Goal: Information Seeking & Learning: Learn about a topic

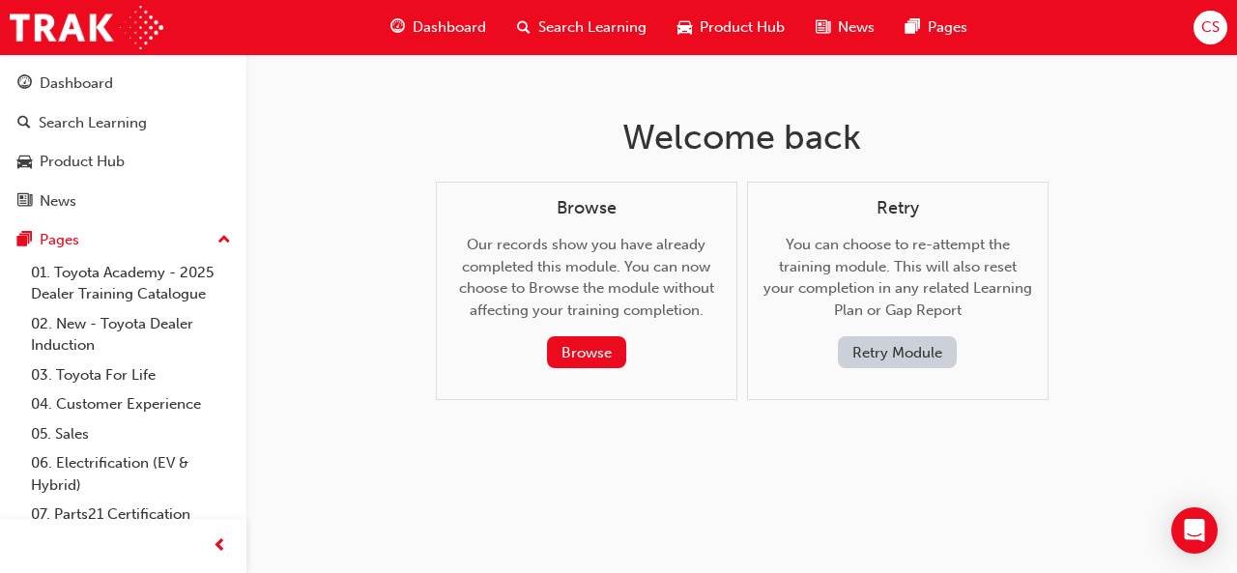
click at [867, 357] on button "Retry Module" at bounding box center [897, 352] width 119 height 32
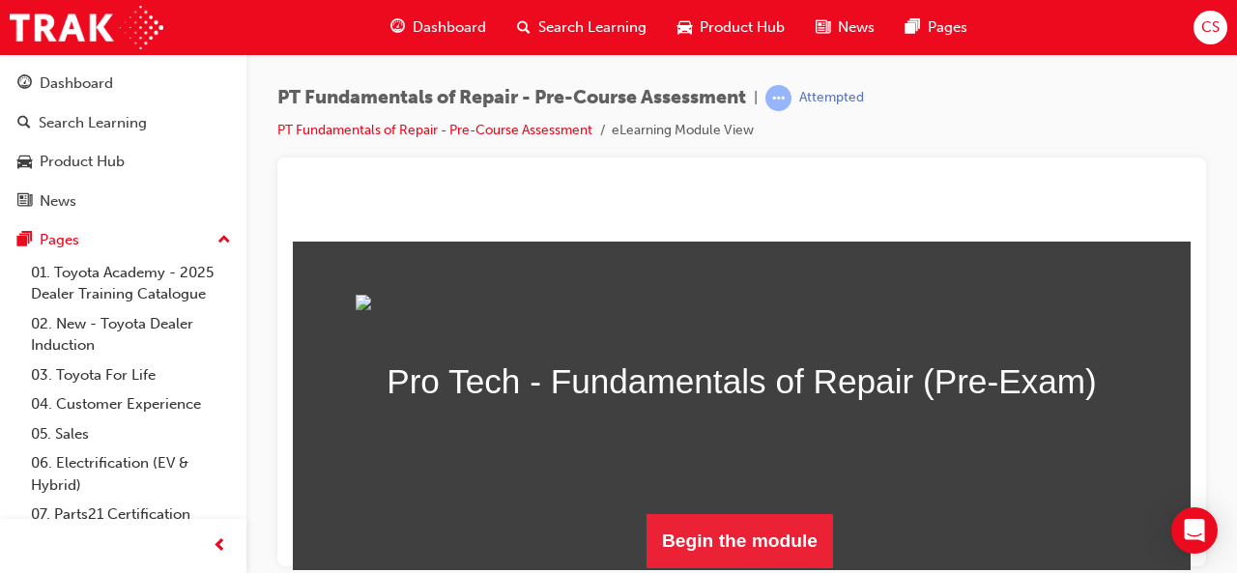
scroll to position [211, 0]
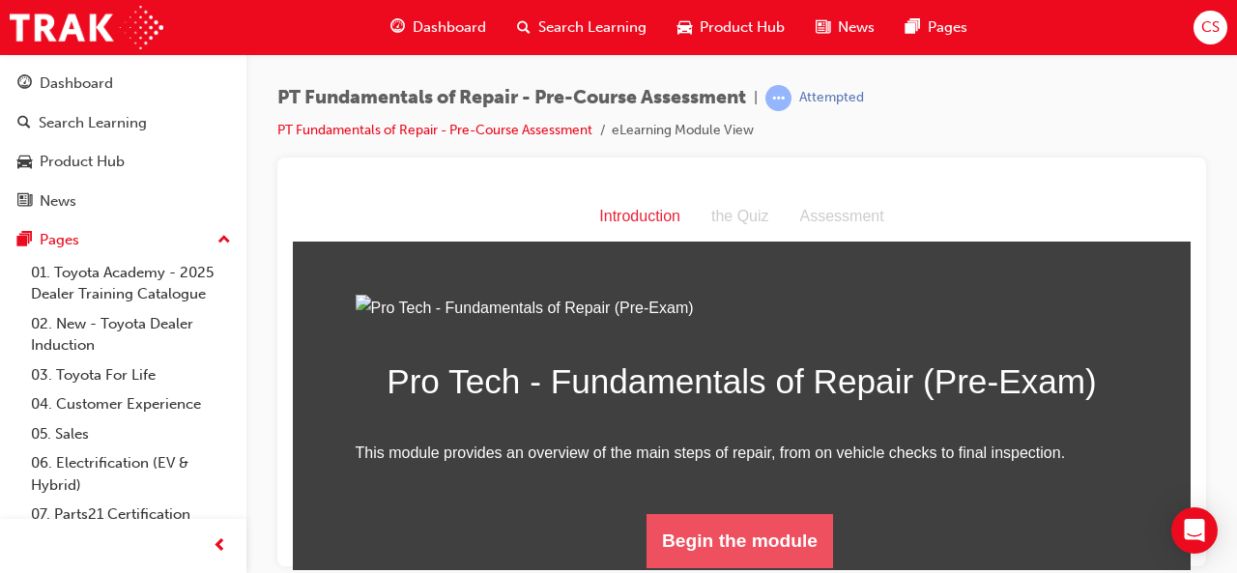
click at [750, 545] on button "Begin the module" at bounding box center [740, 540] width 187 height 54
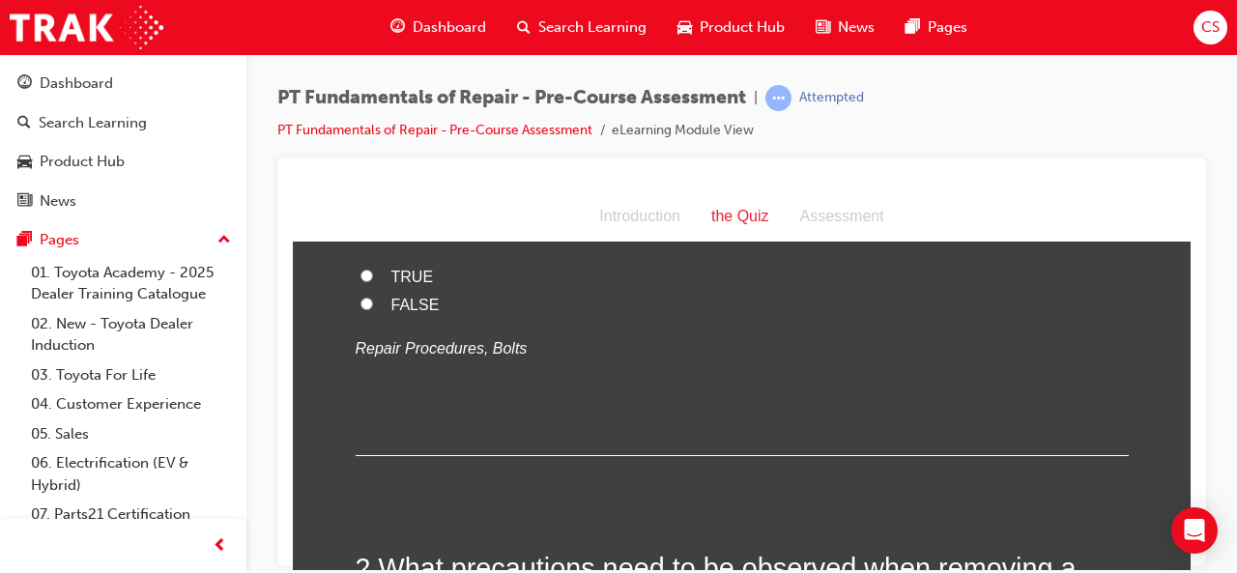
scroll to position [0, 0]
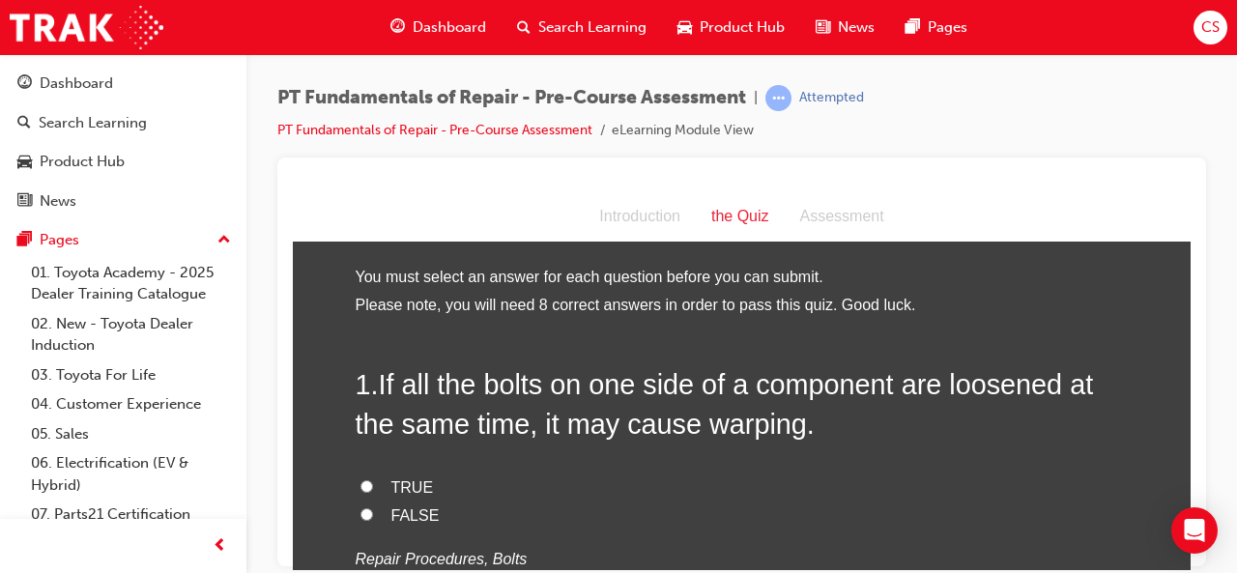
click at [361, 482] on input "TRUE" at bounding box center [367, 485] width 13 height 13
radio input "true"
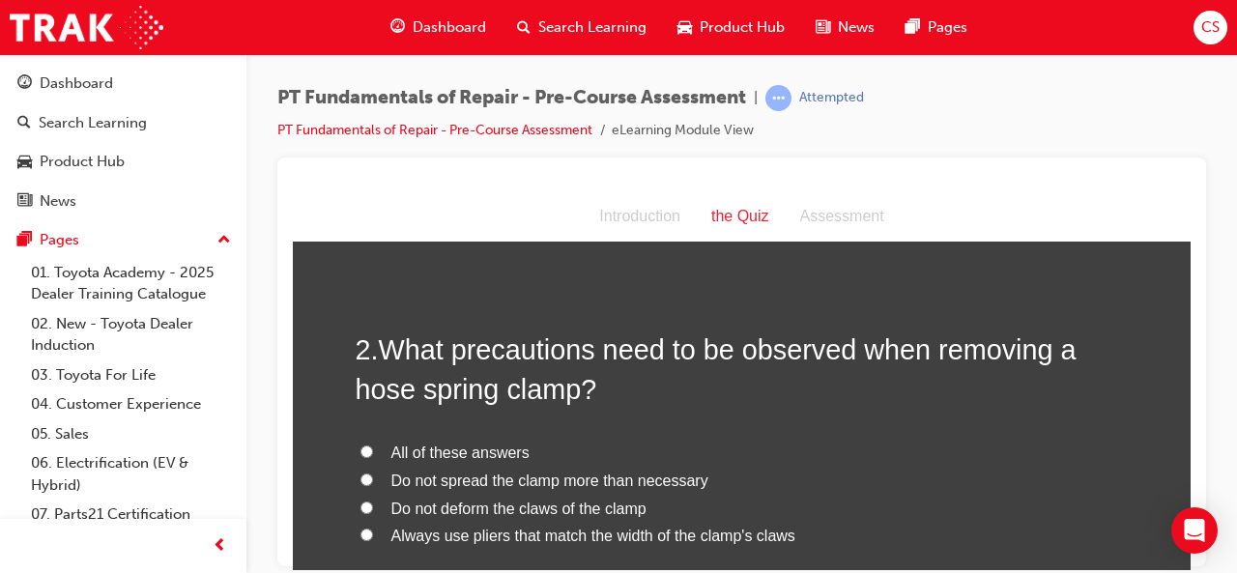
scroll to position [427, 0]
click at [361, 454] on input "All of these answers" at bounding box center [367, 453] width 13 height 13
radio input "true"
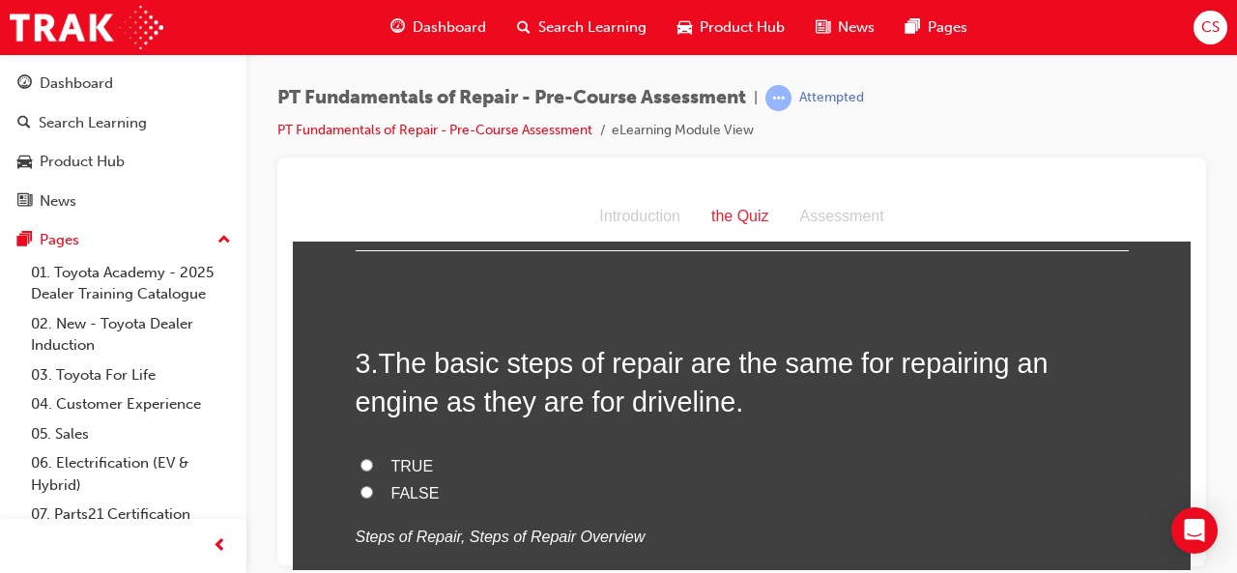
scroll to position [878, 0]
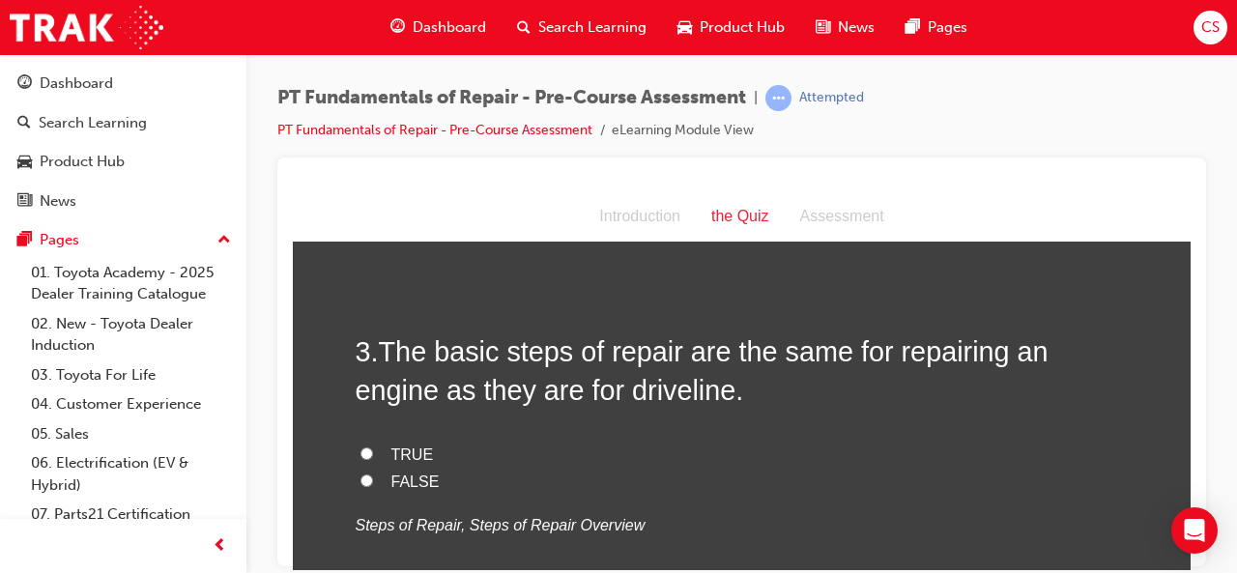
click at [361, 450] on input "TRUE" at bounding box center [367, 453] width 13 height 13
radio input "true"
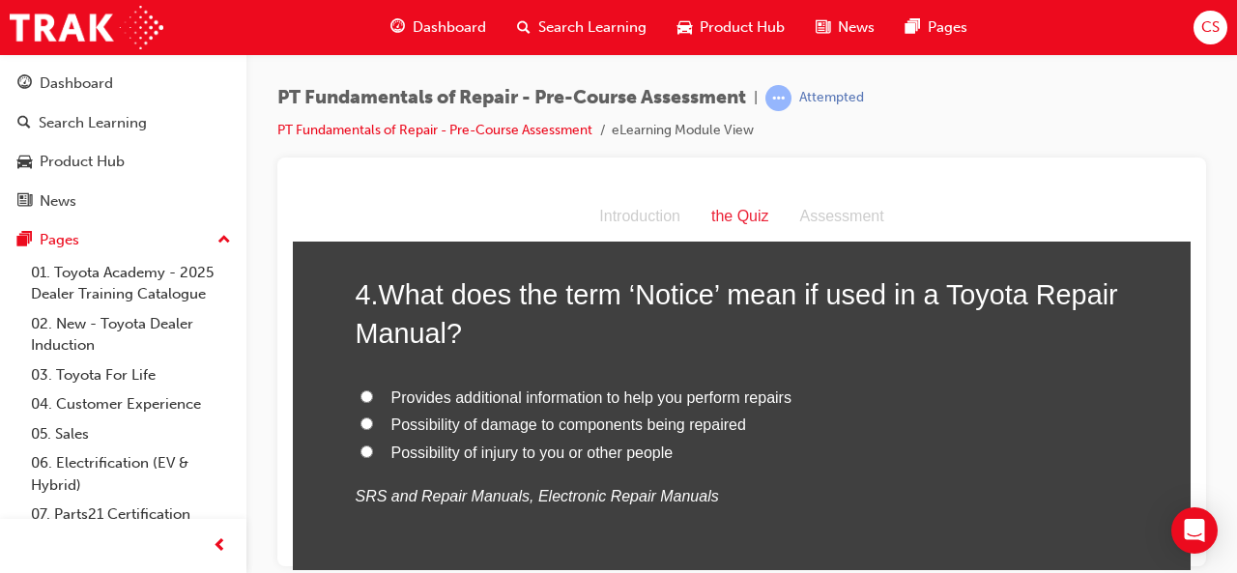
scroll to position [1328, 0]
click at [361, 448] on input "Possibility of injury to you or other people" at bounding box center [367, 452] width 13 height 13
radio input "true"
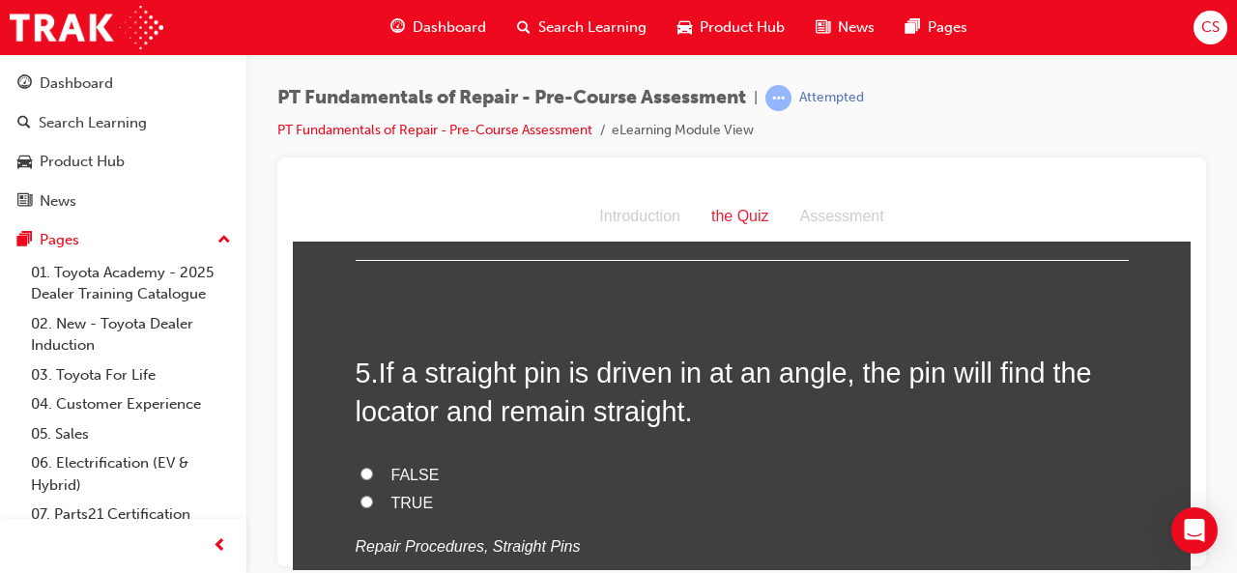
scroll to position [1676, 0]
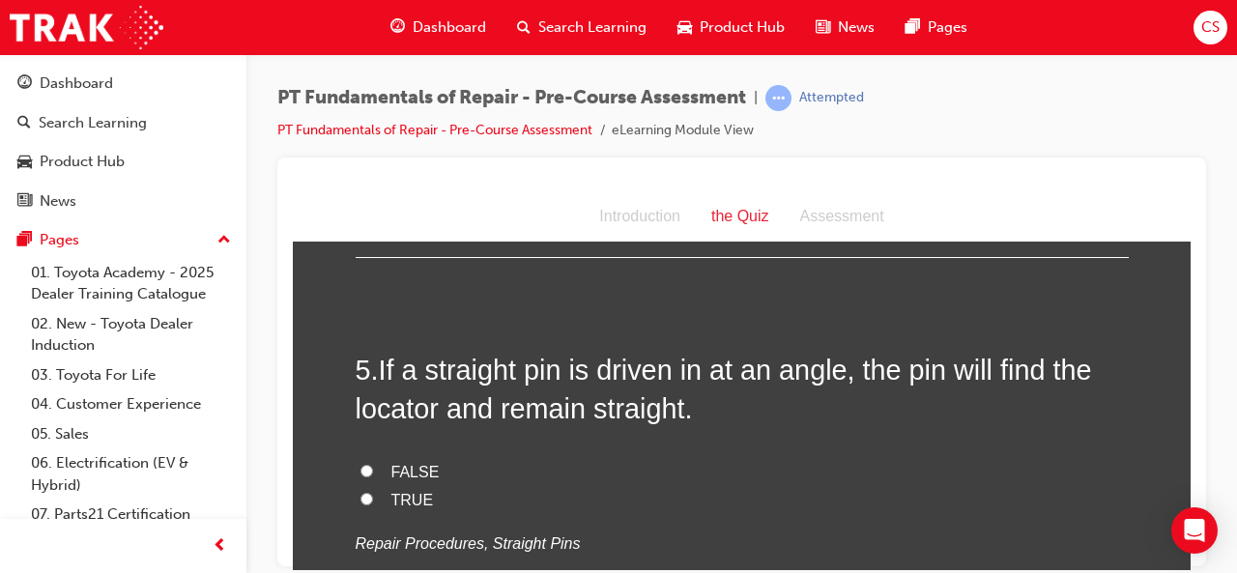
click at [361, 500] on input "TRUE" at bounding box center [367, 498] width 13 height 13
radio input "true"
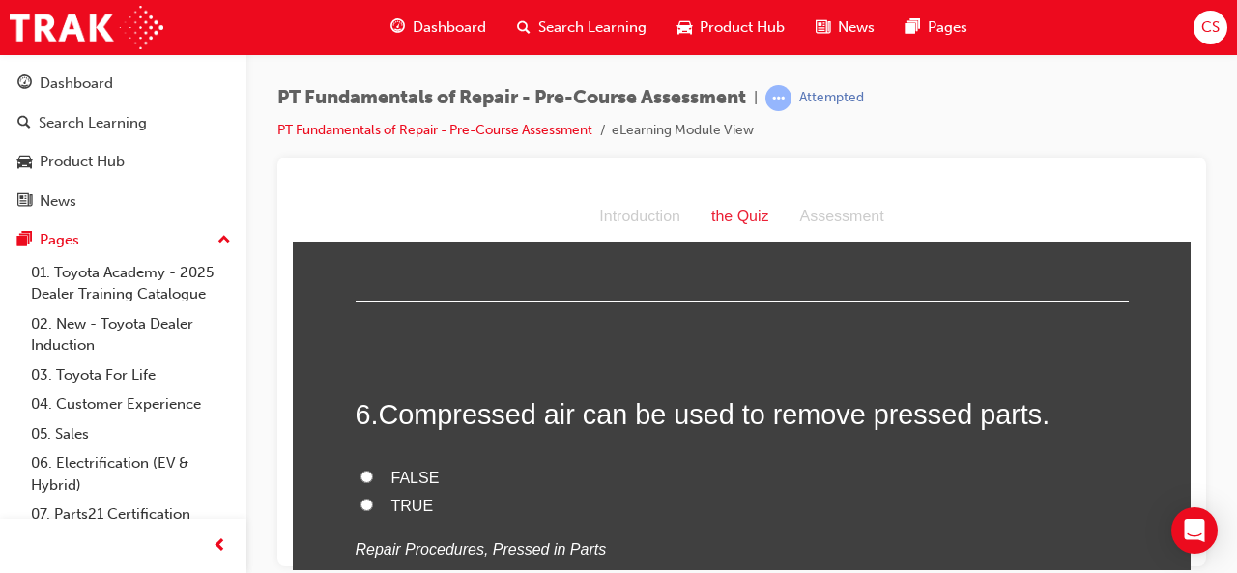
scroll to position [2029, 0]
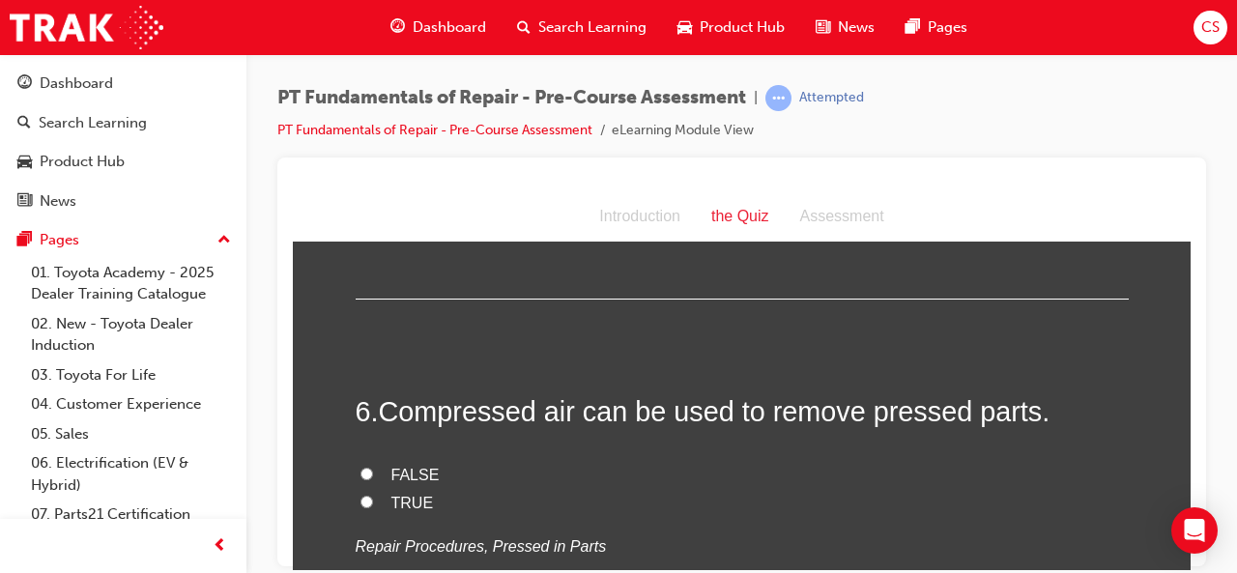
click at [361, 497] on input "TRUE" at bounding box center [367, 501] width 13 height 13
radio input "true"
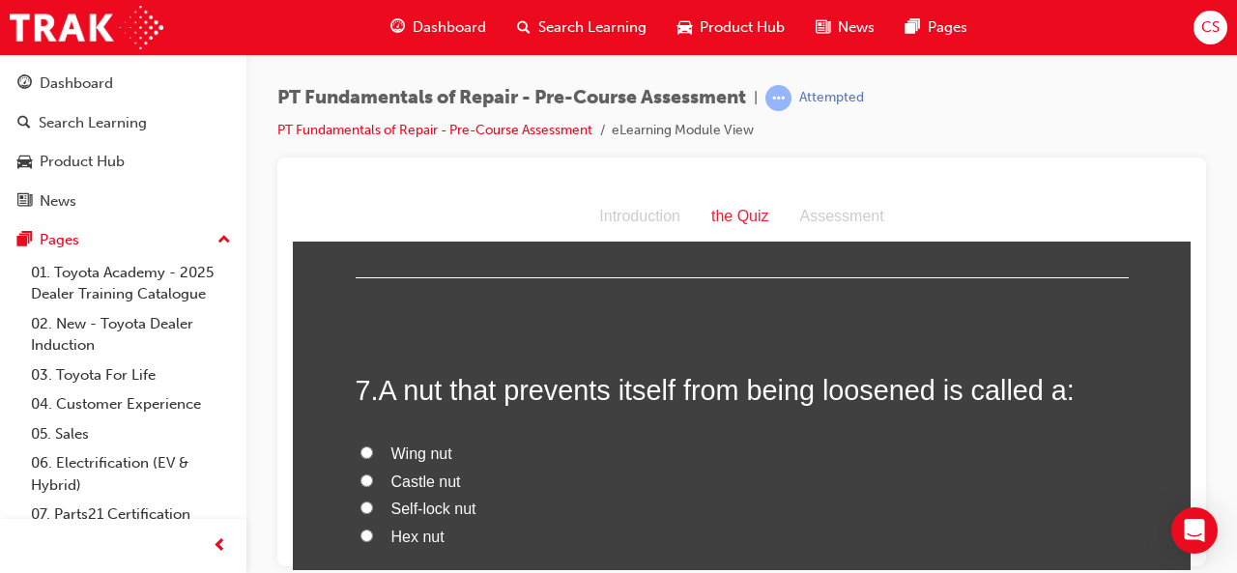
scroll to position [2409, 0]
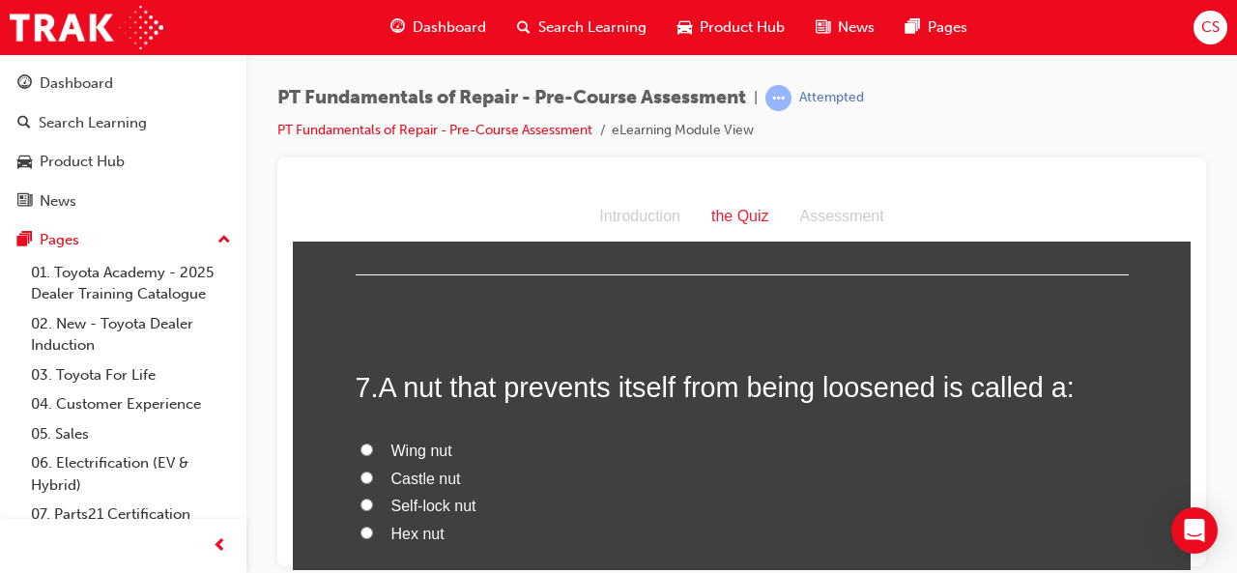
click at [361, 500] on input "Self-lock nut" at bounding box center [367, 504] width 13 height 13
radio input "true"
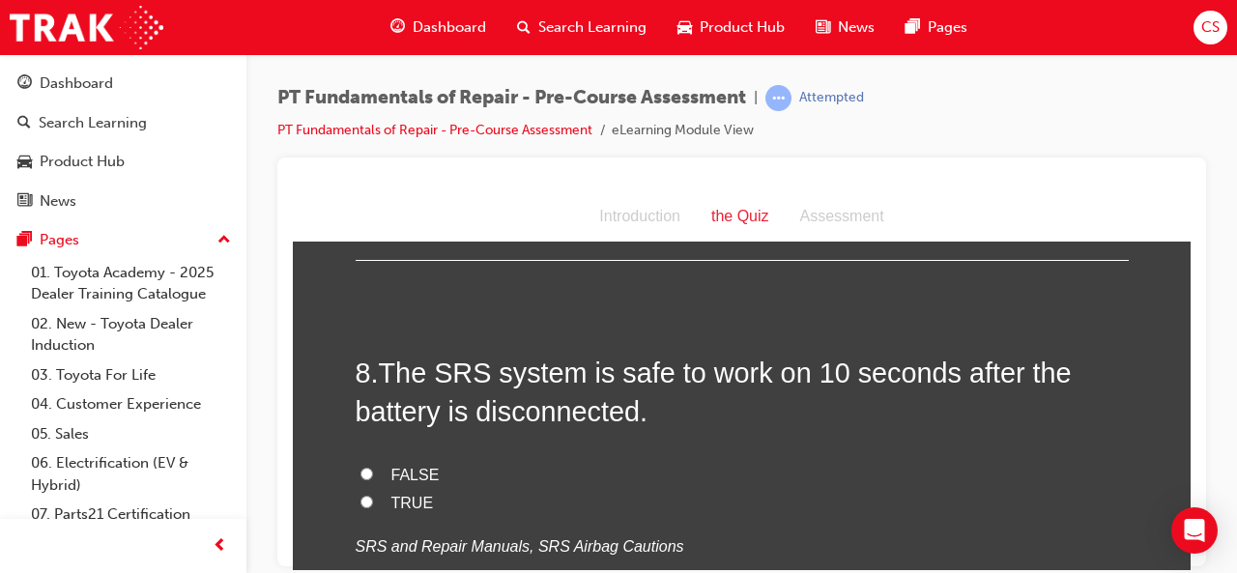
scroll to position [2850, 0]
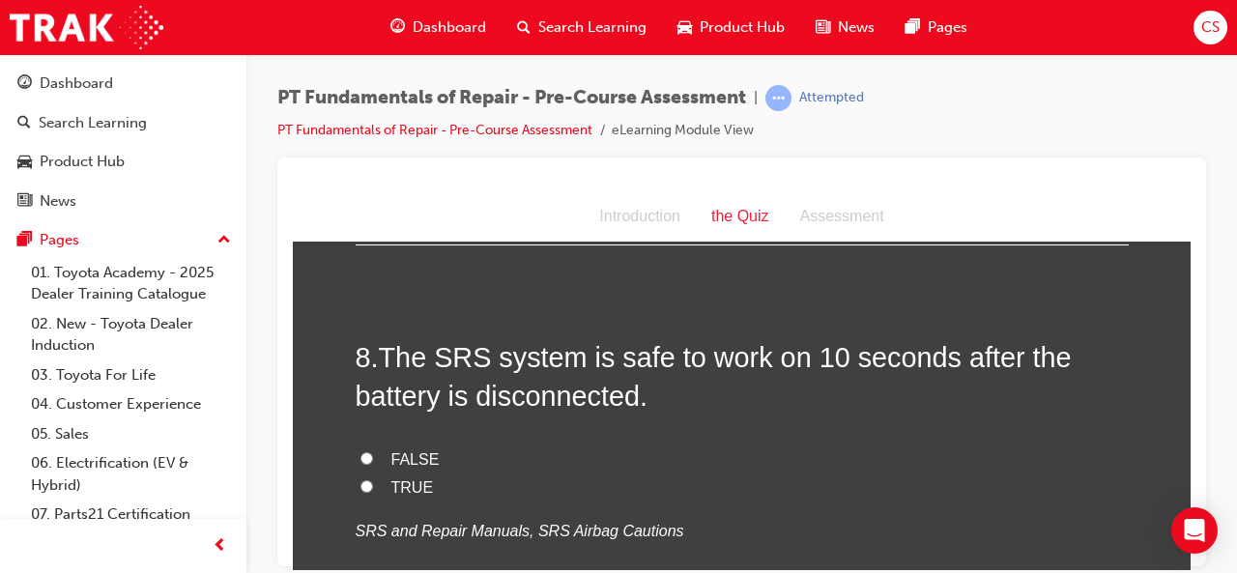
click at [361, 479] on input "TRUE" at bounding box center [367, 485] width 13 height 13
radio input "true"
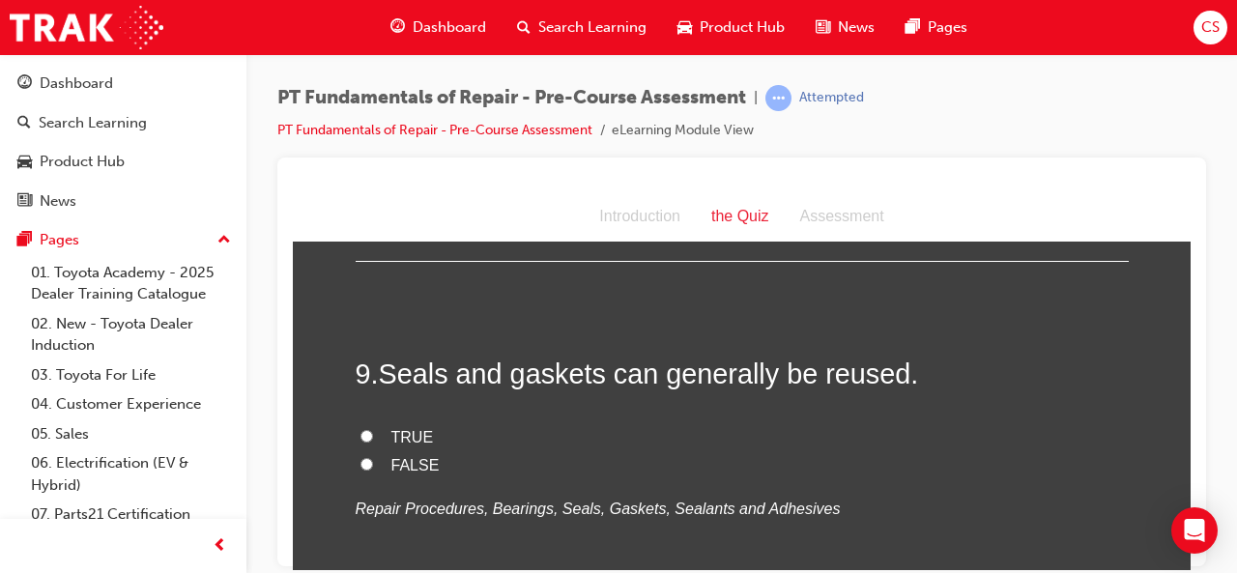
scroll to position [3233, 0]
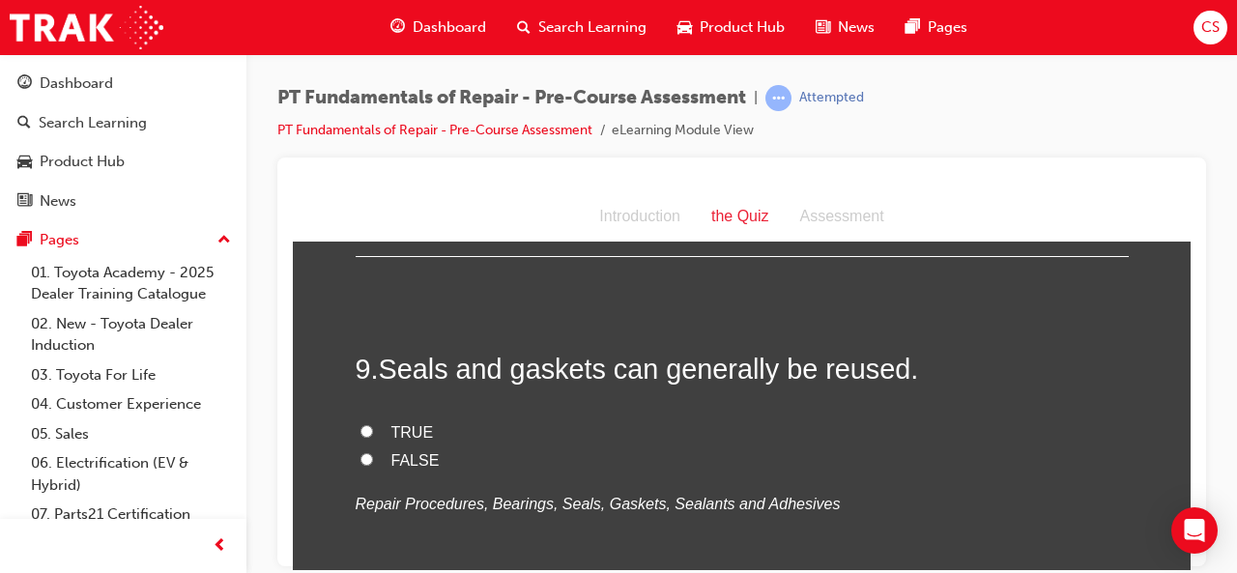
click at [361, 458] on input "FALSE" at bounding box center [367, 458] width 13 height 13
radio input "true"
click at [361, 458] on input "FALSE" at bounding box center [367, 458] width 13 height 13
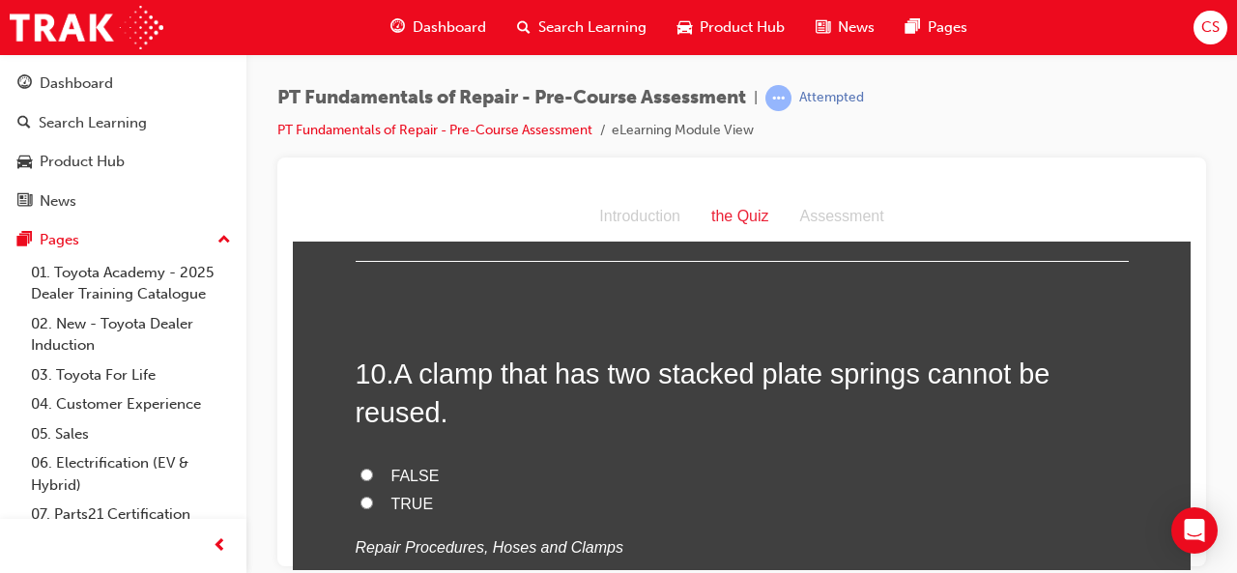
scroll to position [3584, 0]
click at [361, 495] on input "TRUE" at bounding box center [367, 501] width 13 height 13
radio input "true"
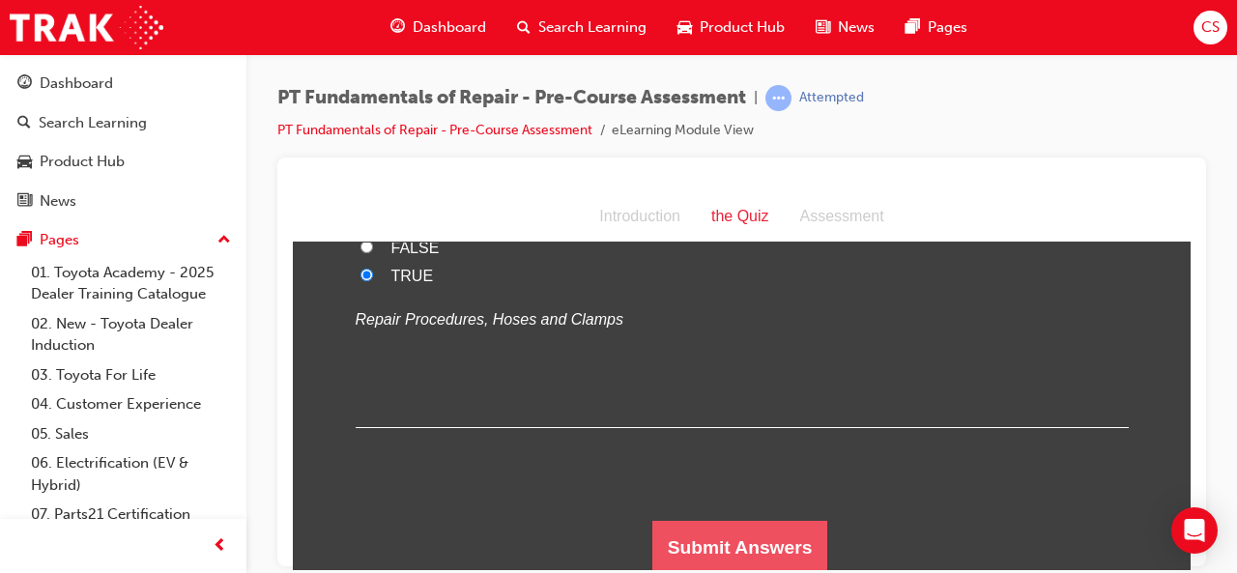
click at [754, 554] on button "Submit Answers" at bounding box center [740, 547] width 176 height 54
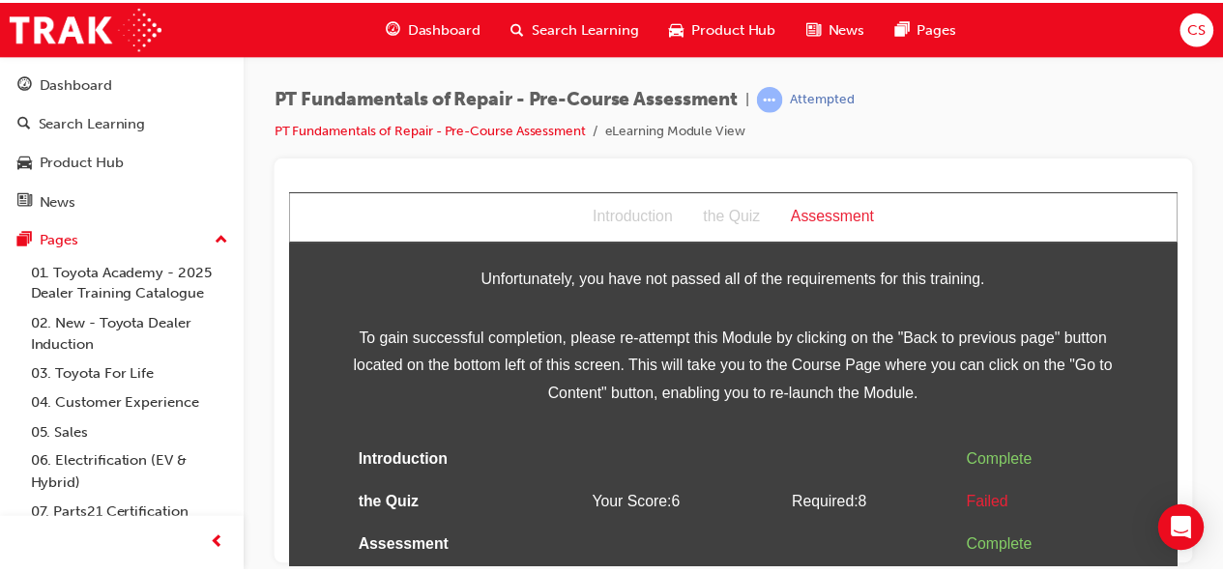
scroll to position [0, 0]
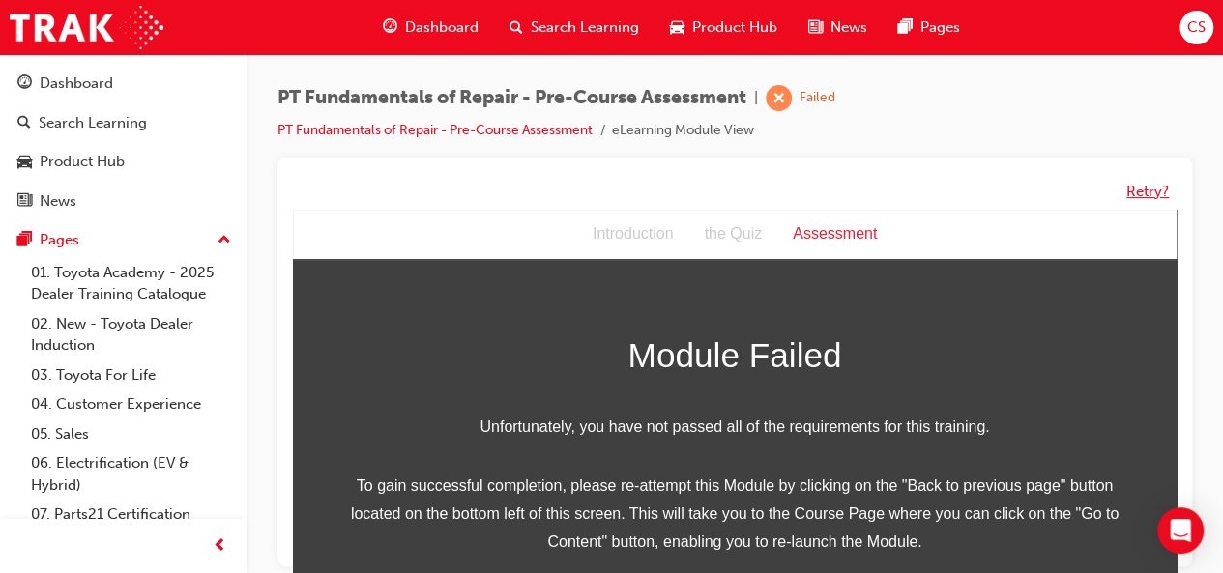
click at [1141, 192] on button "Retry?" at bounding box center [1147, 192] width 43 height 22
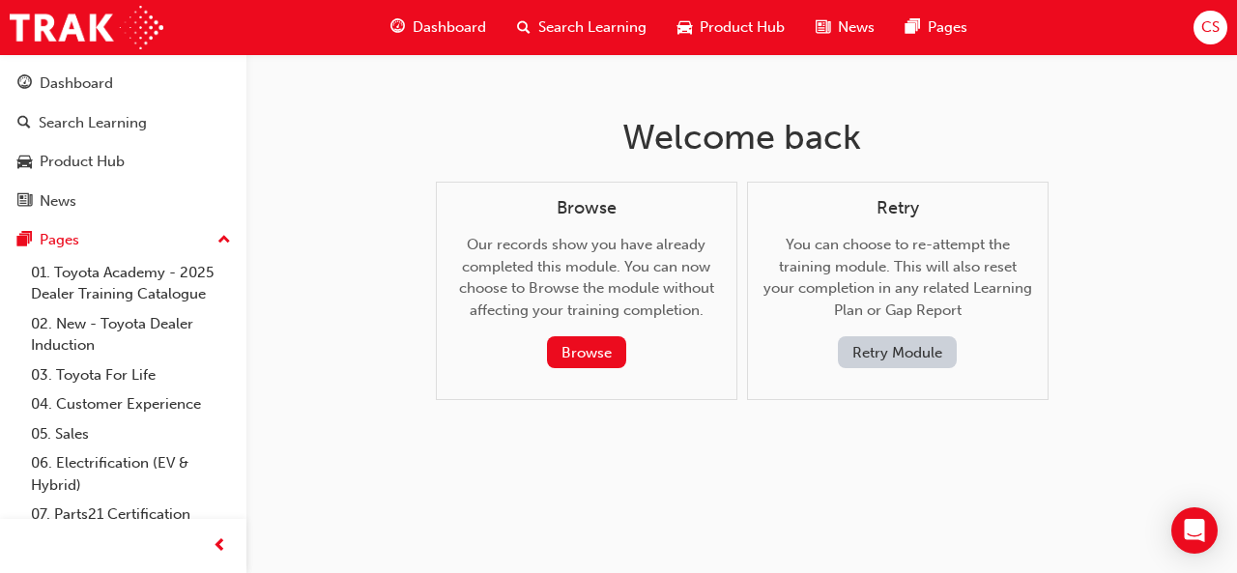
click at [870, 357] on button "Retry Module" at bounding box center [897, 352] width 119 height 32
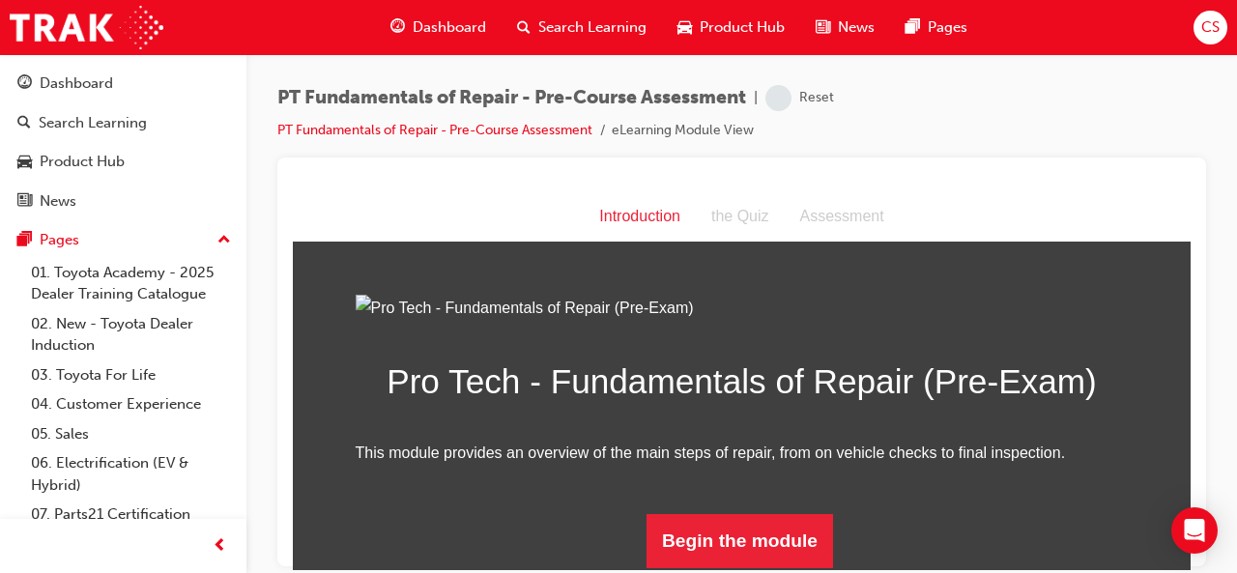
scroll to position [211, 0]
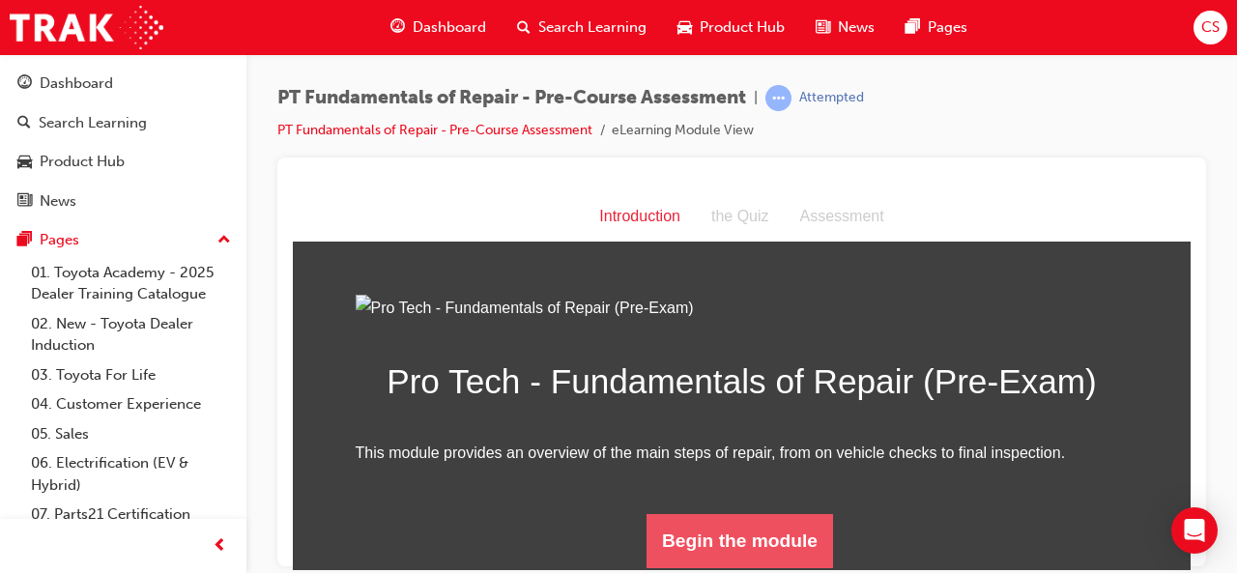
click at [698, 544] on button "Begin the module" at bounding box center [740, 540] width 187 height 54
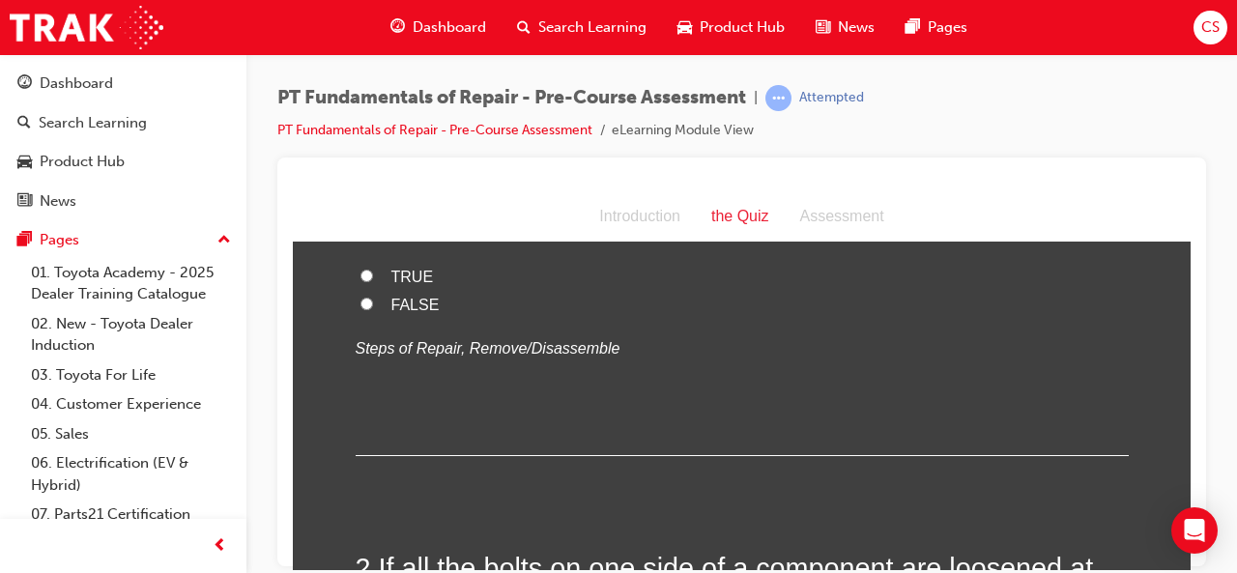
scroll to position [0, 0]
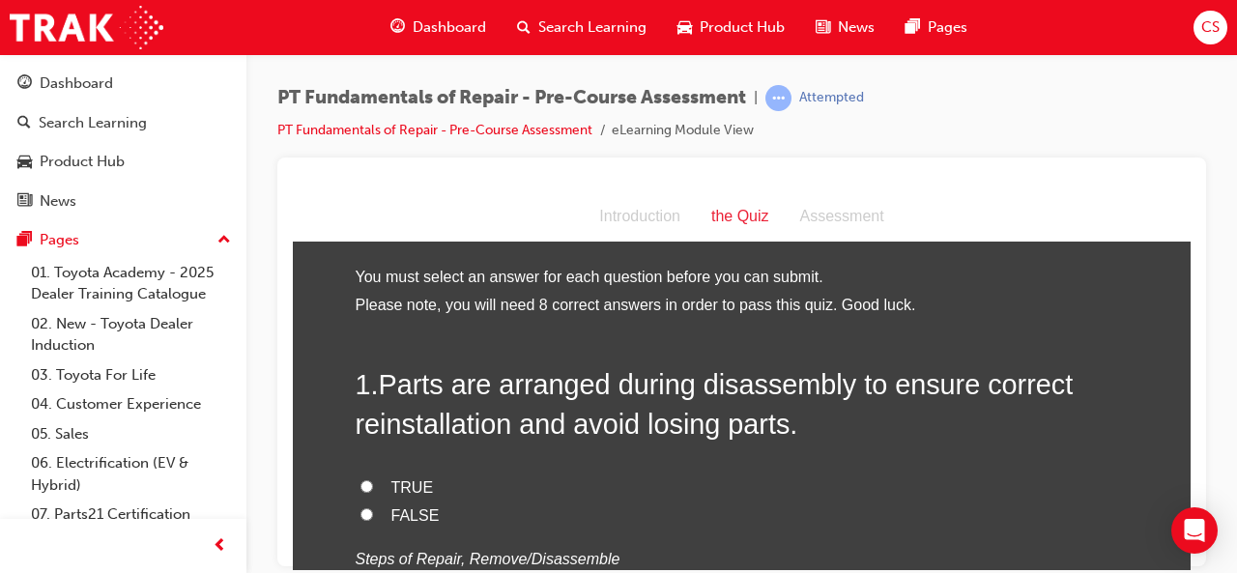
click at [361, 484] on input "TRUE" at bounding box center [367, 485] width 13 height 13
radio input "true"
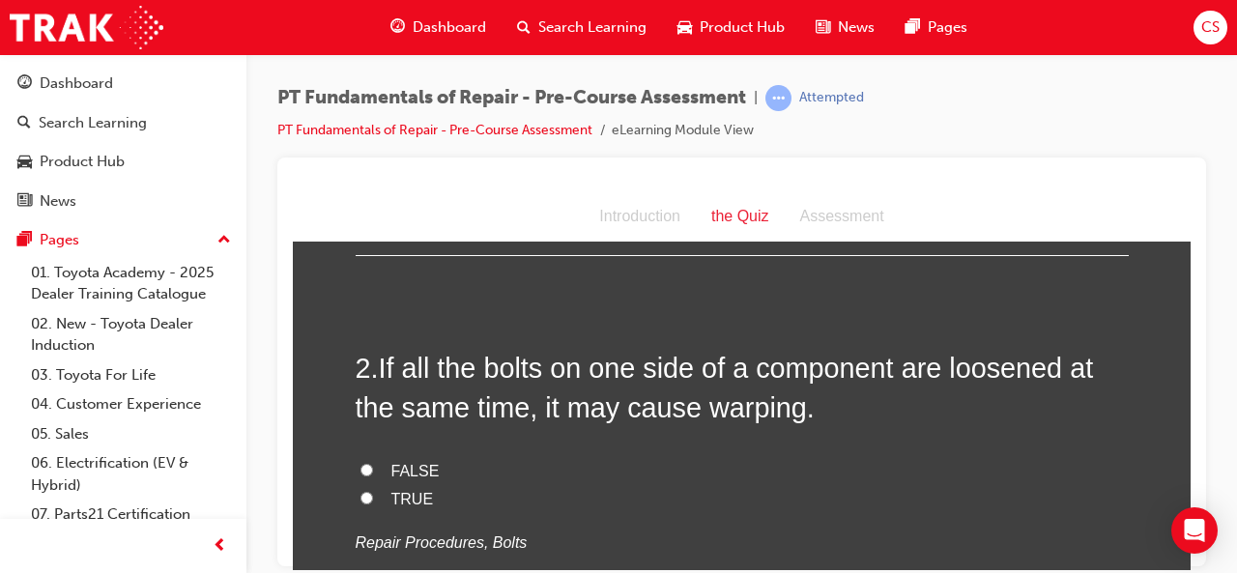
scroll to position [412, 0]
click at [361, 467] on input "FALSE" at bounding box center [367, 468] width 13 height 13
radio input "true"
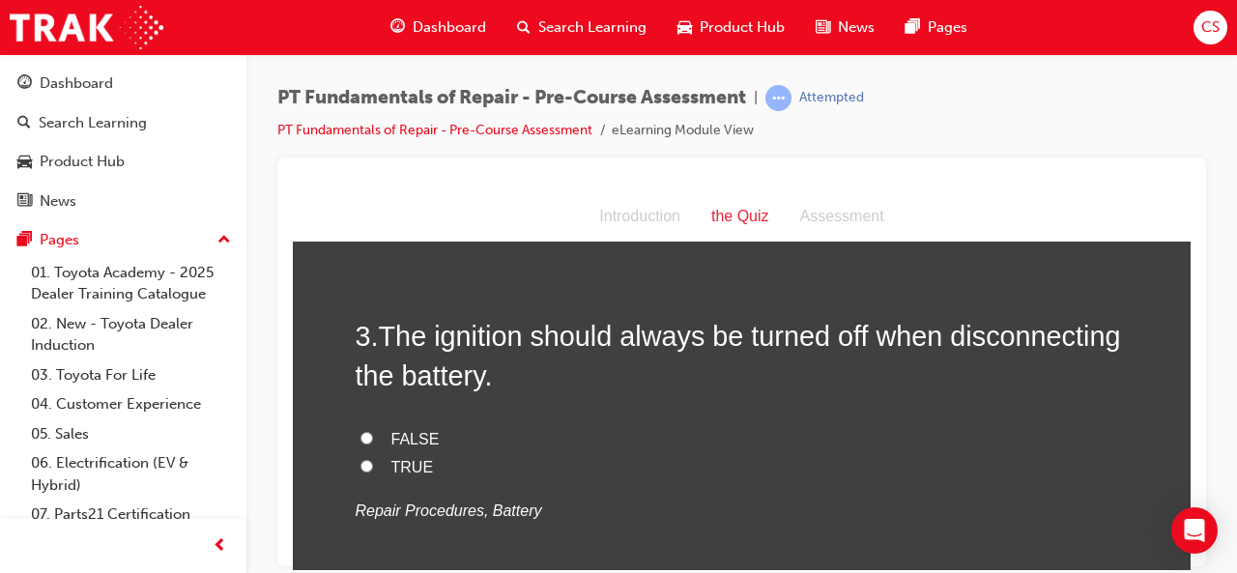
scroll to position [841, 0]
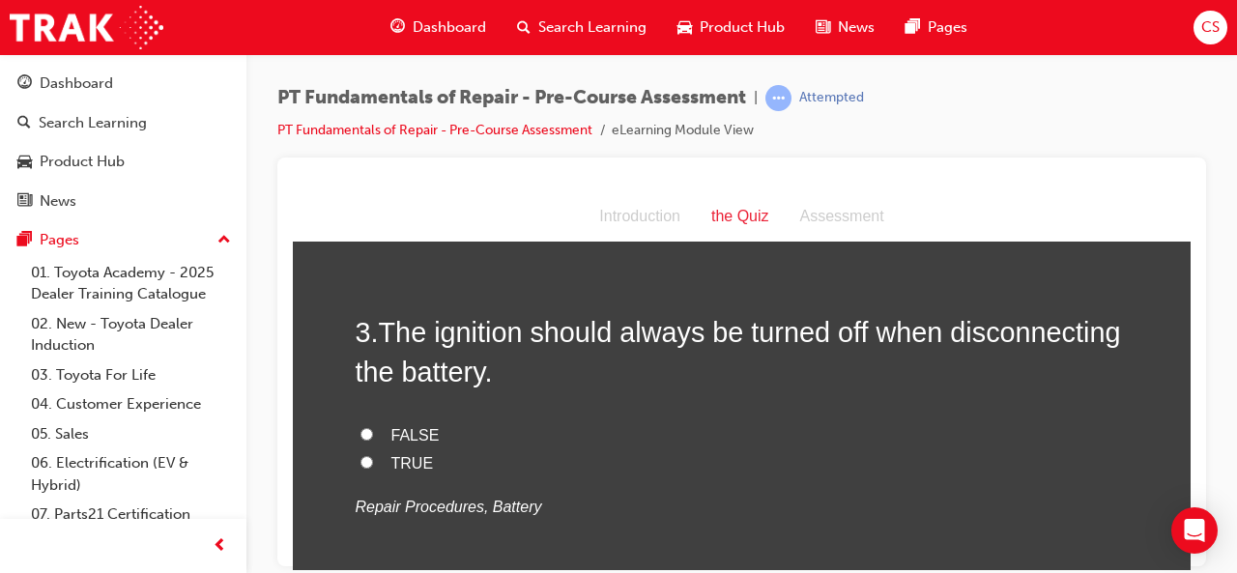
click at [361, 456] on input "TRUE" at bounding box center [367, 461] width 13 height 13
radio input "true"
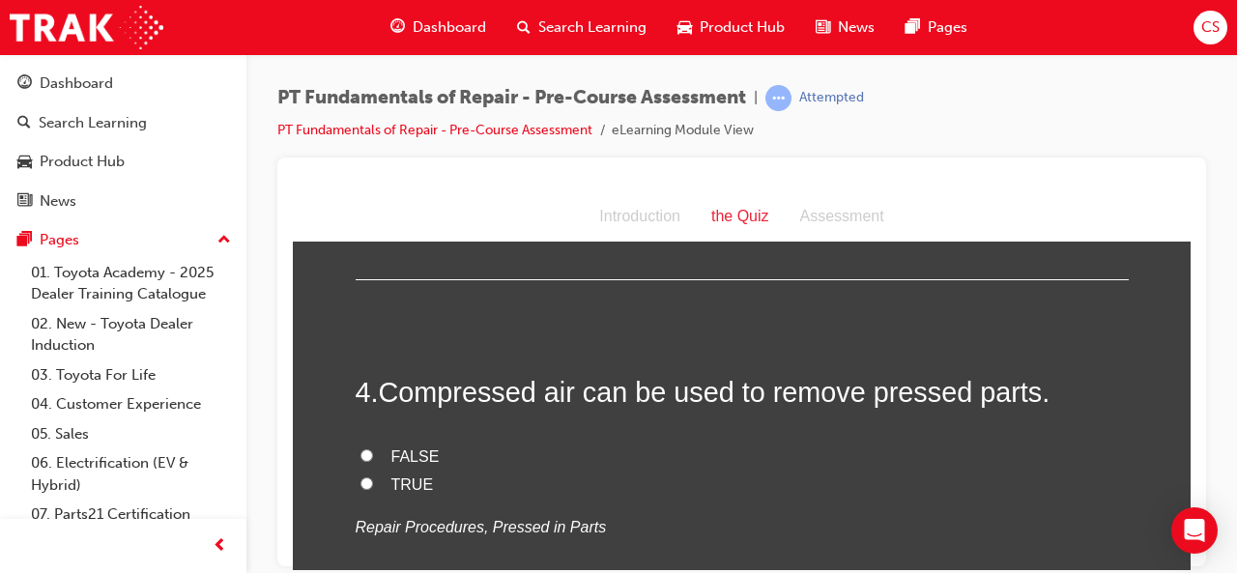
scroll to position [1178, 0]
click at [361, 452] on input "FALSE" at bounding box center [367, 452] width 13 height 13
radio input "true"
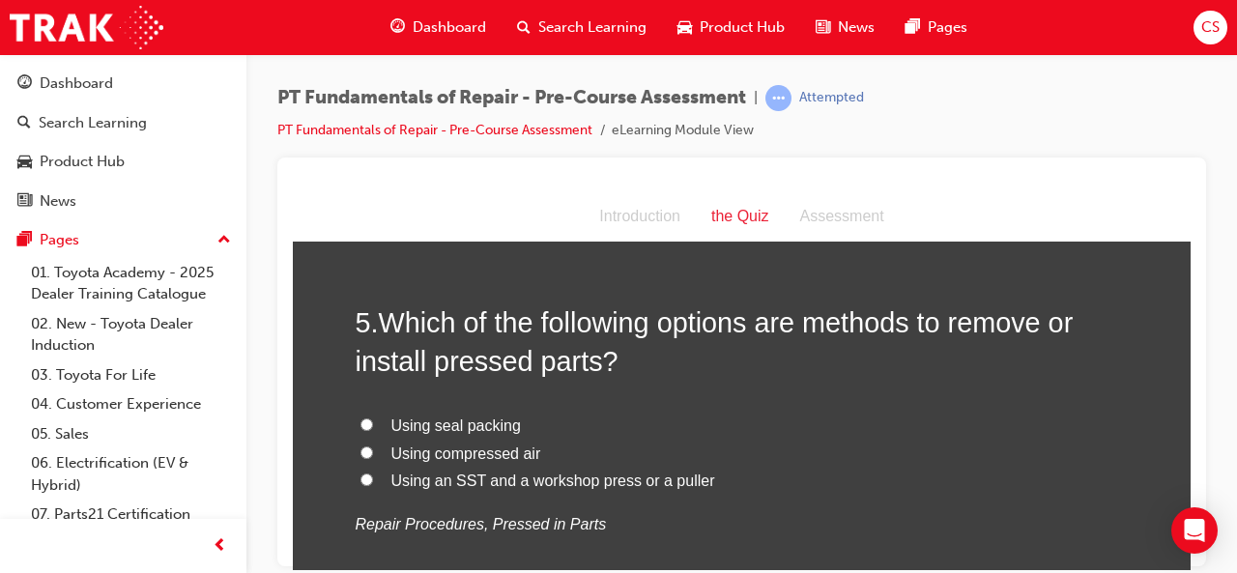
scroll to position [1602, 0]
click at [361, 475] on input "Using an SST and a workshop press or a puller" at bounding box center [367, 478] width 13 height 13
radio input "true"
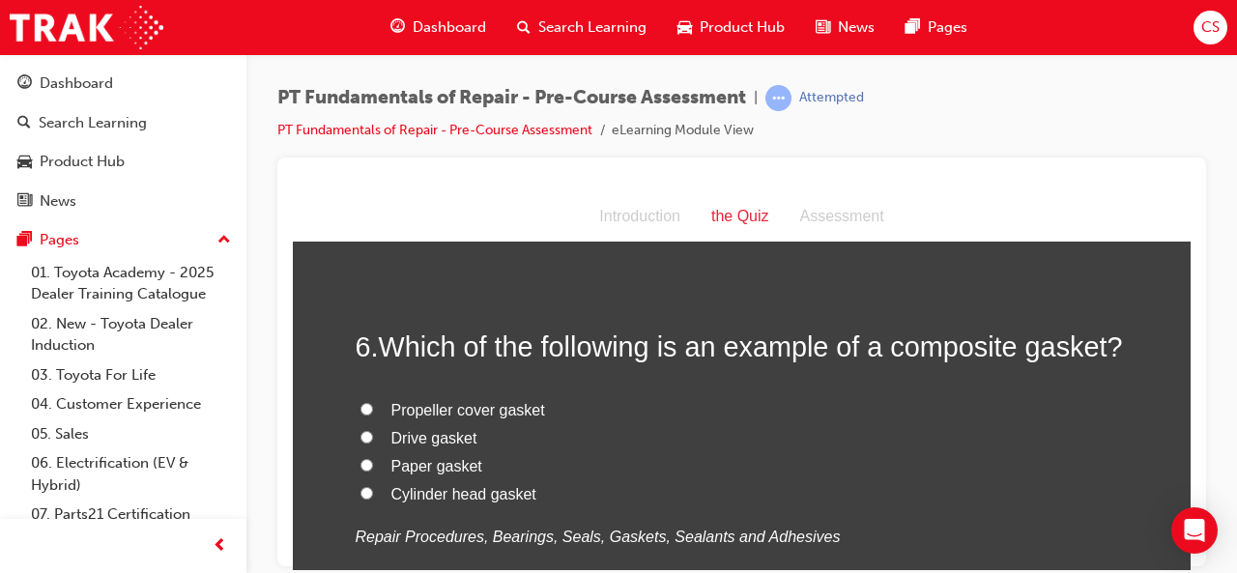
scroll to position [2001, 0]
click at [361, 487] on input "Cylinder head gasket" at bounding box center [367, 490] width 13 height 13
radio input "true"
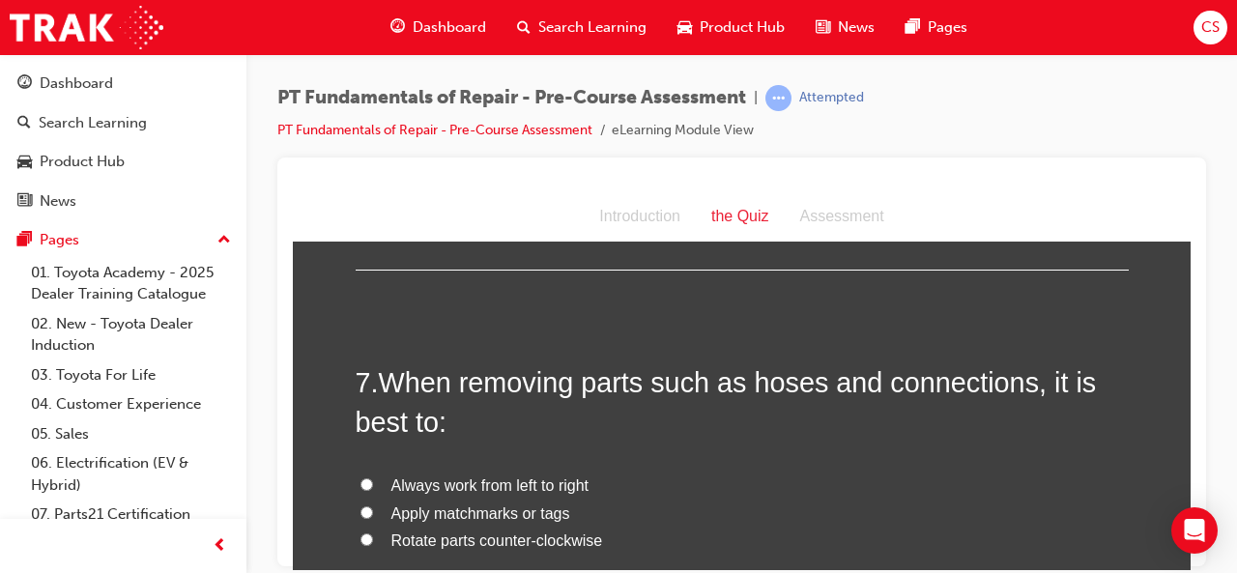
scroll to position [2381, 0]
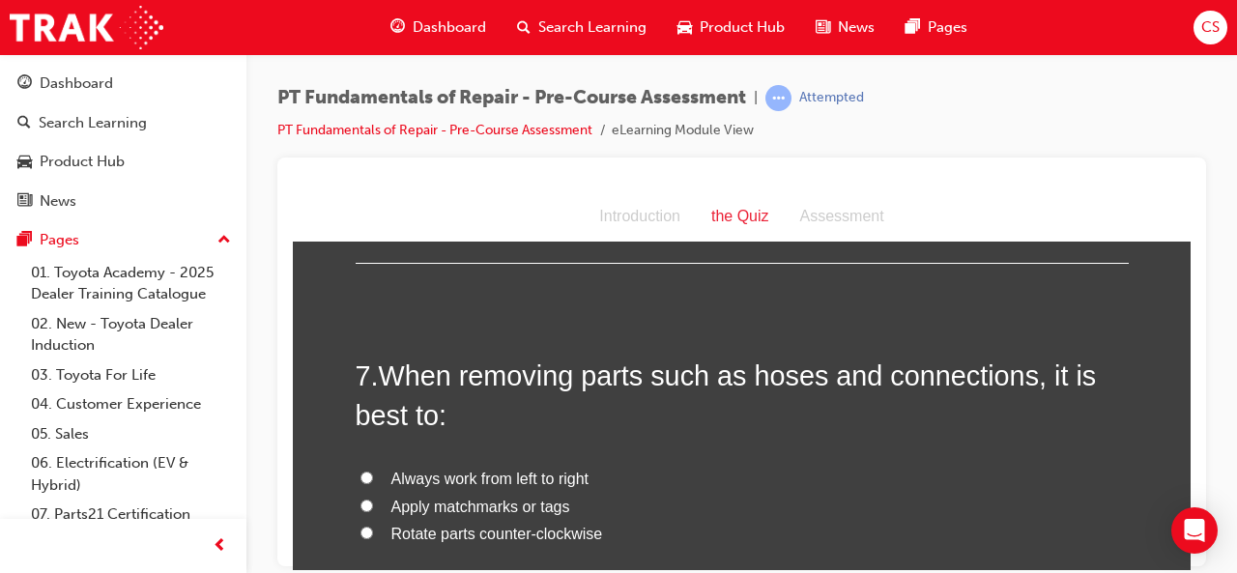
click at [361, 500] on input "Apply matchmarks or tags" at bounding box center [367, 505] width 13 height 13
radio input "true"
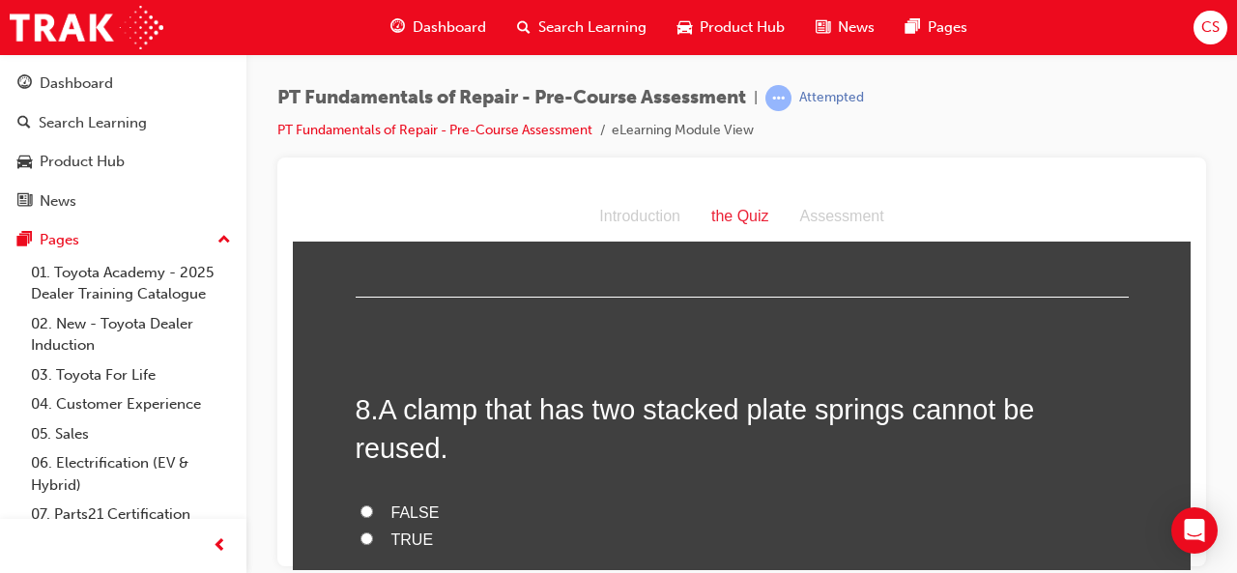
scroll to position [2773, 0]
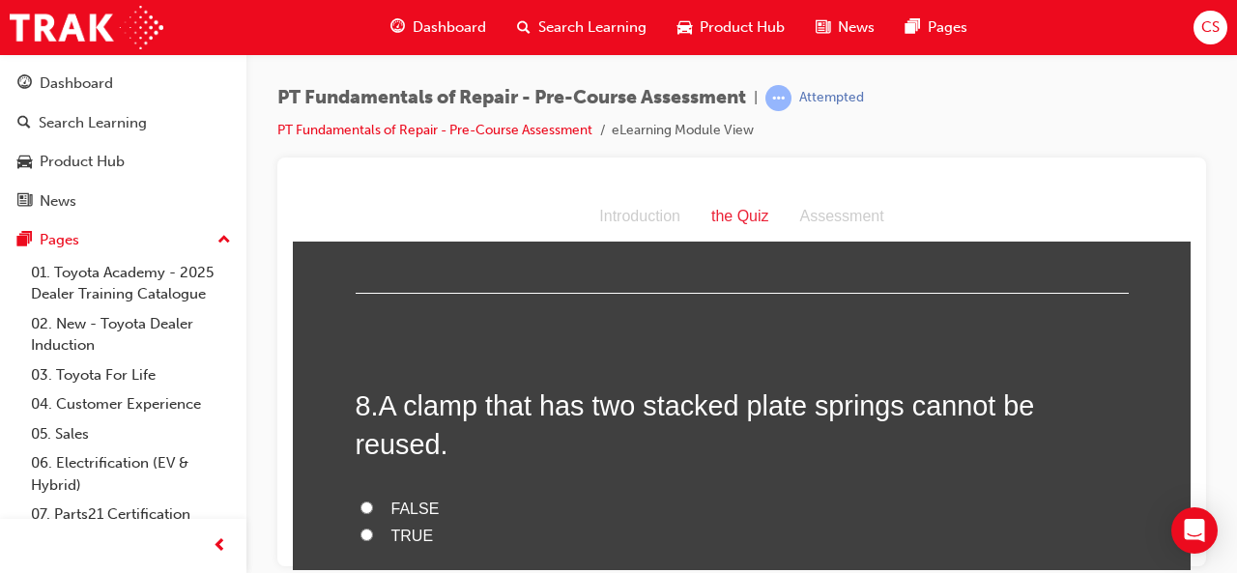
click at [361, 528] on input "TRUE" at bounding box center [367, 534] width 13 height 13
radio input "true"
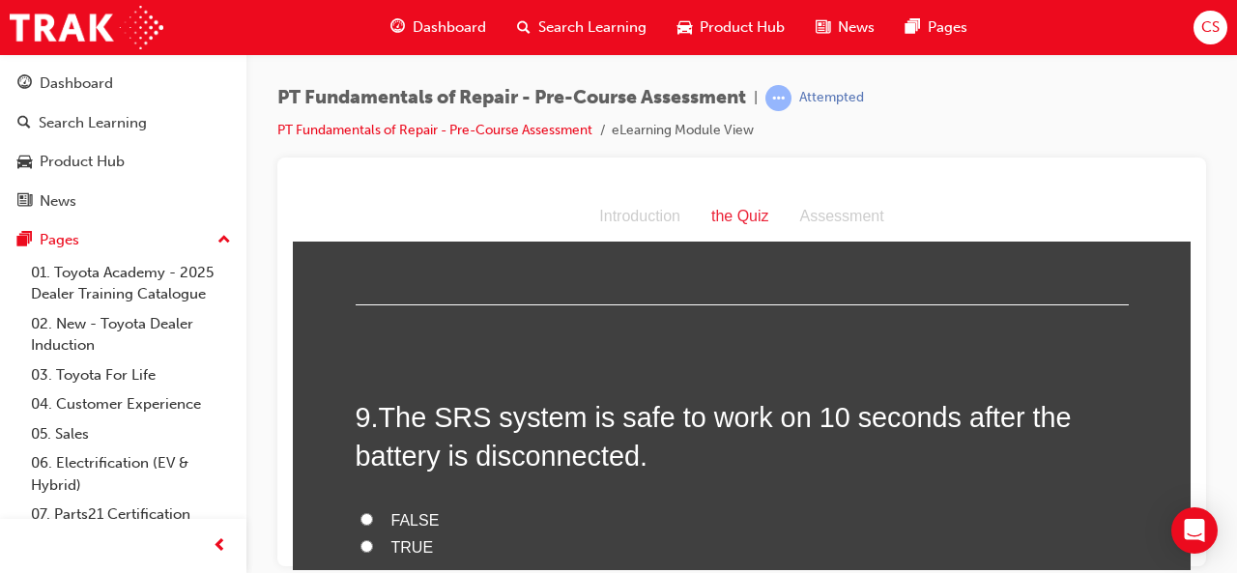
scroll to position [3167, 0]
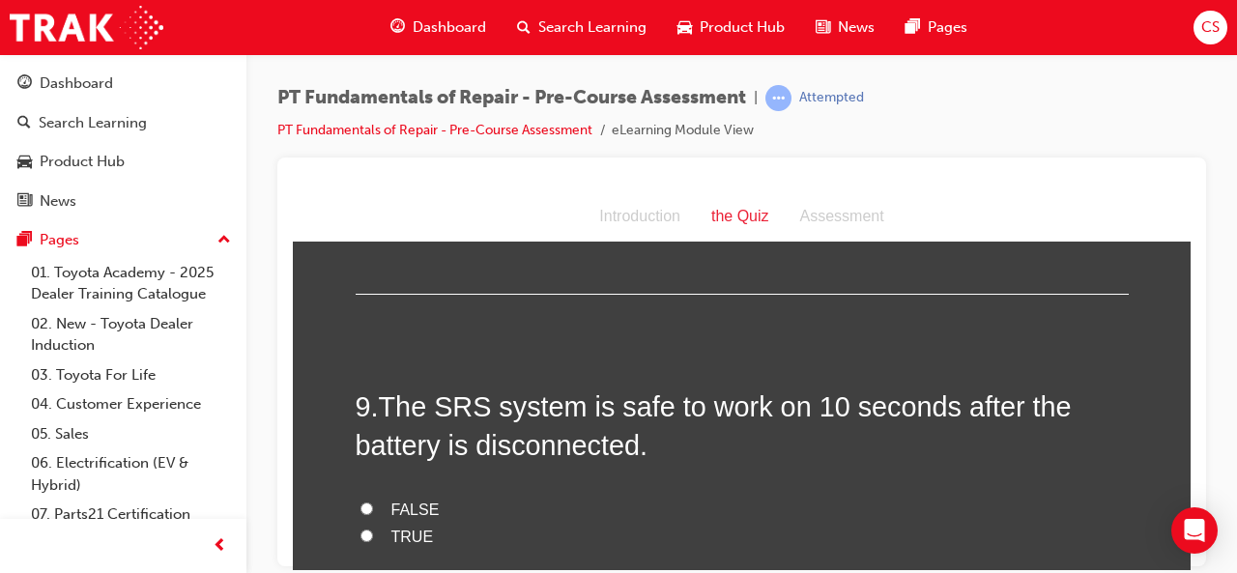
click at [361, 529] on input "TRUE" at bounding box center [367, 535] width 13 height 13
radio input "true"
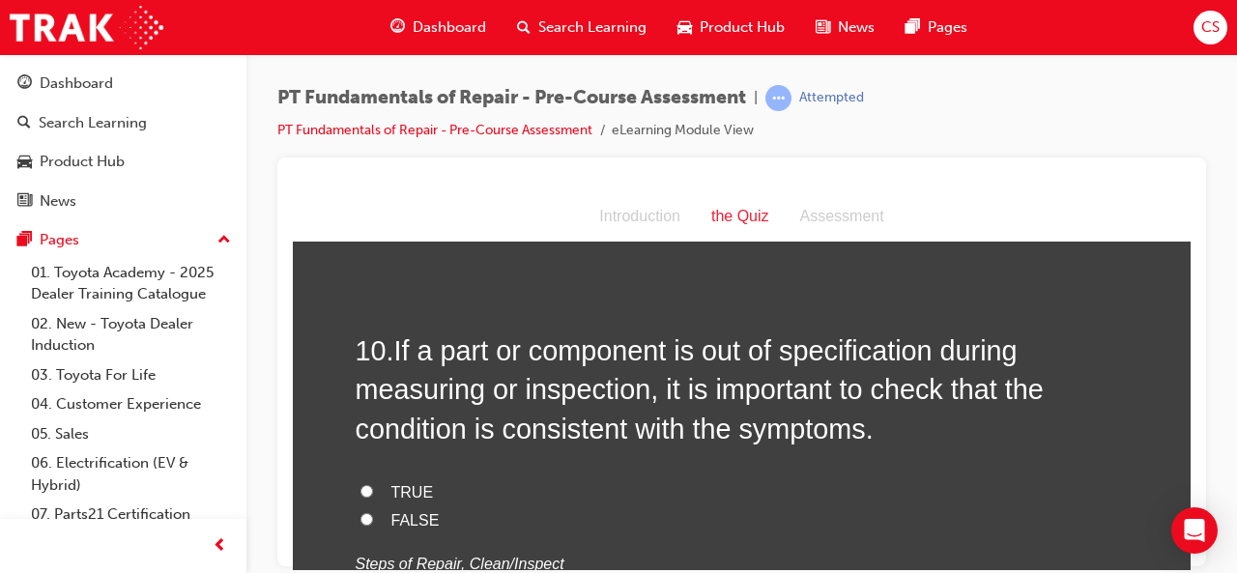
scroll to position [3616, 0]
click at [361, 485] on input "TRUE" at bounding box center [367, 491] width 13 height 13
radio input "true"
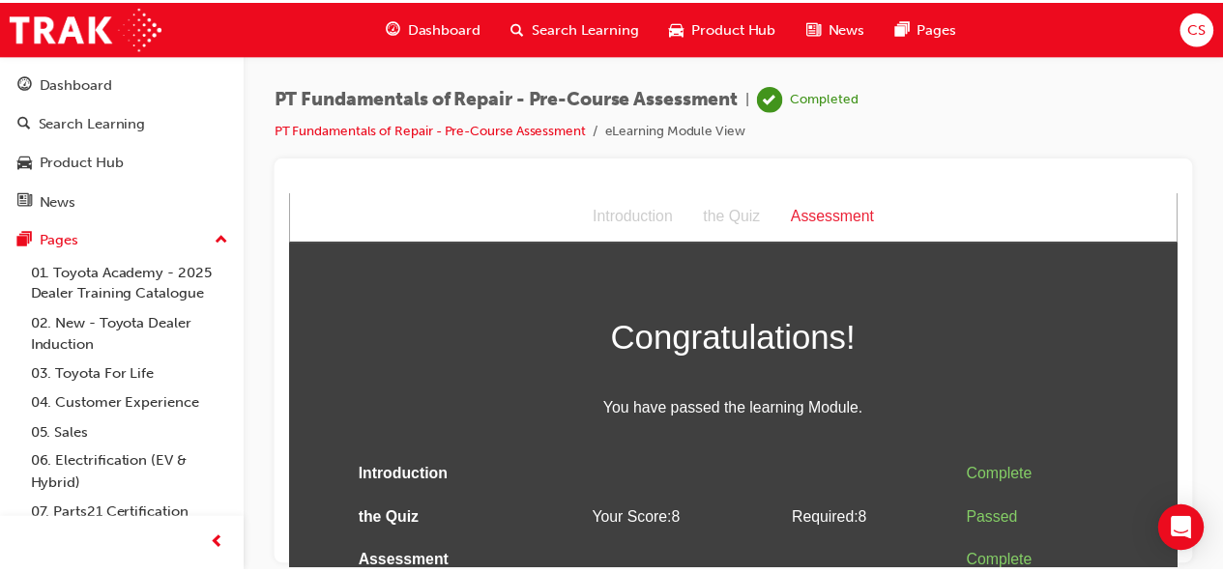
scroll to position [14, 0]
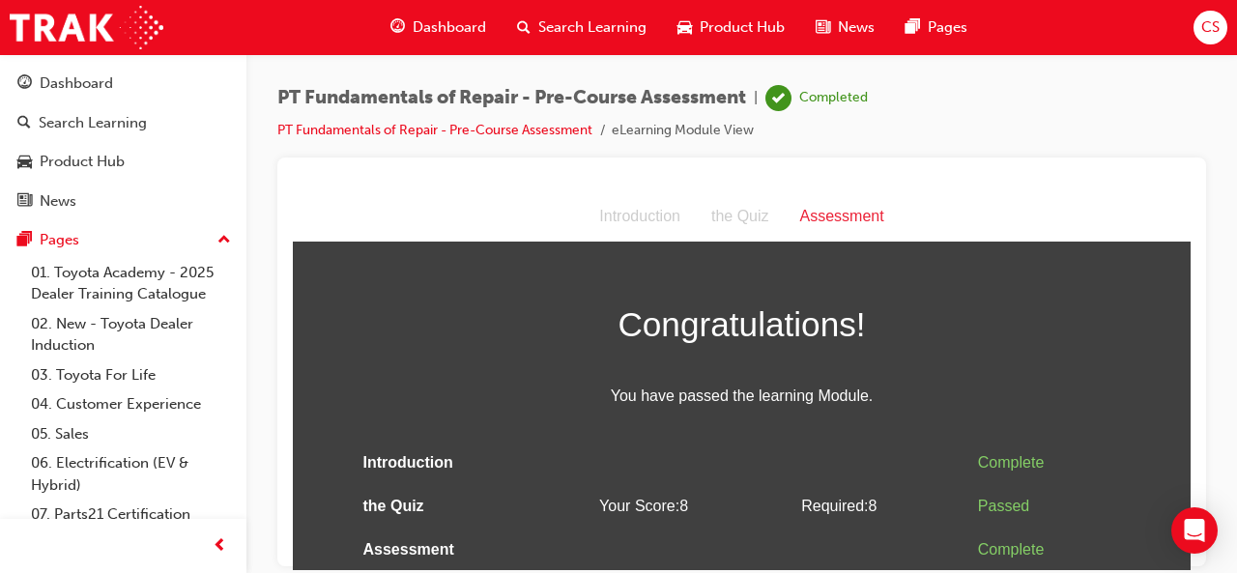
click at [434, 19] on span "Dashboard" at bounding box center [449, 27] width 73 height 22
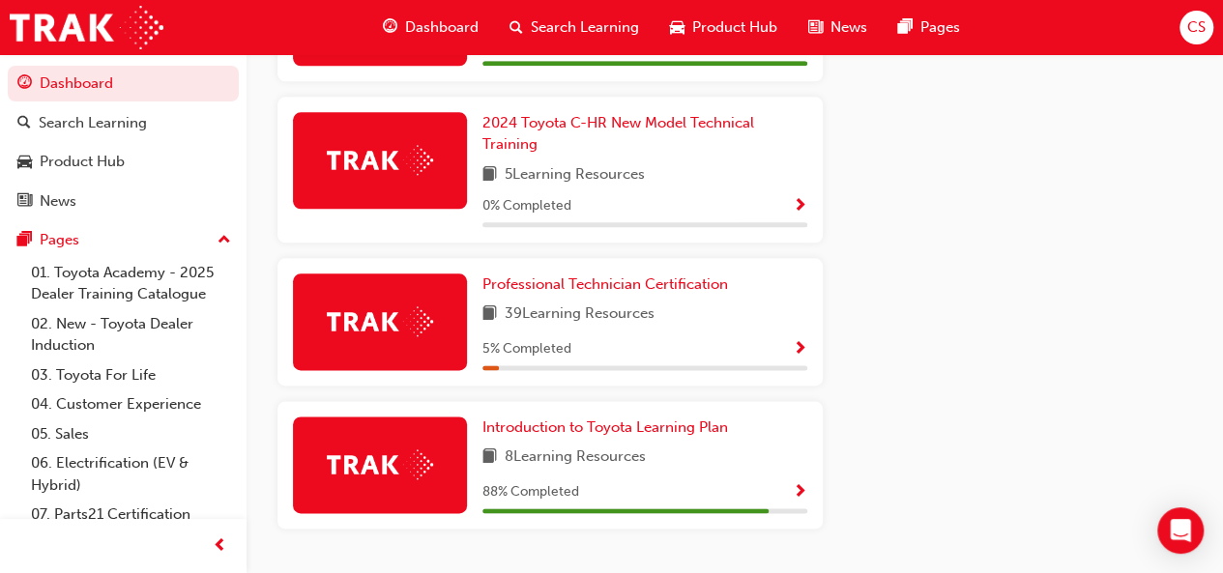
scroll to position [1081, 0]
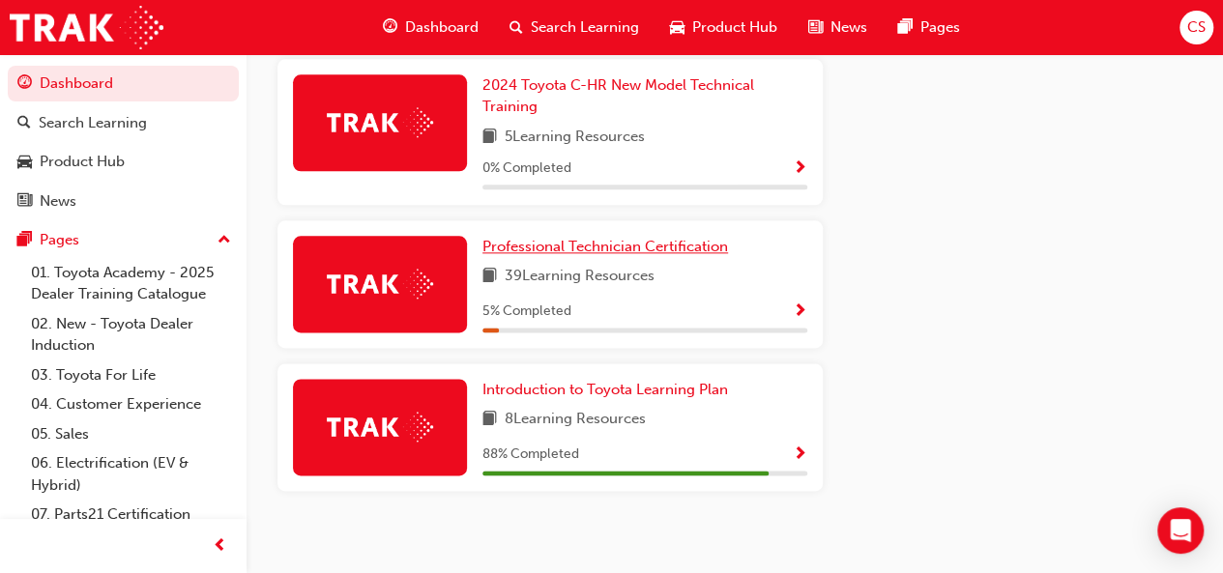
click at [530, 238] on span "Professional Technician Certification" at bounding box center [605, 246] width 246 height 17
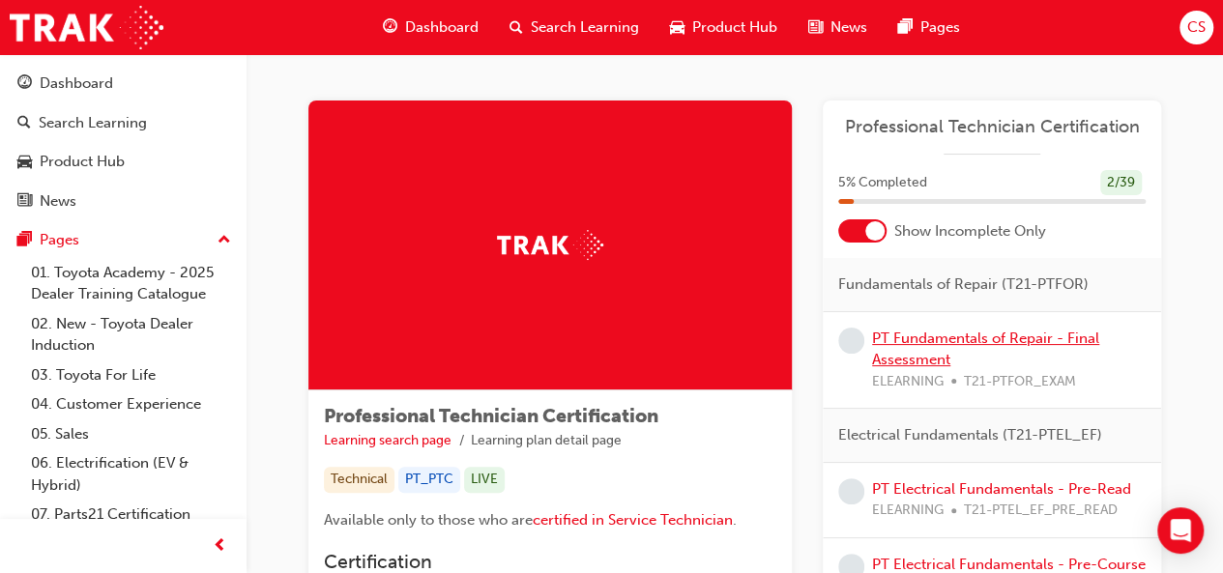
click at [919, 345] on link "PT Fundamentals of Repair - Final Assessment" at bounding box center [985, 350] width 227 height 40
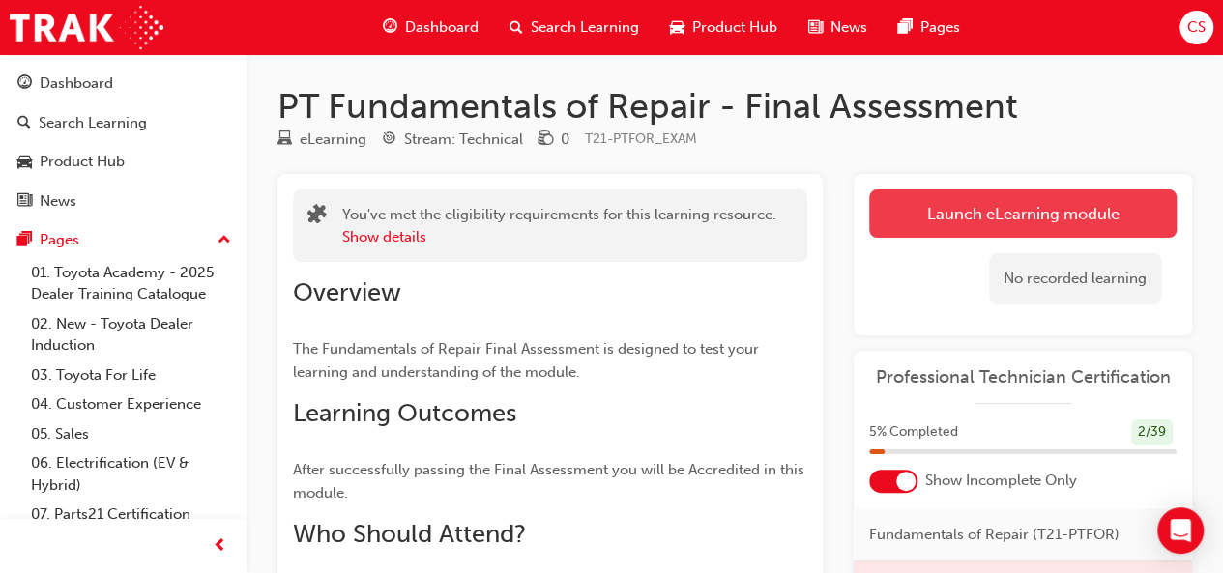
click at [1048, 211] on link "Launch eLearning module" at bounding box center [1022, 213] width 307 height 48
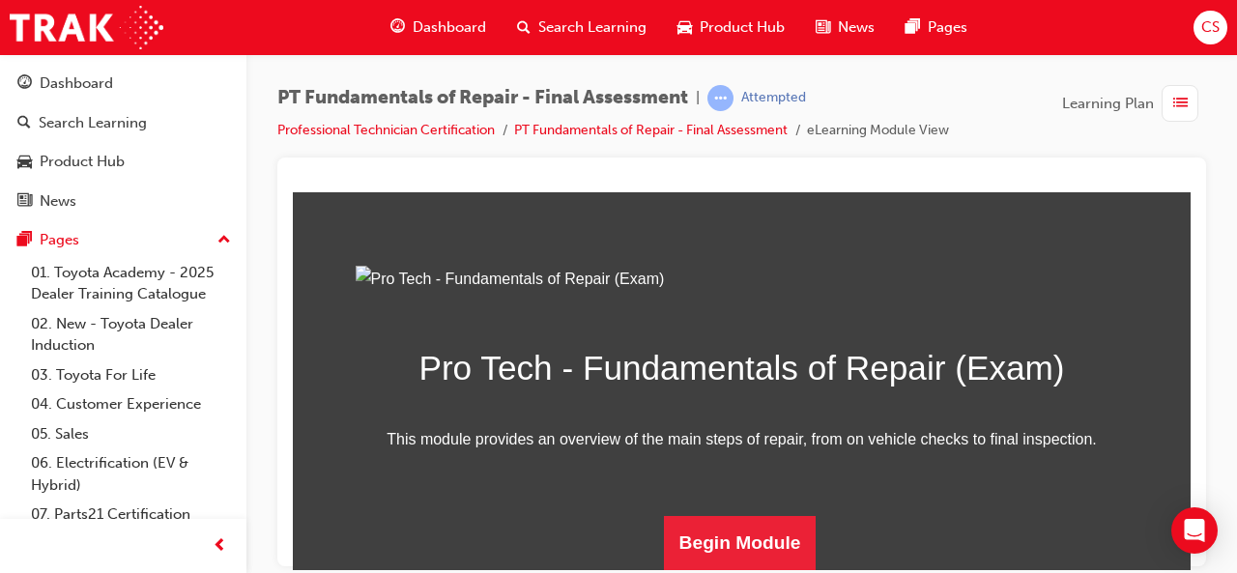
scroll to position [319, 0]
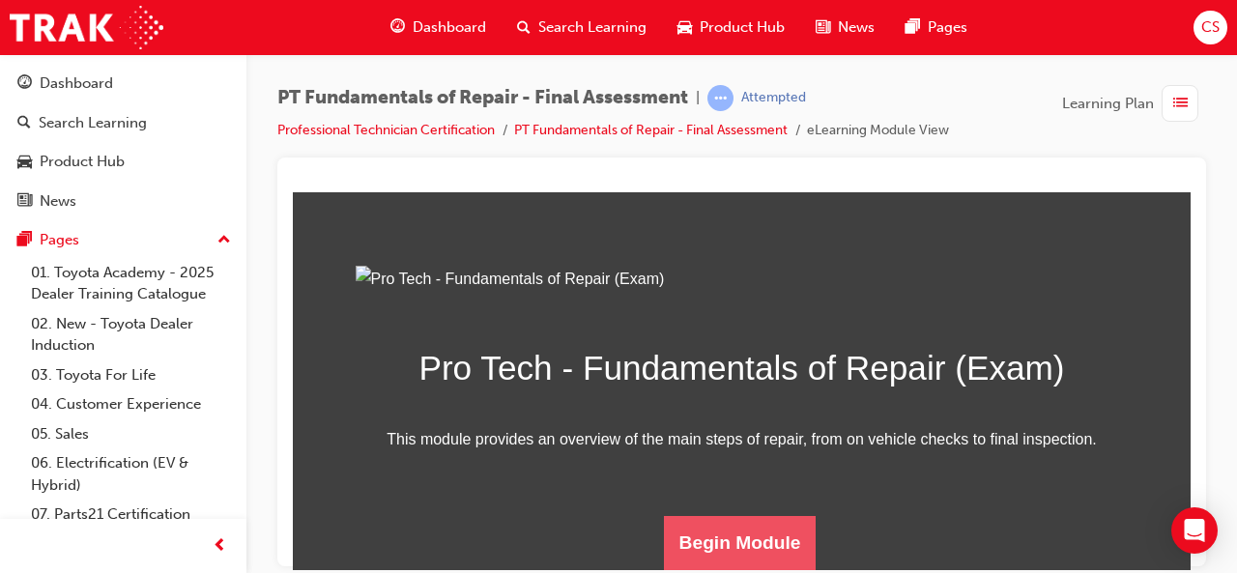
click at [755, 536] on button "Begin Module" at bounding box center [740, 542] width 153 height 54
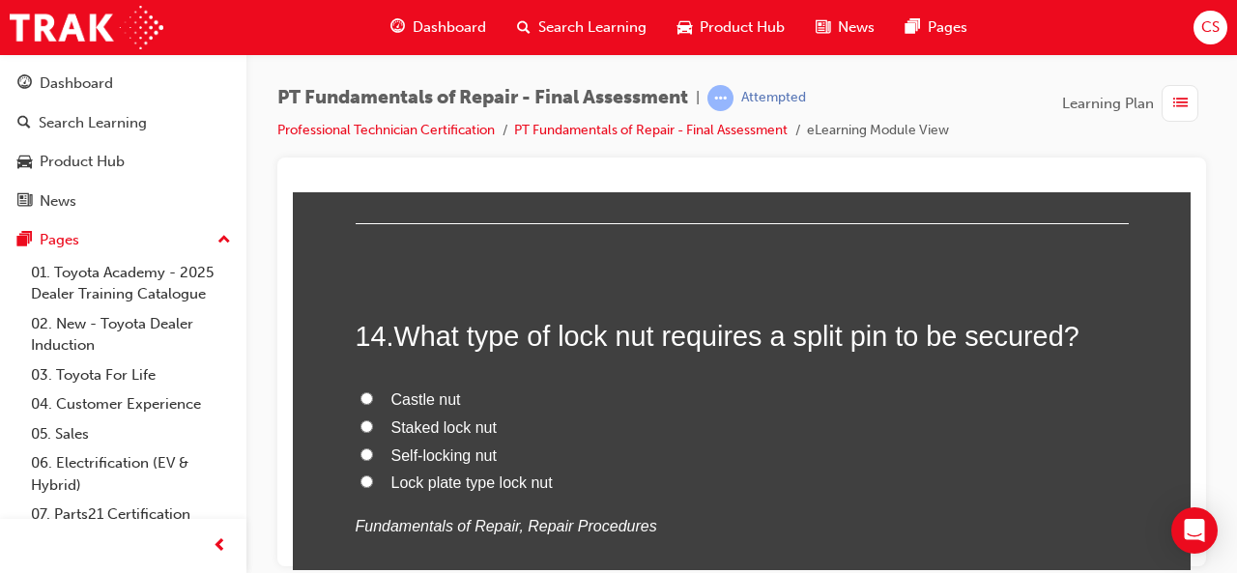
scroll to position [5824, 0]
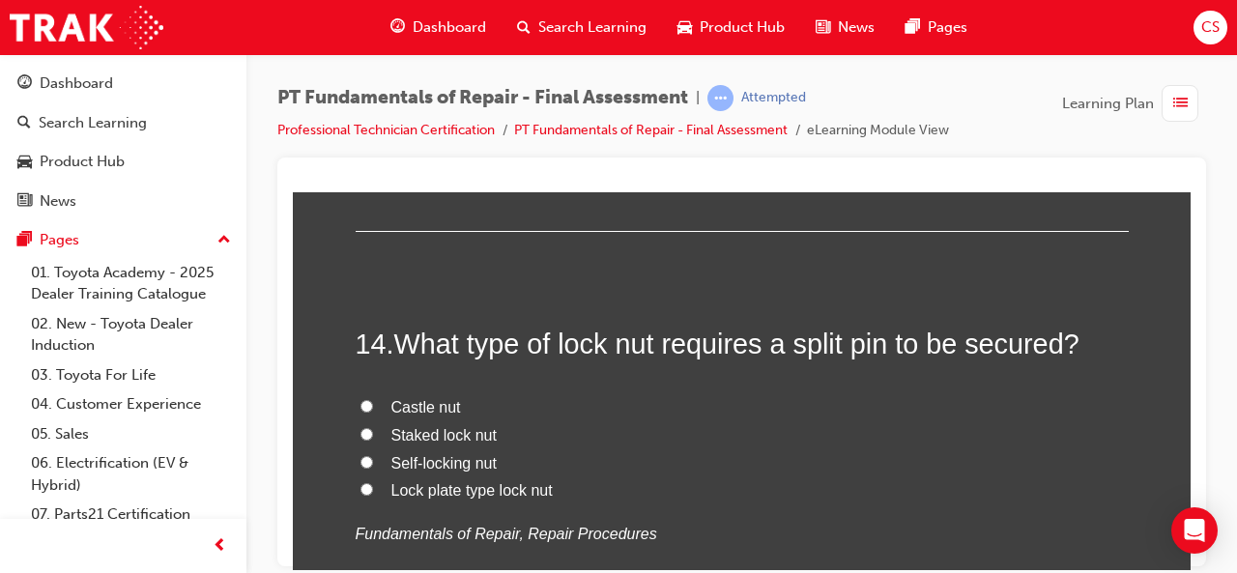
click at [361, 400] on input "Castle nut" at bounding box center [367, 405] width 13 height 13
radio input "true"
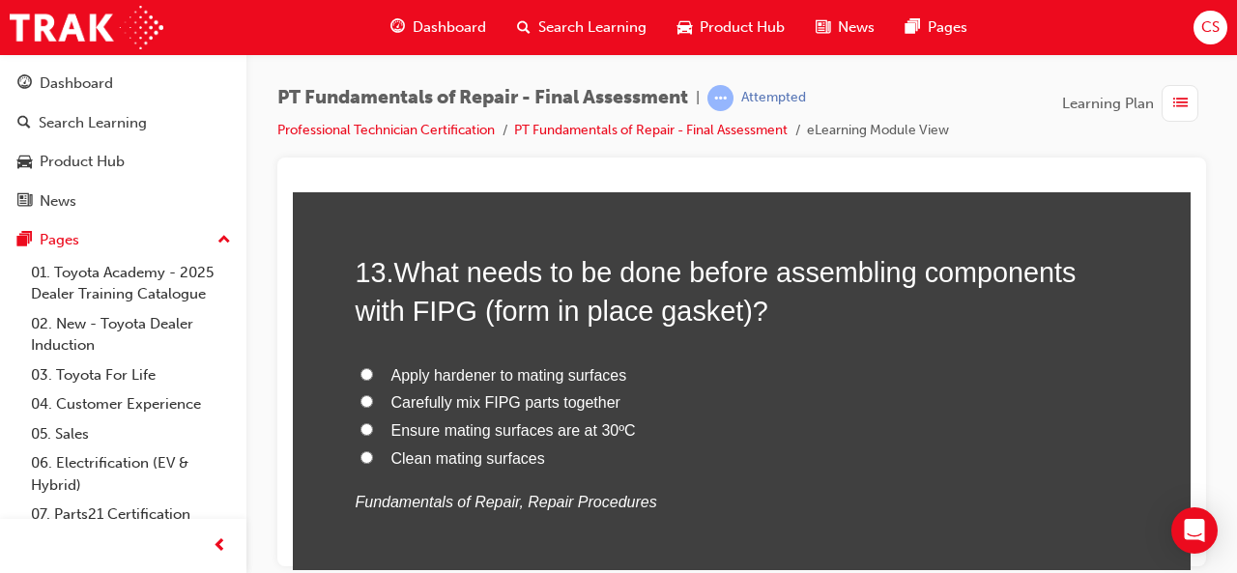
scroll to position [5444, 0]
click at [362, 452] on input "Clean mating surfaces" at bounding box center [367, 457] width 13 height 13
radio input "true"
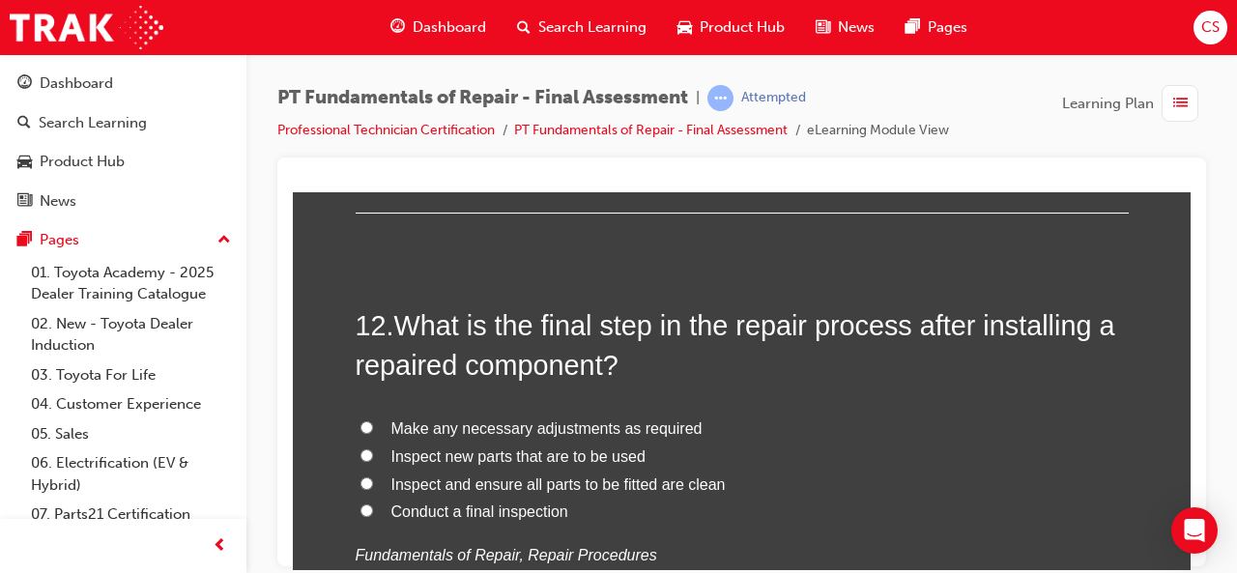
scroll to position [4939, 0]
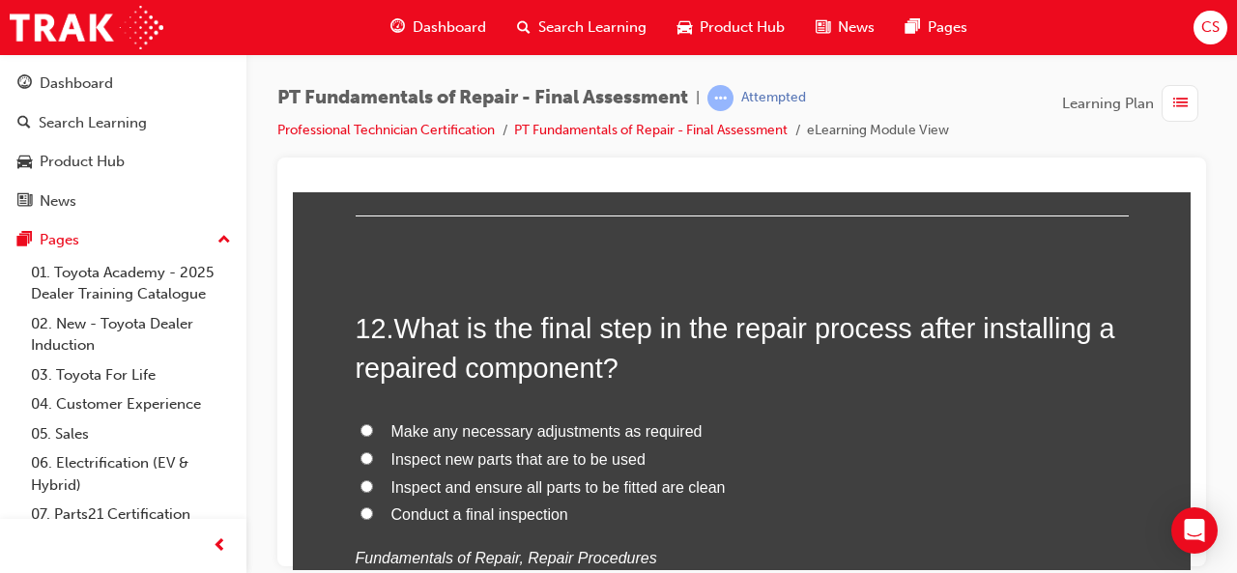
click at [361, 507] on input "Conduct a final inspection" at bounding box center [367, 513] width 13 height 13
radio input "true"
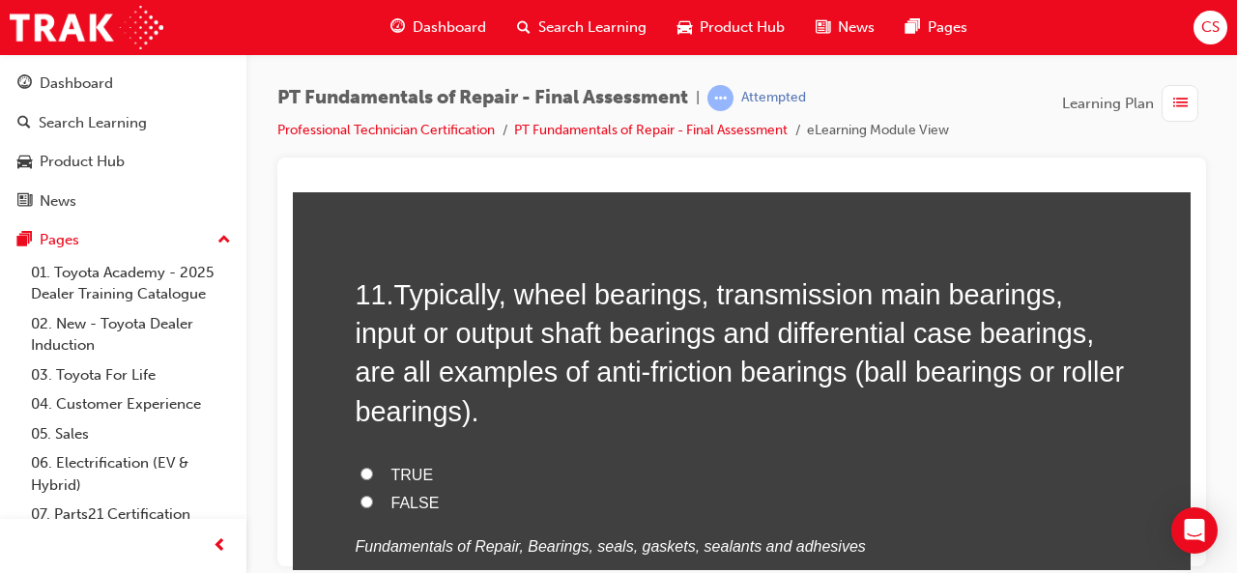
scroll to position [4500, 0]
click at [361, 470] on input "TRUE" at bounding box center [367, 474] width 13 height 13
radio input "true"
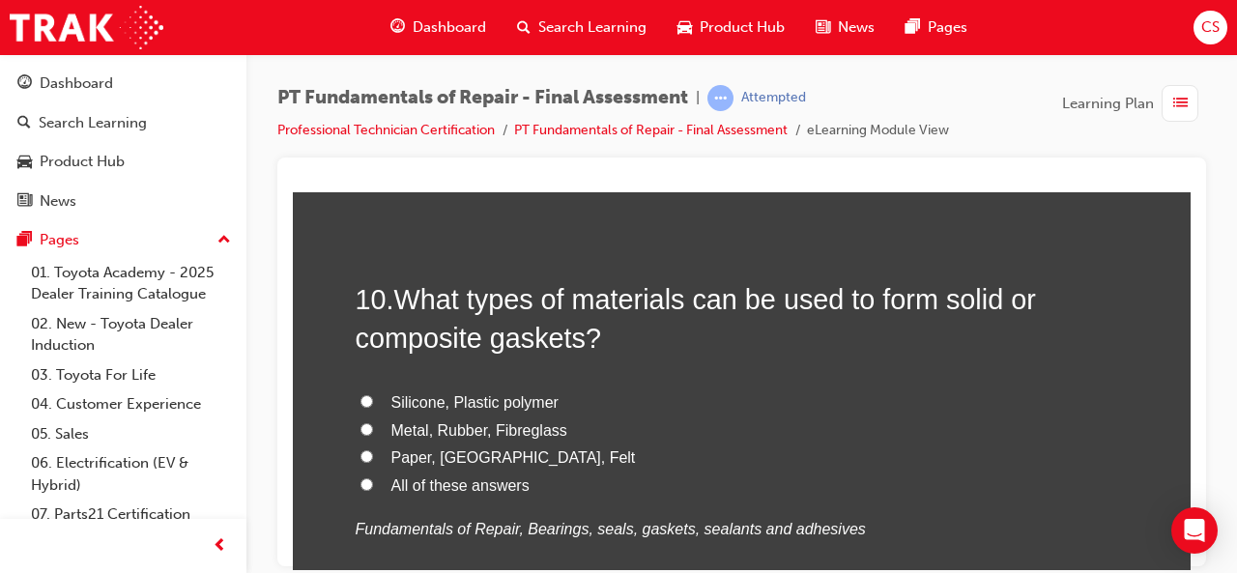
scroll to position [4042, 0]
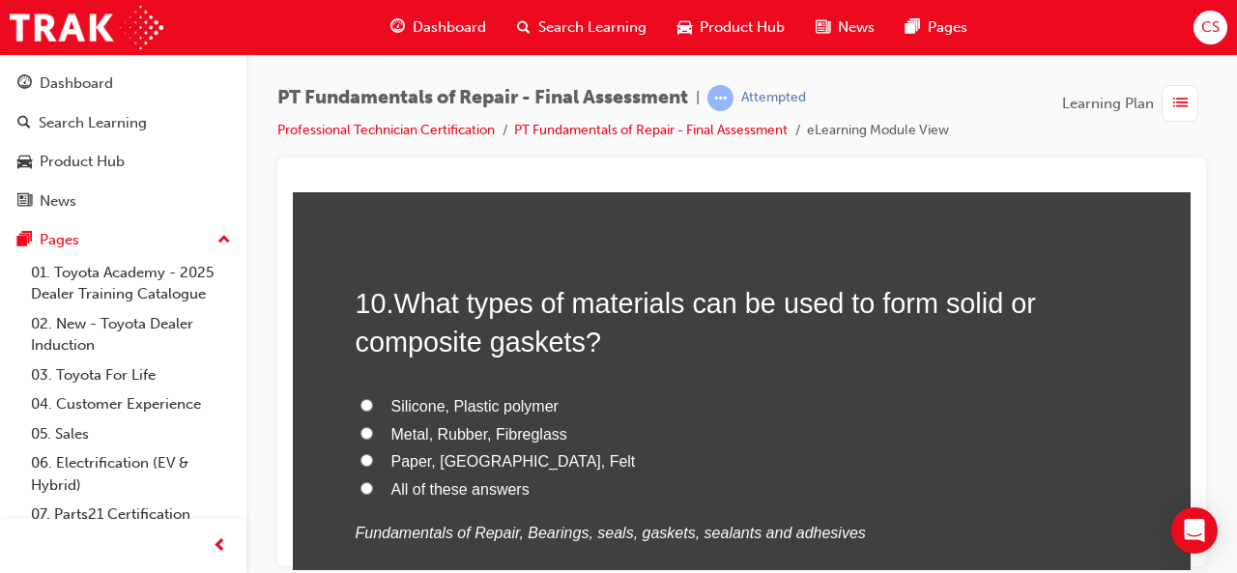
click at [361, 481] on input "All of these answers" at bounding box center [367, 487] width 13 height 13
radio input "true"
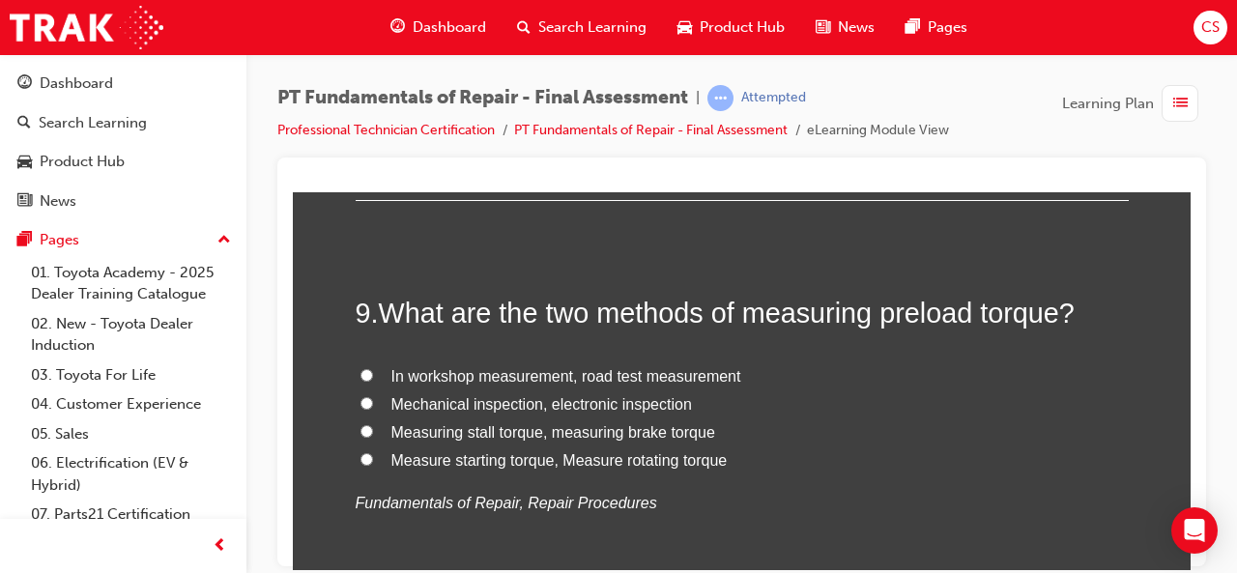
scroll to position [3615, 0]
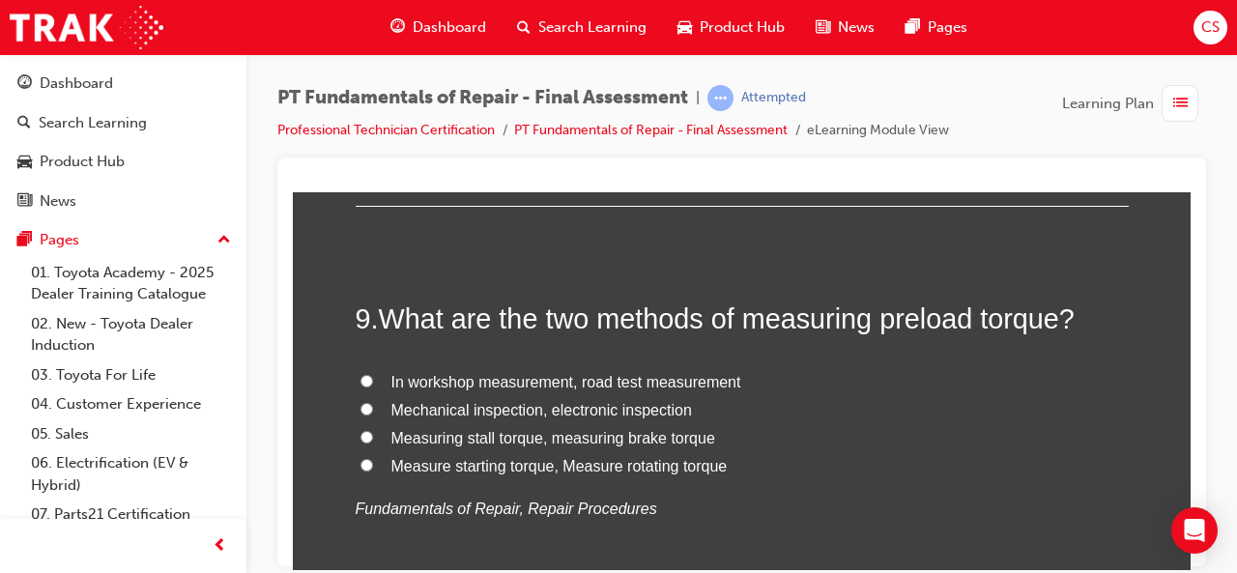
click at [361, 464] on input "Measure starting torque, Measure rotating torque" at bounding box center [367, 464] width 13 height 13
radio input "true"
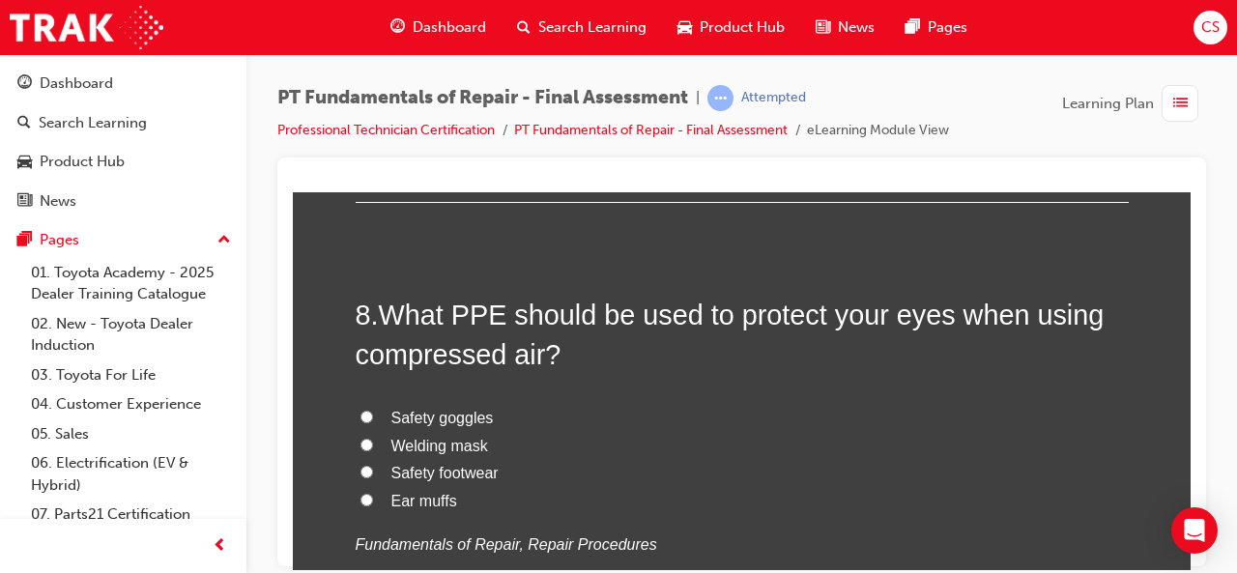
scroll to position [3168, 0]
click at [361, 412] on input "Safety goggles" at bounding box center [367, 417] width 13 height 13
radio input "true"
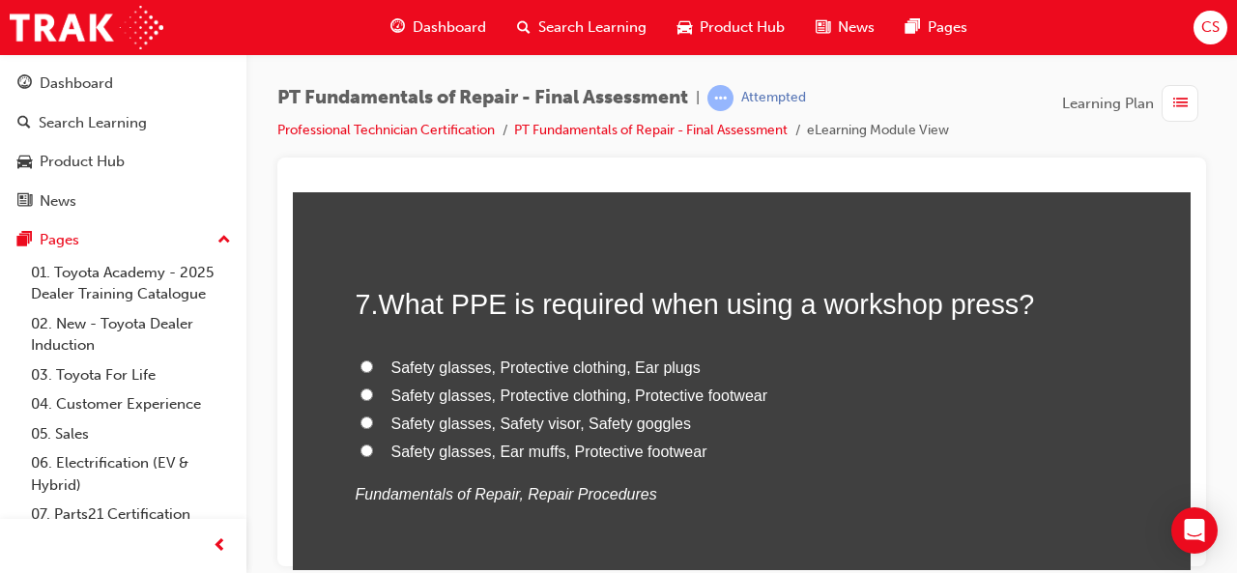
scroll to position [2767, 0]
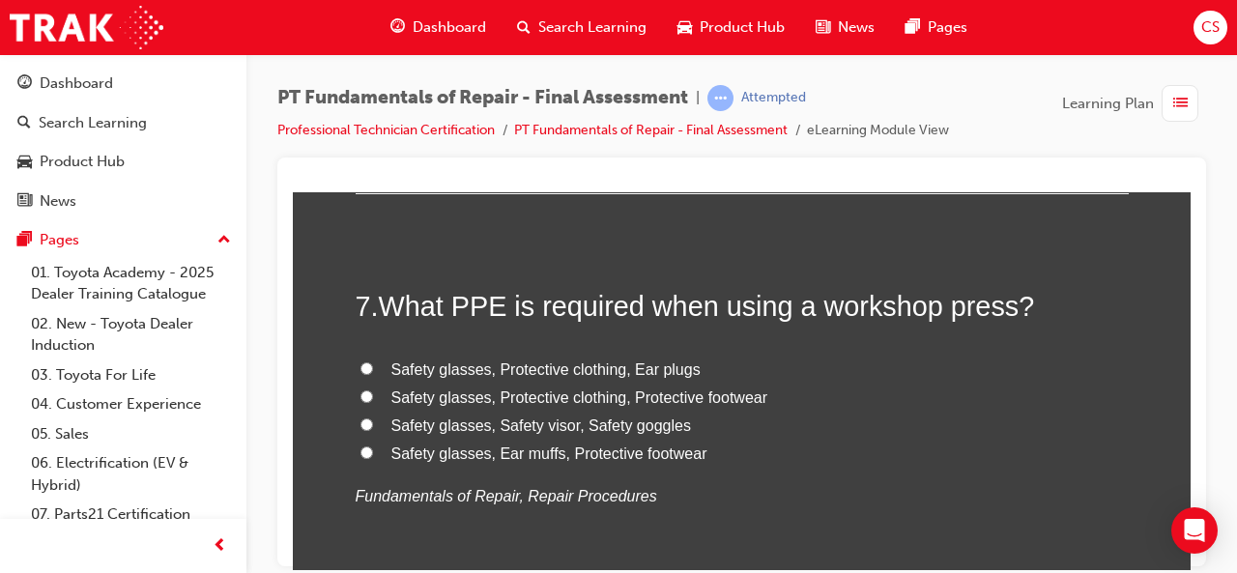
click at [361, 420] on input "Safety glasses, Safety visor, Safety goggles" at bounding box center [367, 424] width 13 height 13
radio input "true"
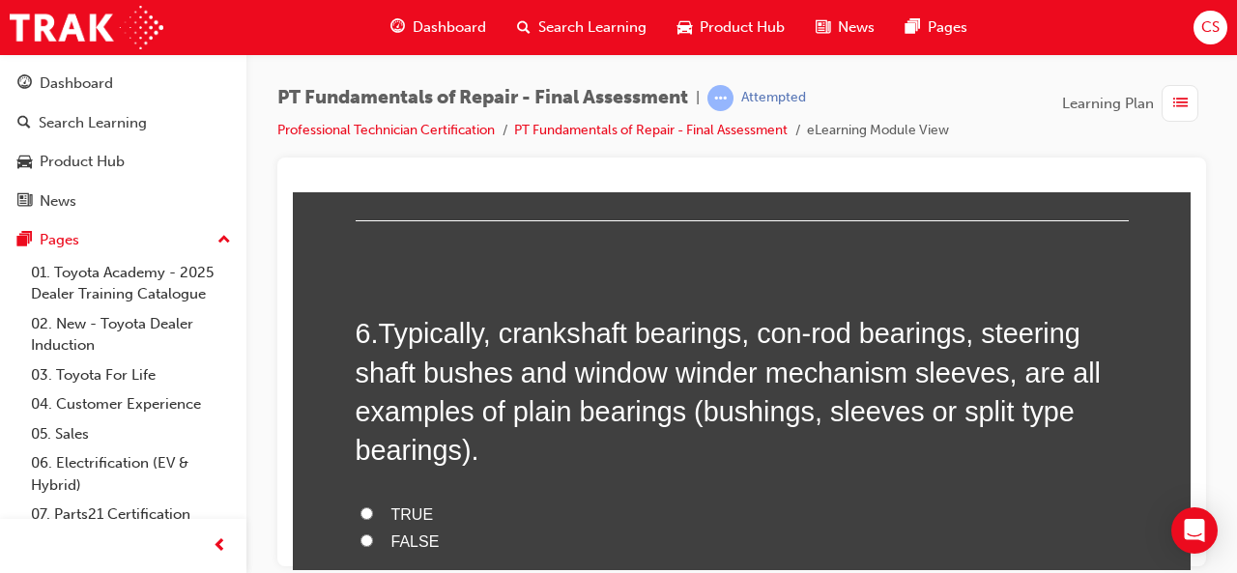
scroll to position [2266, 0]
click at [361, 512] on input "TRUE" at bounding box center [367, 513] width 13 height 13
radio input "true"
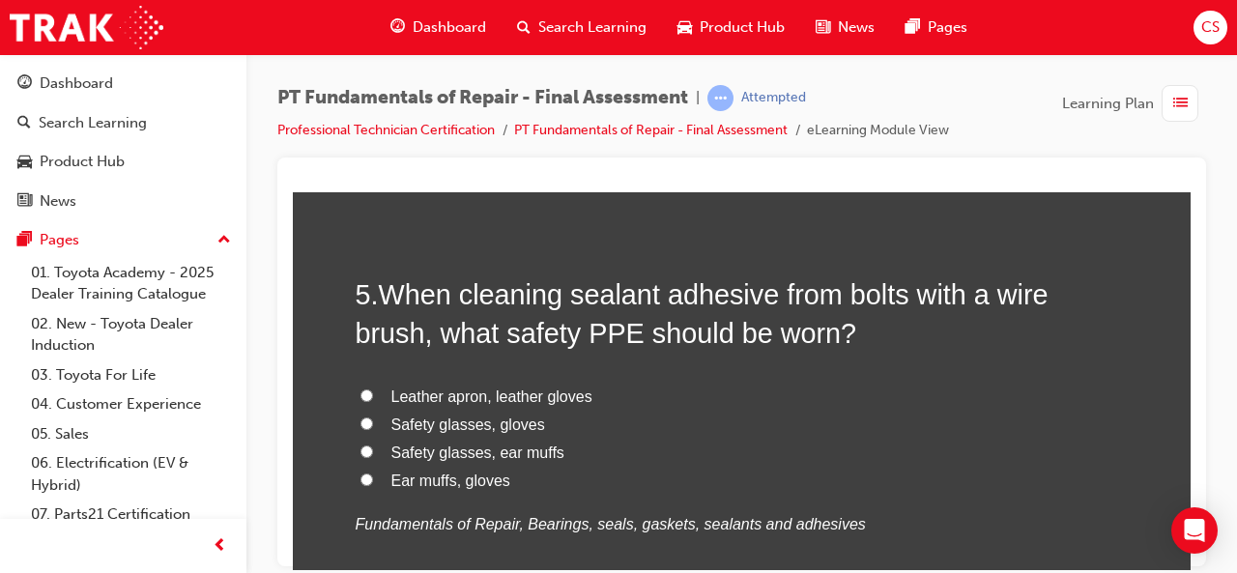
scroll to position [1855, 0]
click at [362, 393] on input "Leather apron, leather gloves" at bounding box center [367, 396] width 13 height 13
radio input "true"
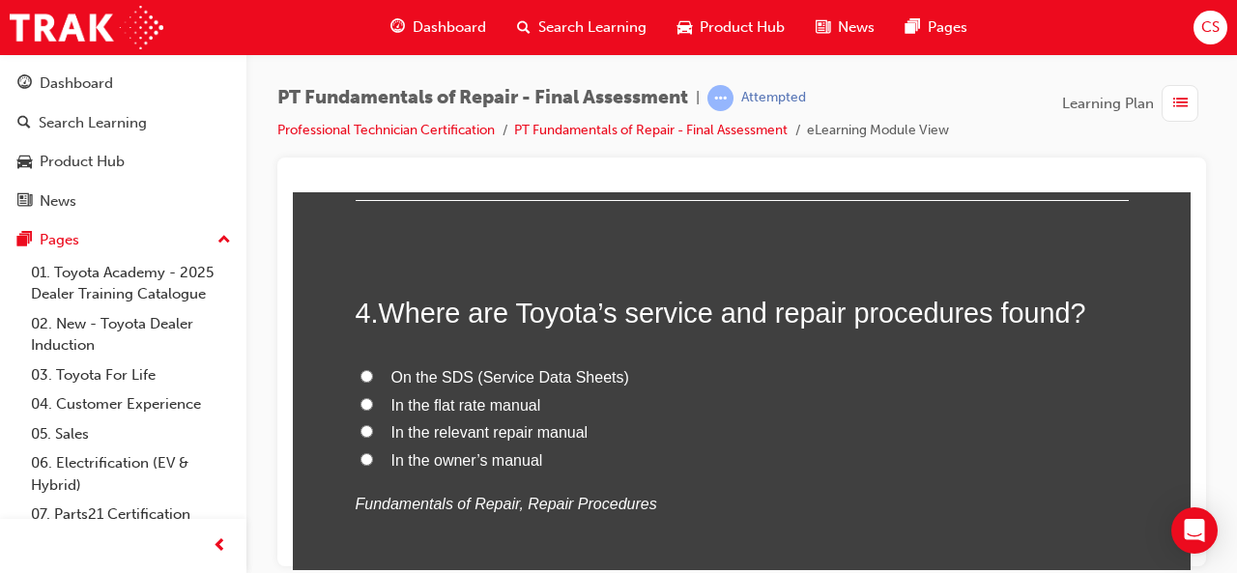
scroll to position [1425, 0]
click at [361, 454] on input "In the owner’s manual" at bounding box center [367, 459] width 13 height 13
radio input "true"
click at [361, 433] on input "In the relevant repair manual" at bounding box center [367, 431] width 13 height 13
radio input "true"
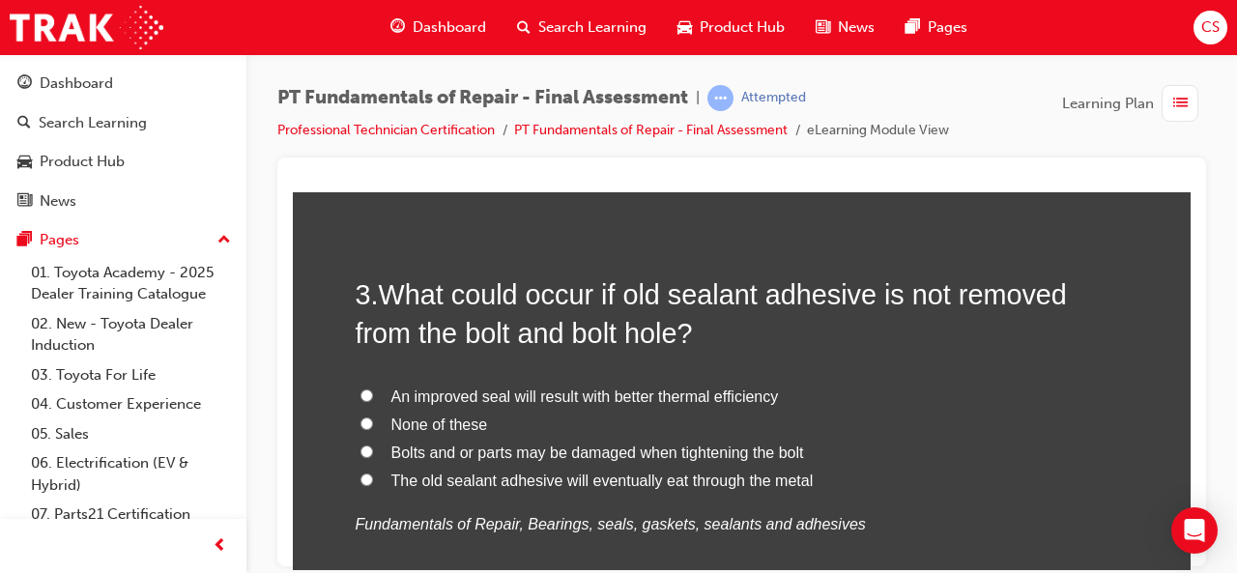
scroll to position [994, 0]
click at [361, 427] on input "None of these" at bounding box center [367, 424] width 13 height 13
radio input "true"
click at [361, 450] on input "Bolts and or parts may be damaged when tightening the bolt" at bounding box center [367, 452] width 13 height 13
radio input "true"
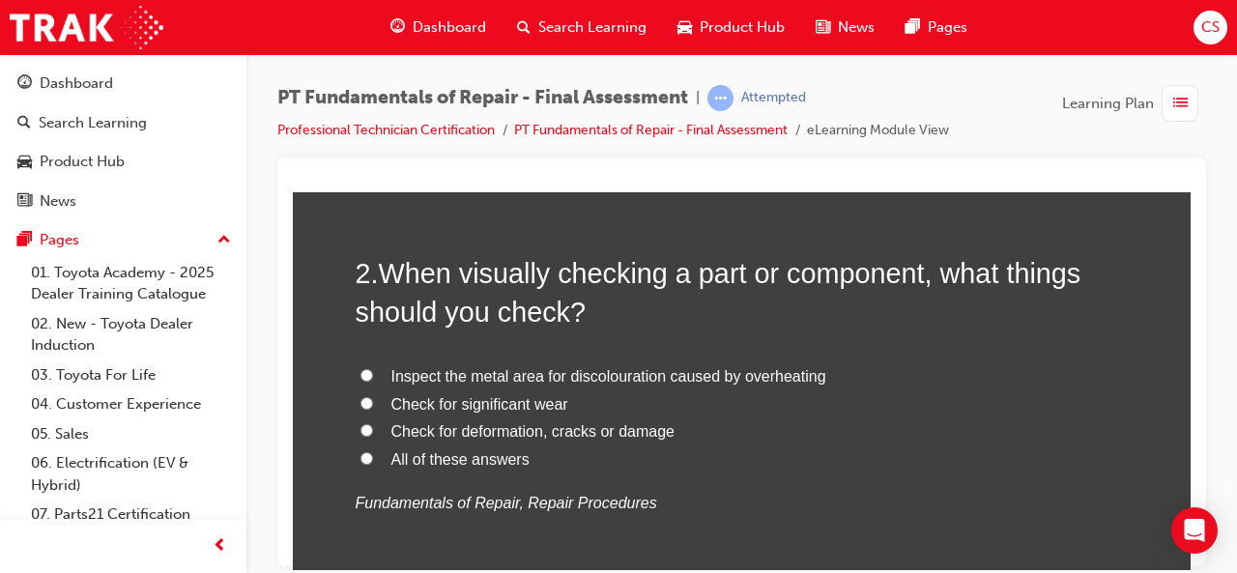
scroll to position [564, 0]
click at [370, 364] on label "Inspect the metal area for discolouration caused by overheating" at bounding box center [742, 378] width 773 height 28
click at [370, 370] on input "Inspect the metal area for discolouration caused by overheating" at bounding box center [367, 376] width 13 height 13
radio input "true"
click at [361, 462] on input "All of these answers" at bounding box center [367, 459] width 13 height 13
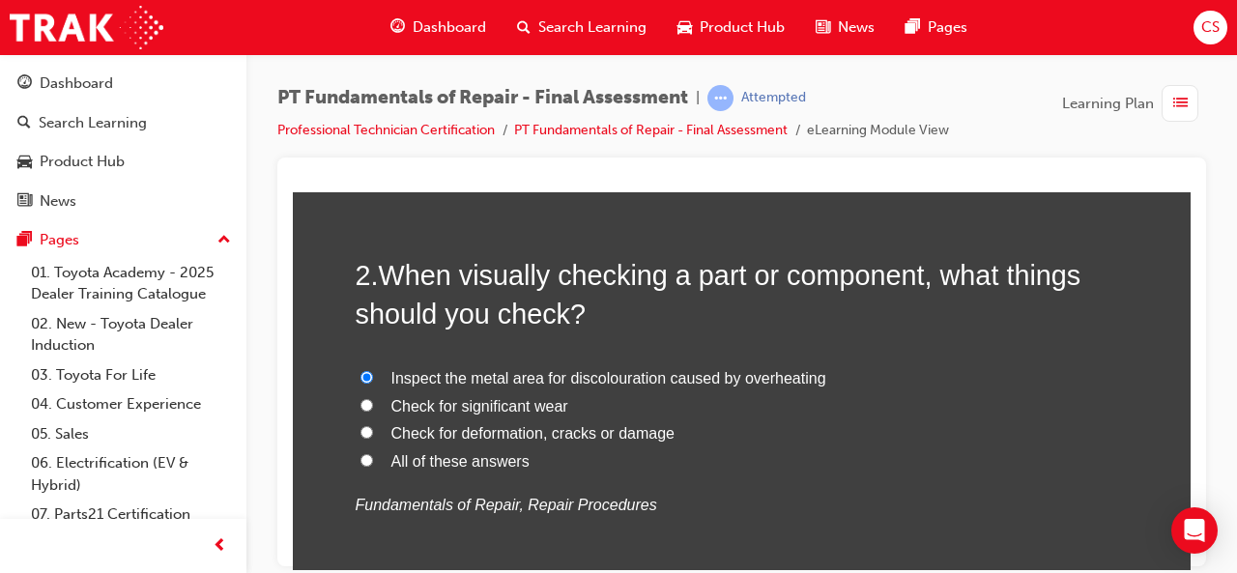
radio input "true"
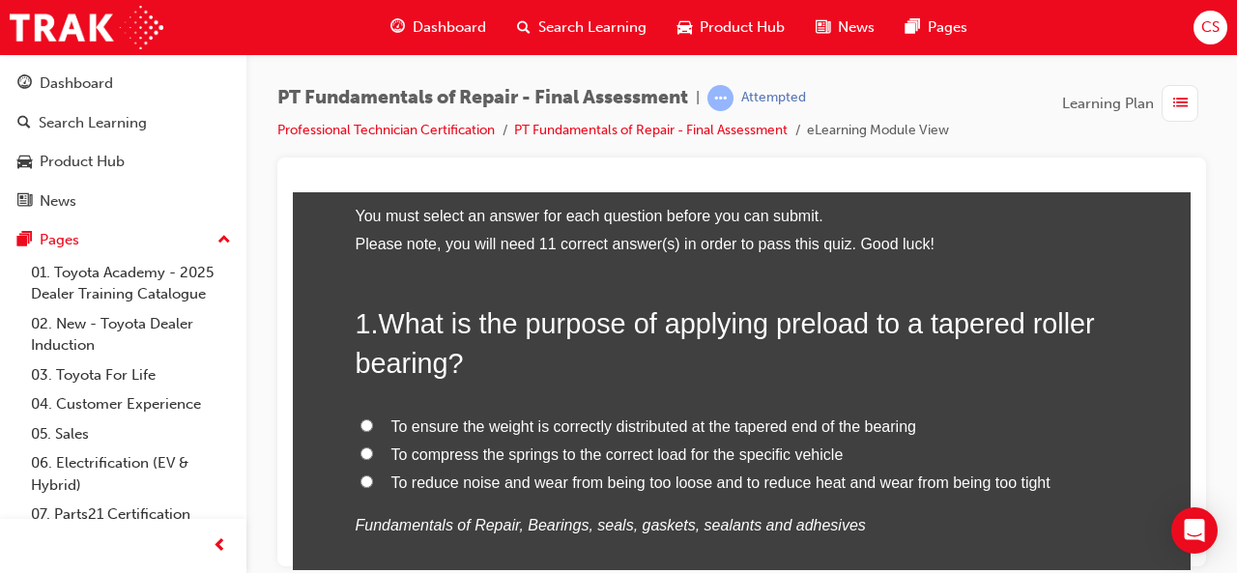
scroll to position [92, 0]
click at [357, 473] on label "To reduce noise and wear from being too loose and to reduce heat and wear from …" at bounding box center [742, 484] width 773 height 28
click at [361, 476] on input "To reduce noise and wear from being too loose and to reduce heat and wear from …" at bounding box center [367, 482] width 13 height 13
radio input "true"
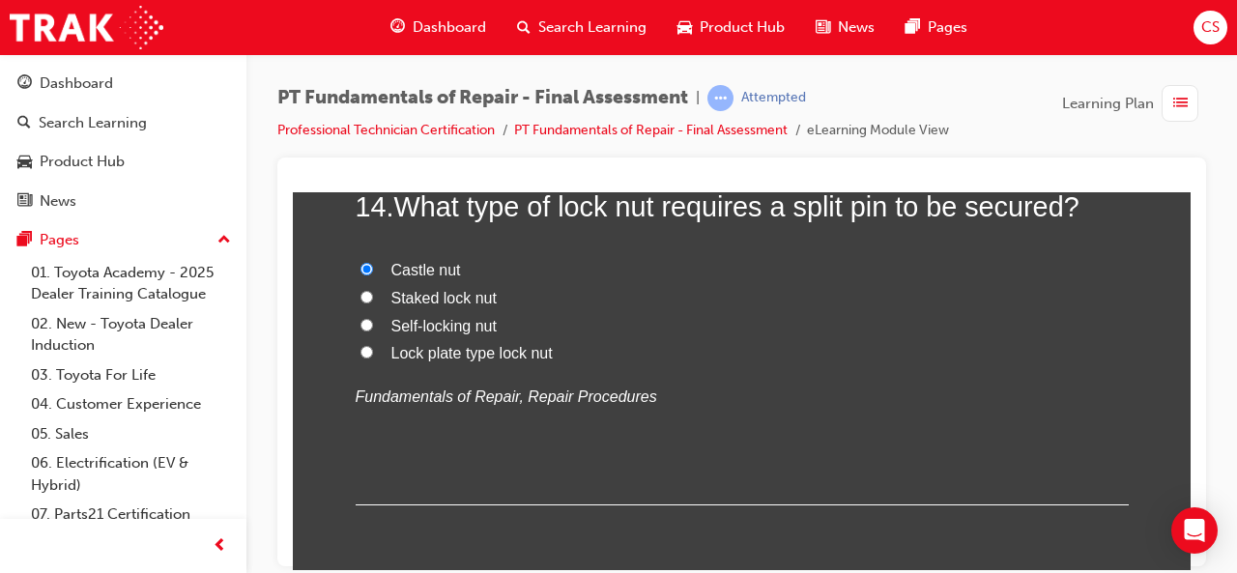
scroll to position [6038, 0]
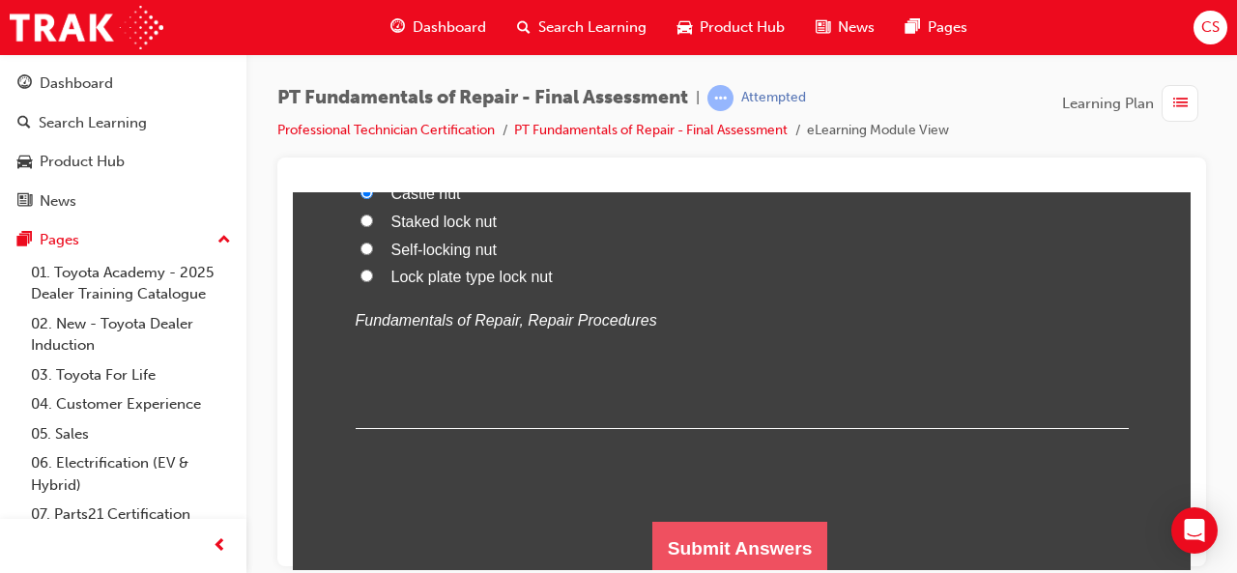
click at [673, 539] on button "Submit Answers" at bounding box center [740, 548] width 176 height 54
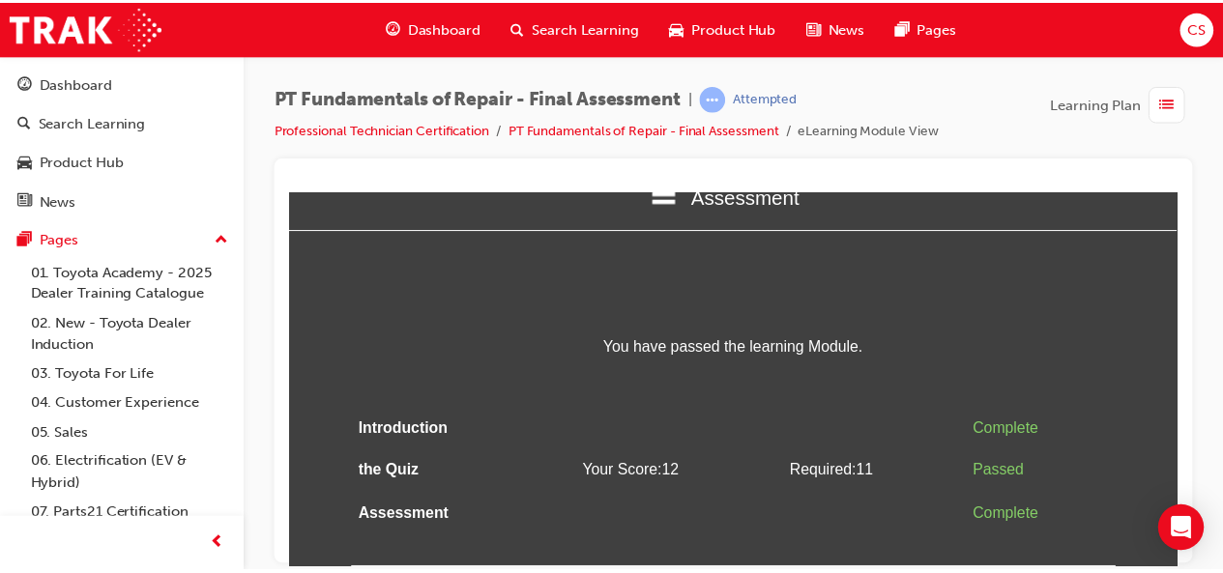
scroll to position [0, 0]
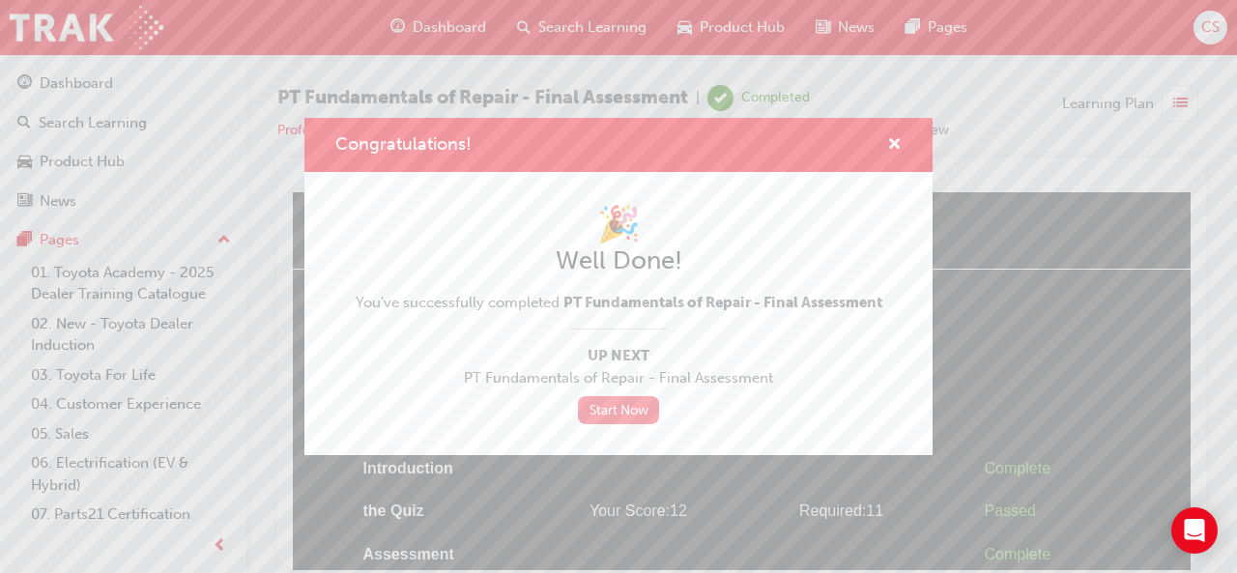
click at [625, 413] on link "Start Now" at bounding box center [618, 410] width 81 height 28
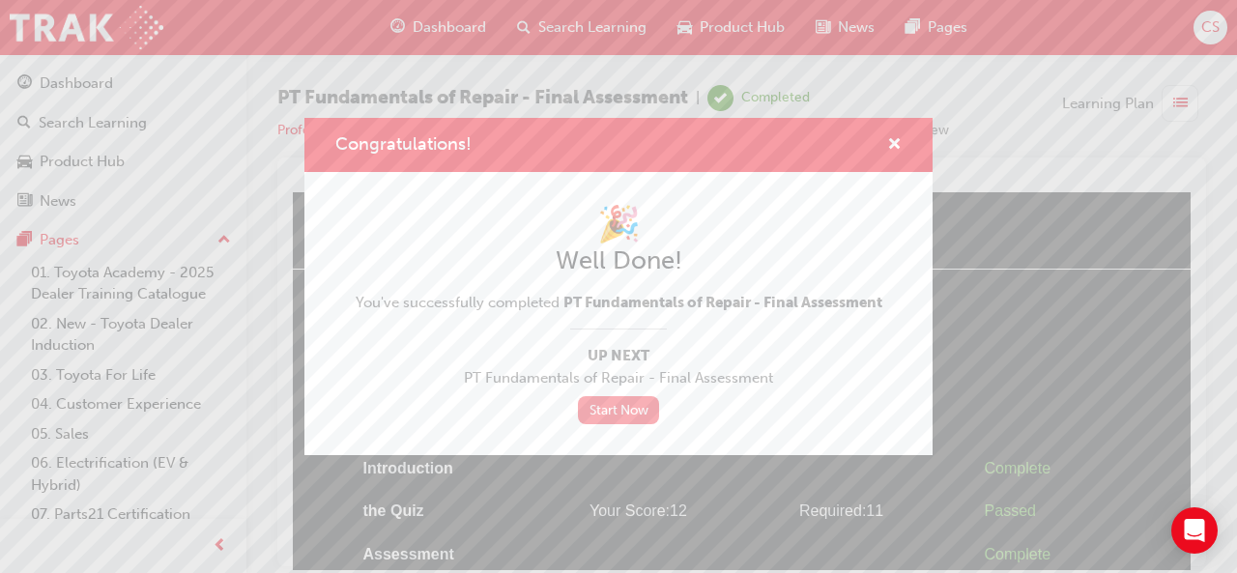
click at [625, 413] on link "Start Now" at bounding box center [618, 410] width 81 height 28
click at [891, 140] on span "cross-icon" at bounding box center [894, 145] width 14 height 17
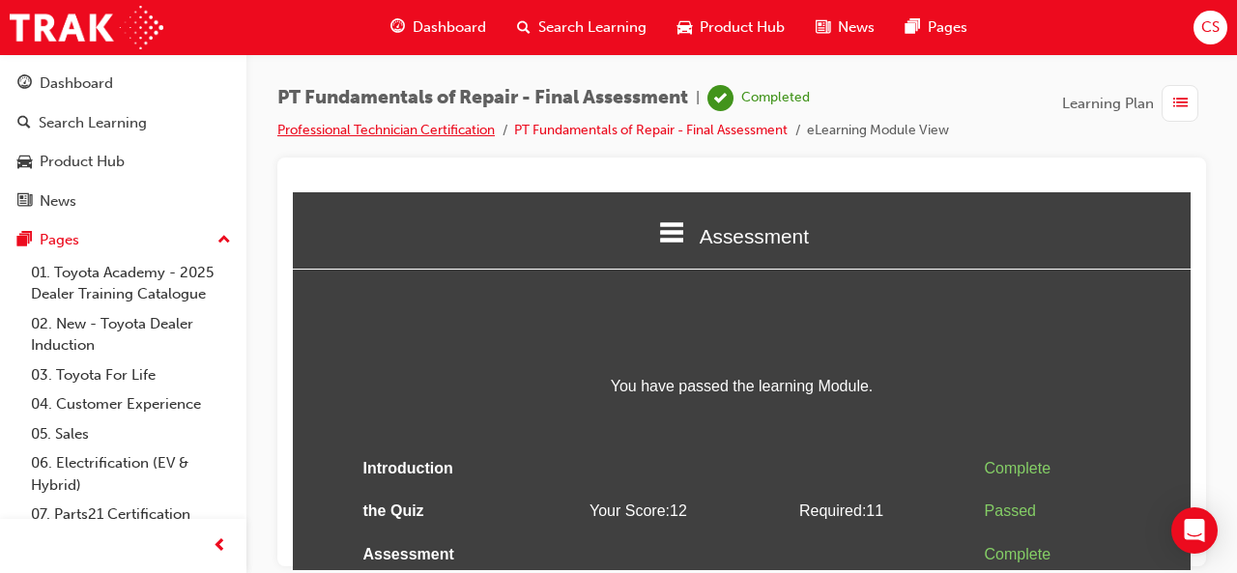
click at [353, 132] on link "Professional Technician Certification" at bounding box center [385, 130] width 217 height 16
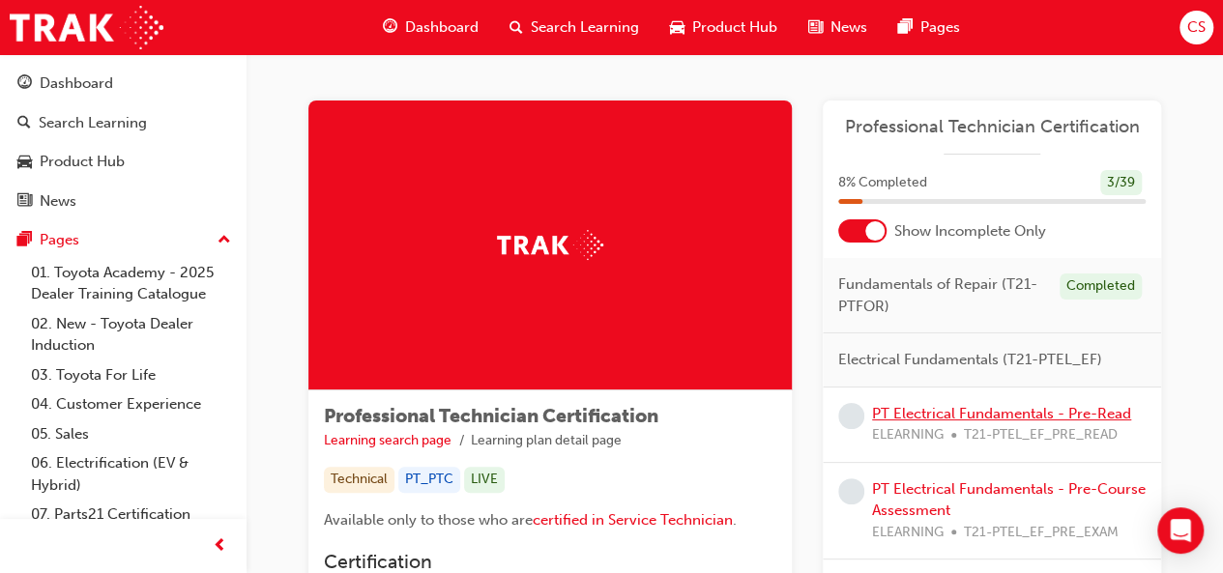
click at [925, 417] on link "PT Electrical Fundamentals - Pre-Read" at bounding box center [1001, 413] width 259 height 17
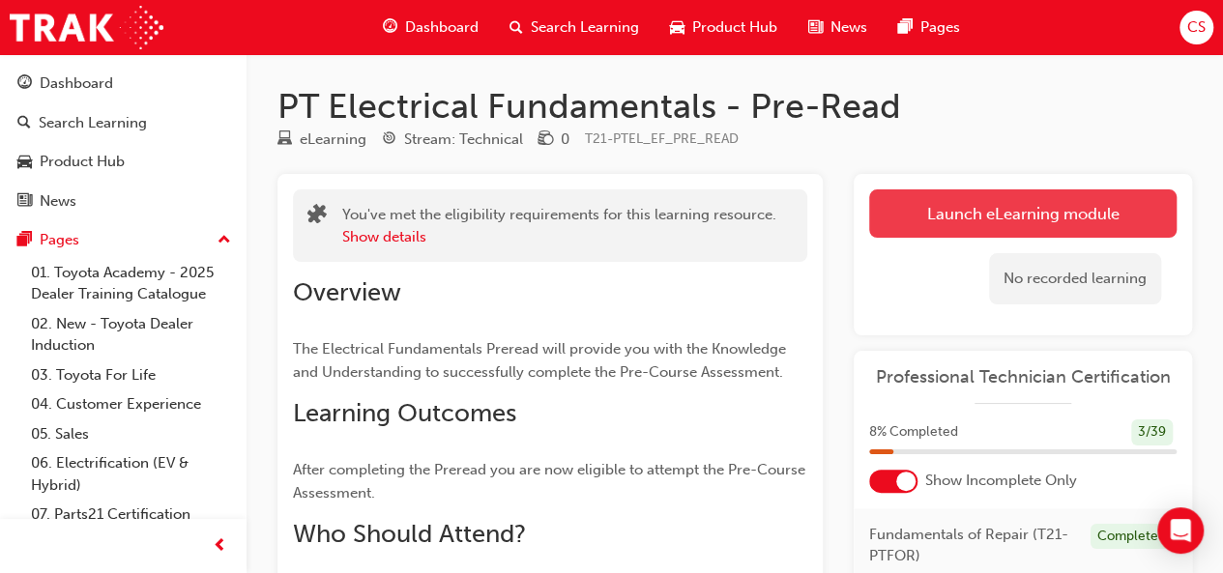
click at [984, 221] on link "Launch eLearning module" at bounding box center [1022, 213] width 307 height 48
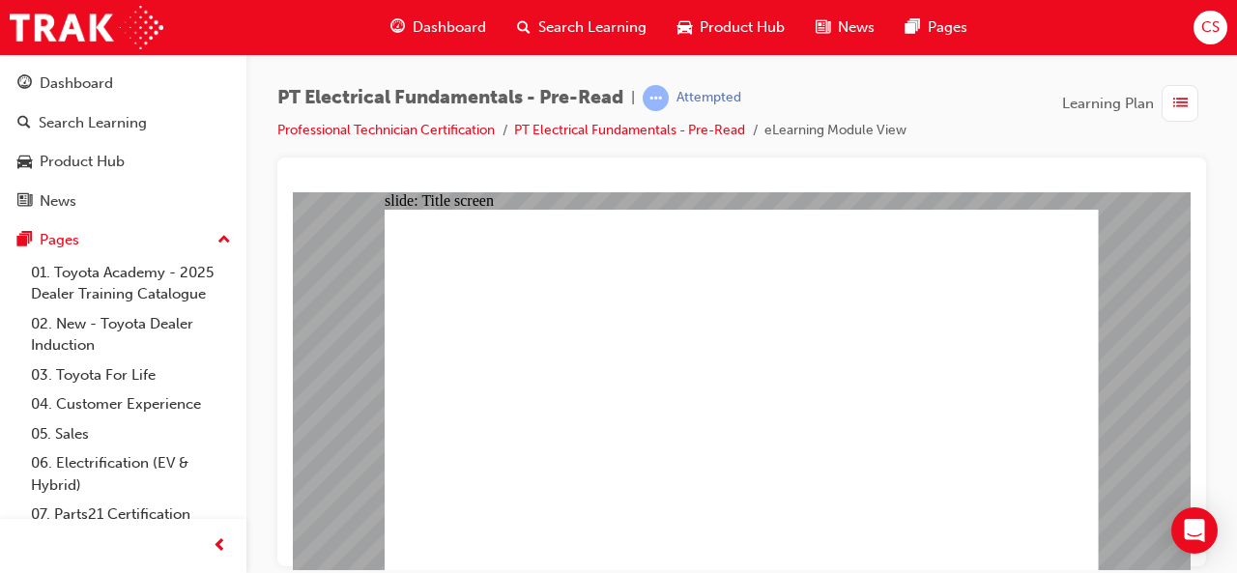
click at [1210, 37] on span "CS" at bounding box center [1211, 27] width 18 height 22
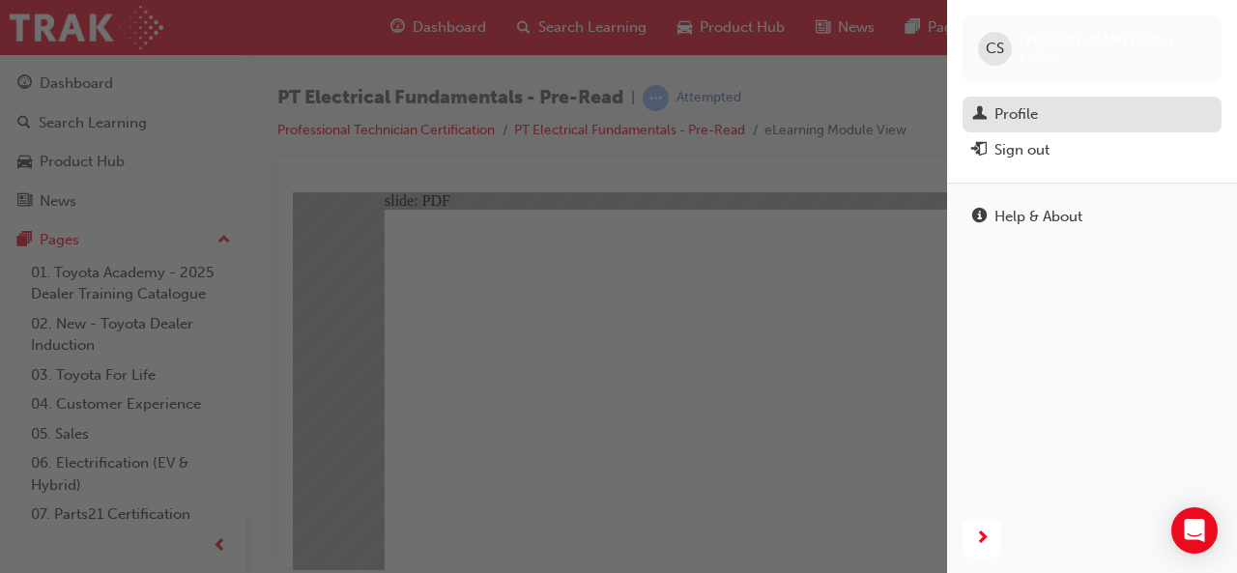
click at [1033, 117] on div "Profile" at bounding box center [1016, 114] width 43 height 22
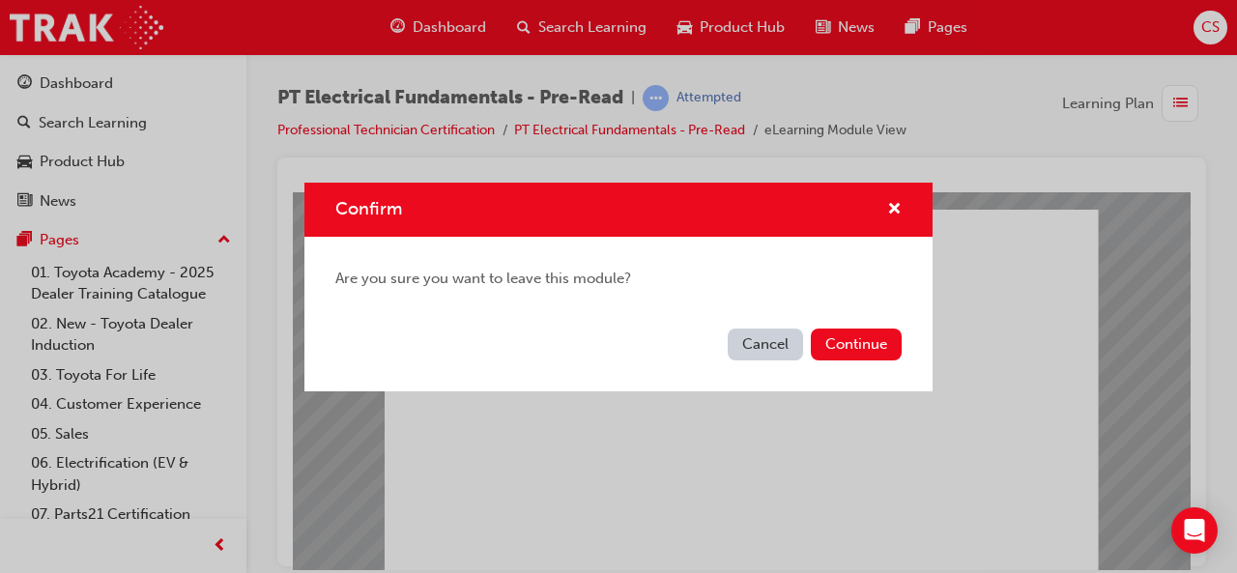
click at [1033, 117] on div "Confirm Are you sure you want to leave this module? Cancel Continue" at bounding box center [618, 286] width 1237 height 573
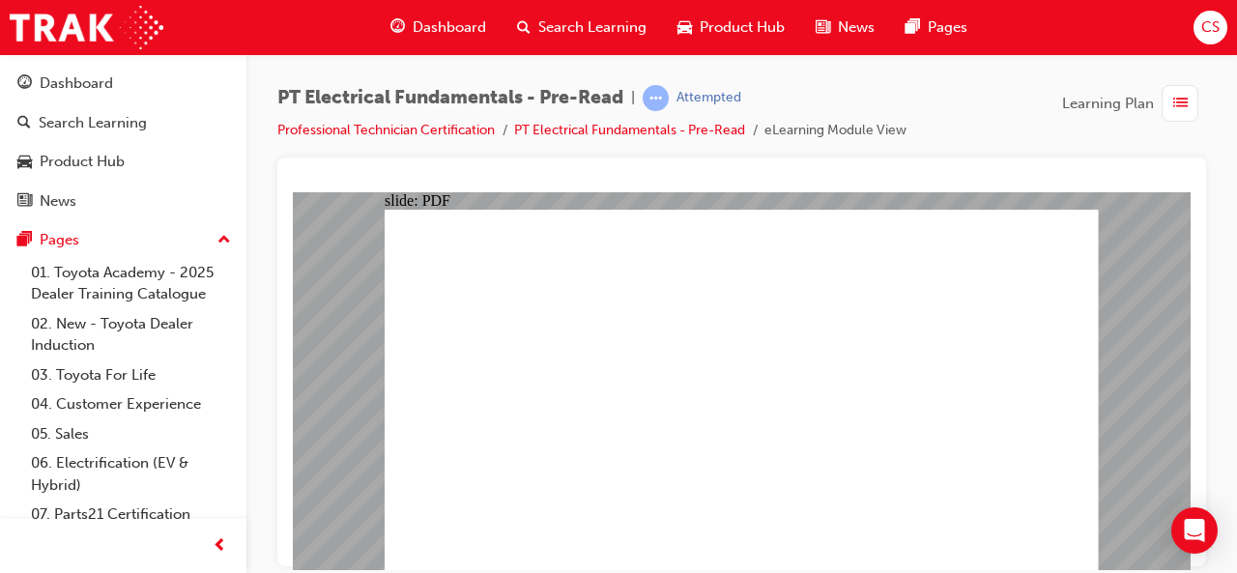
click at [1202, 24] on span "CS" at bounding box center [1211, 27] width 18 height 22
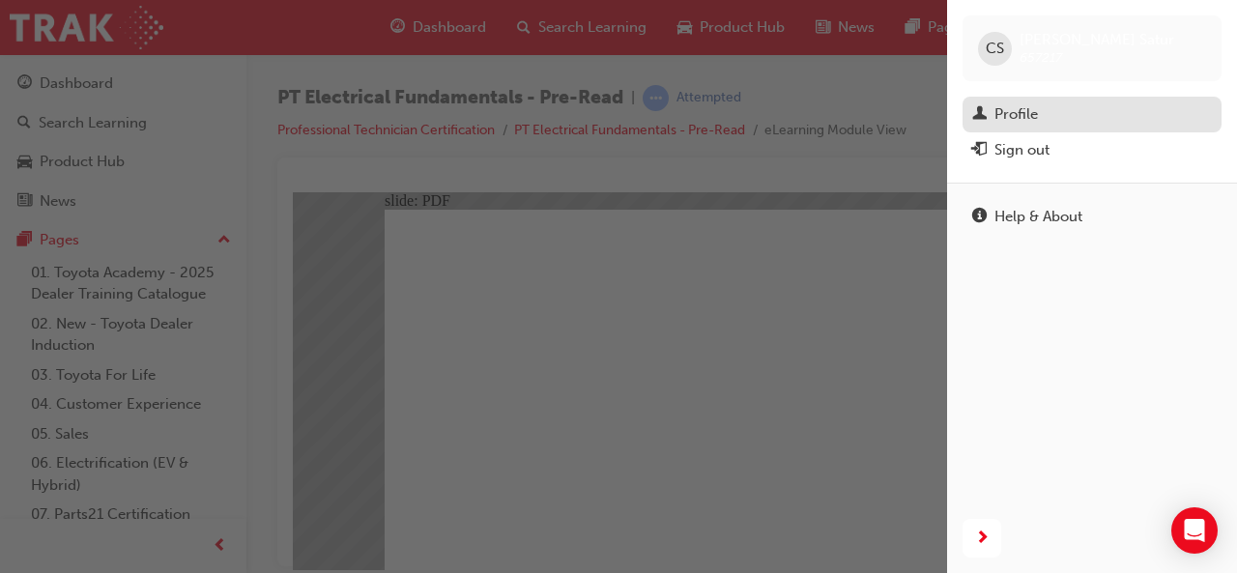
click at [1020, 122] on div "Profile" at bounding box center [1016, 114] width 43 height 22
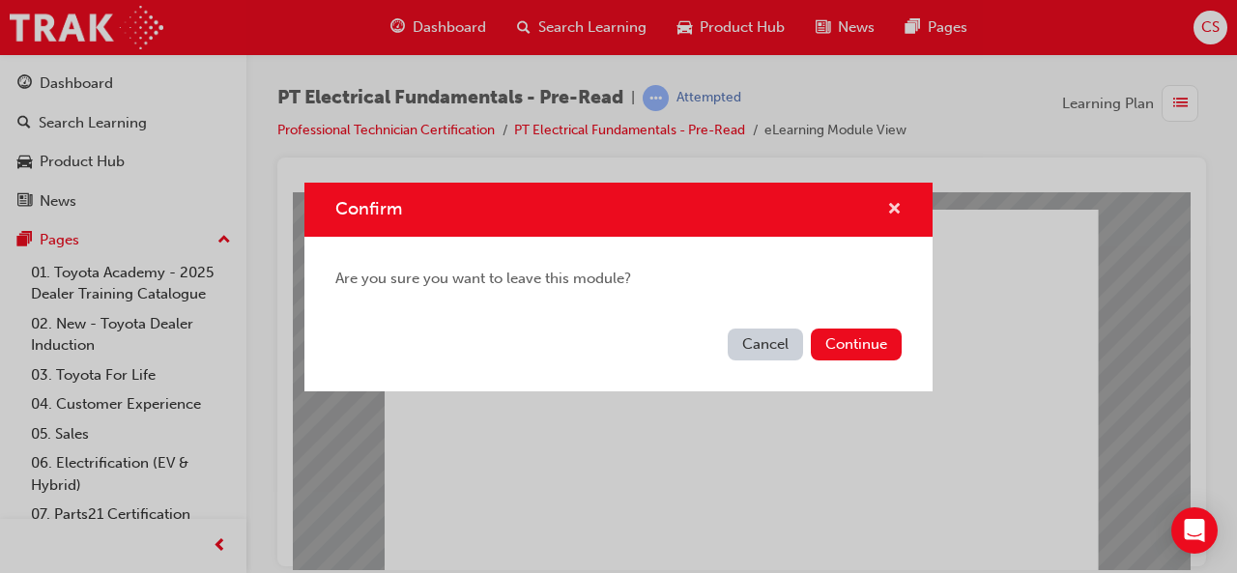
click at [901, 216] on span "cross-icon" at bounding box center [894, 210] width 14 height 17
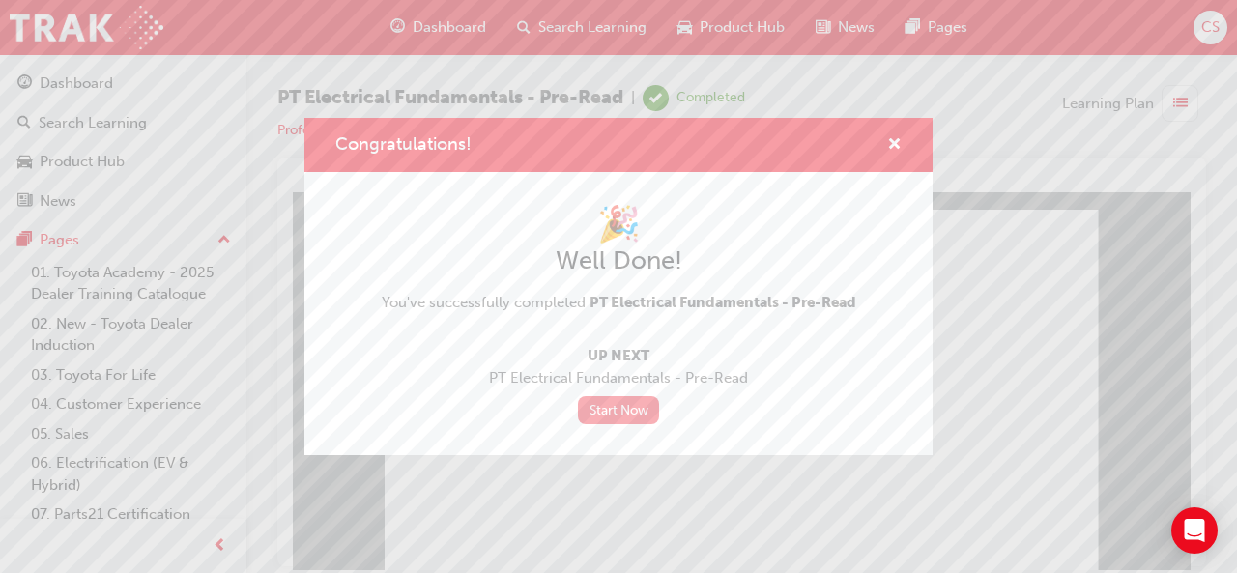
click at [609, 413] on link "Start Now" at bounding box center [618, 410] width 81 height 28
click at [892, 148] on span "cross-icon" at bounding box center [894, 145] width 14 height 17
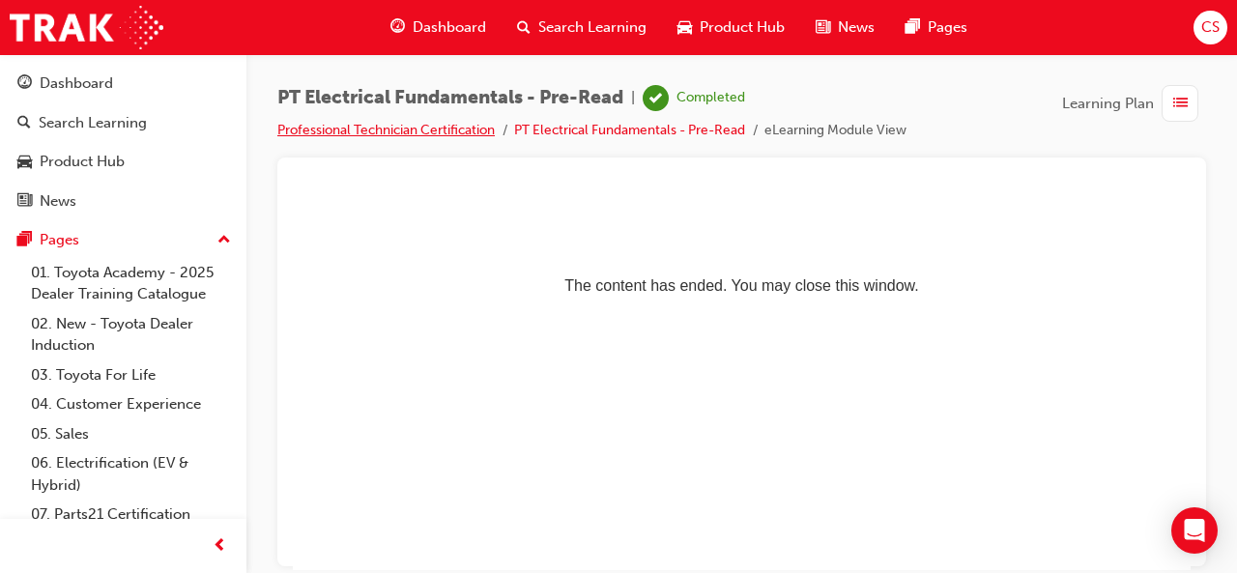
click at [405, 135] on link "Professional Technician Certification" at bounding box center [385, 130] width 217 height 16
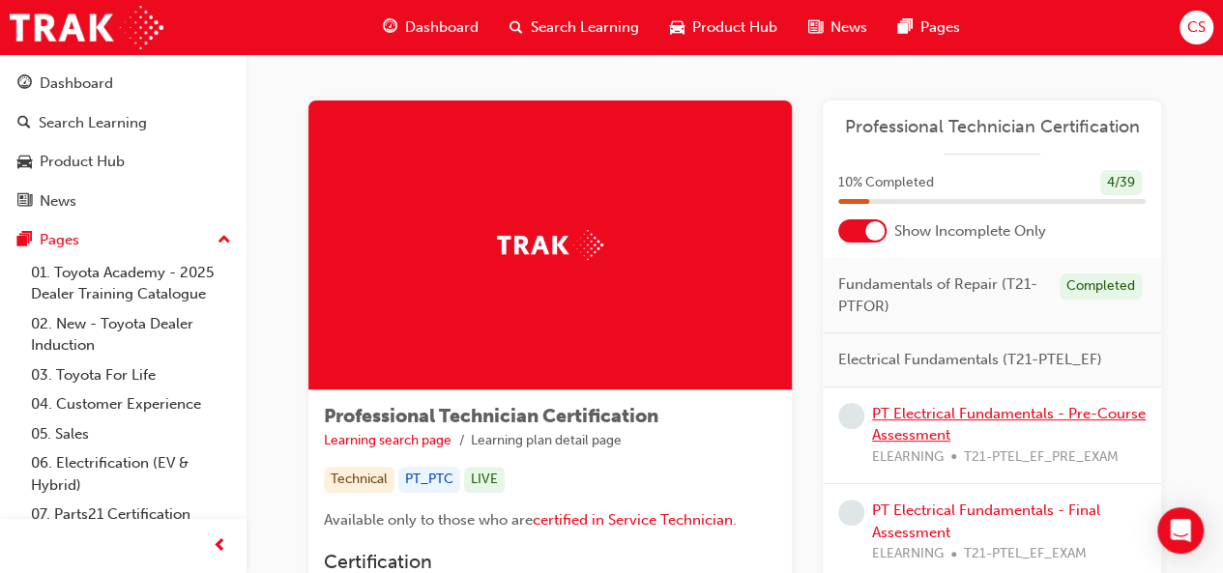
click at [967, 415] on link "PT Electrical Fundamentals - Pre-Course Assessment" at bounding box center [1009, 425] width 274 height 40
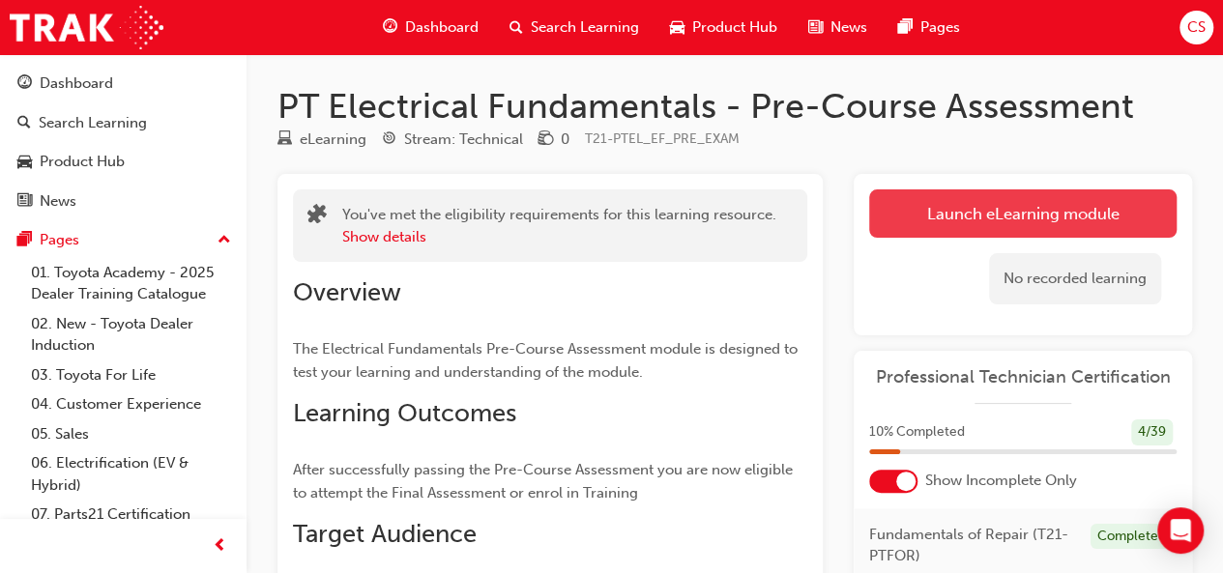
click at [930, 223] on link "Launch eLearning module" at bounding box center [1022, 213] width 307 height 48
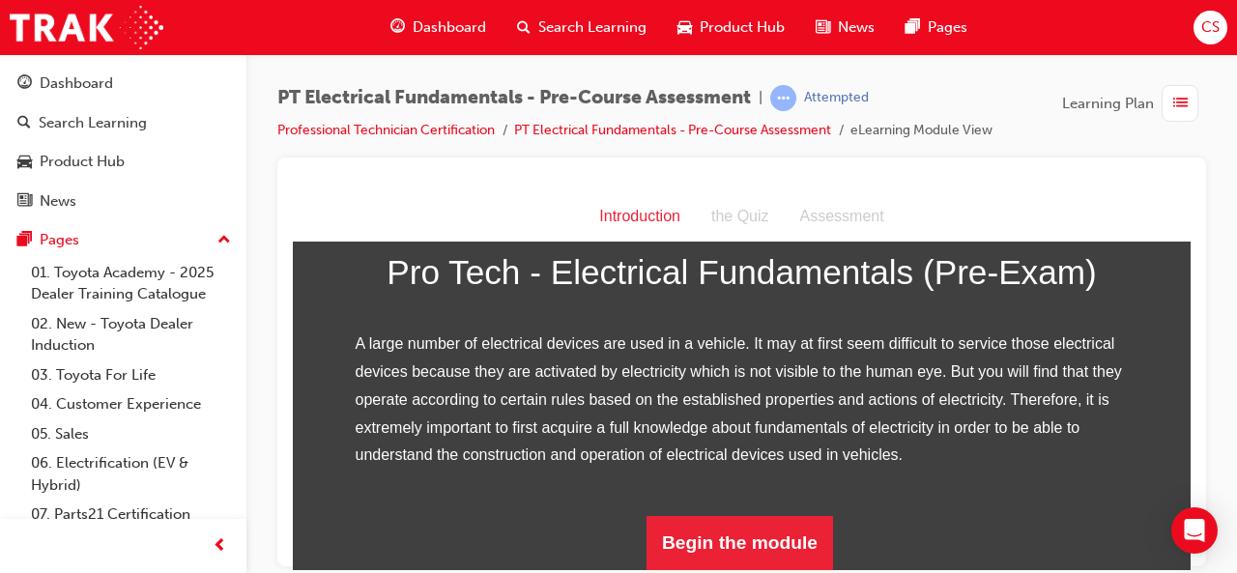
scroll to position [322, 0]
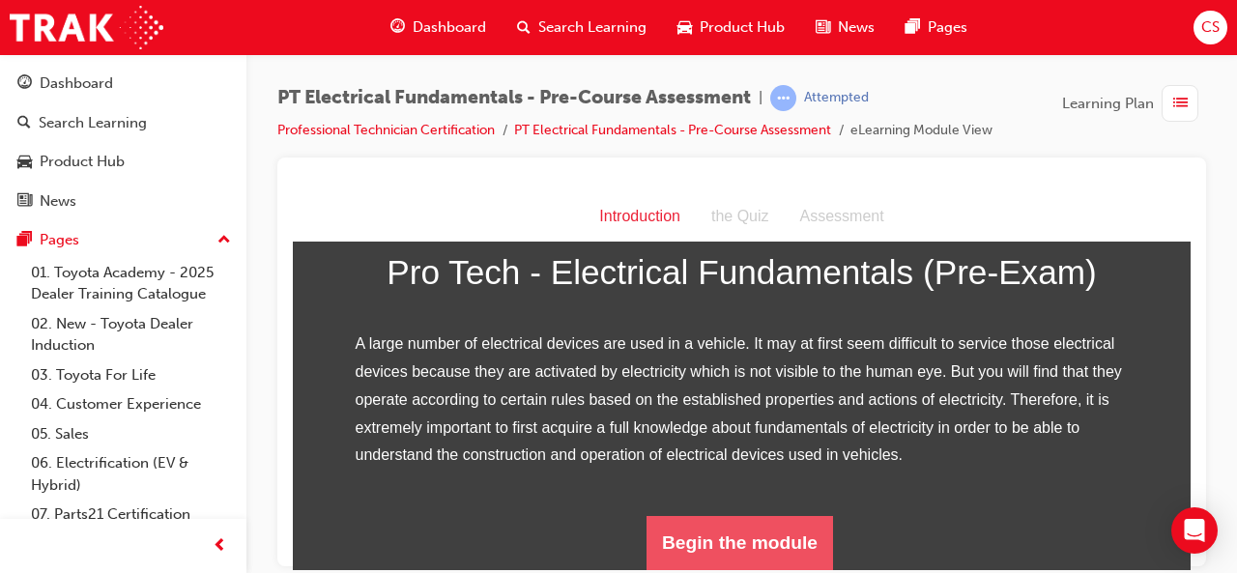
click at [727, 551] on button "Begin the module" at bounding box center [740, 542] width 187 height 54
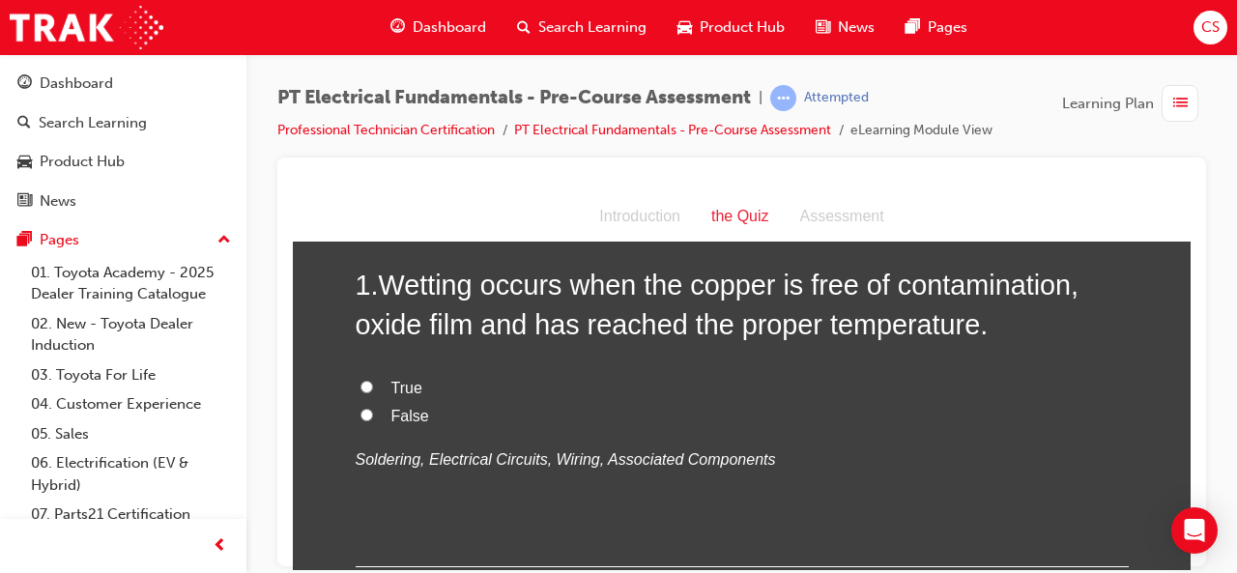
scroll to position [99, 0]
click at [361, 383] on input "True" at bounding box center [367, 387] width 13 height 13
radio input "true"
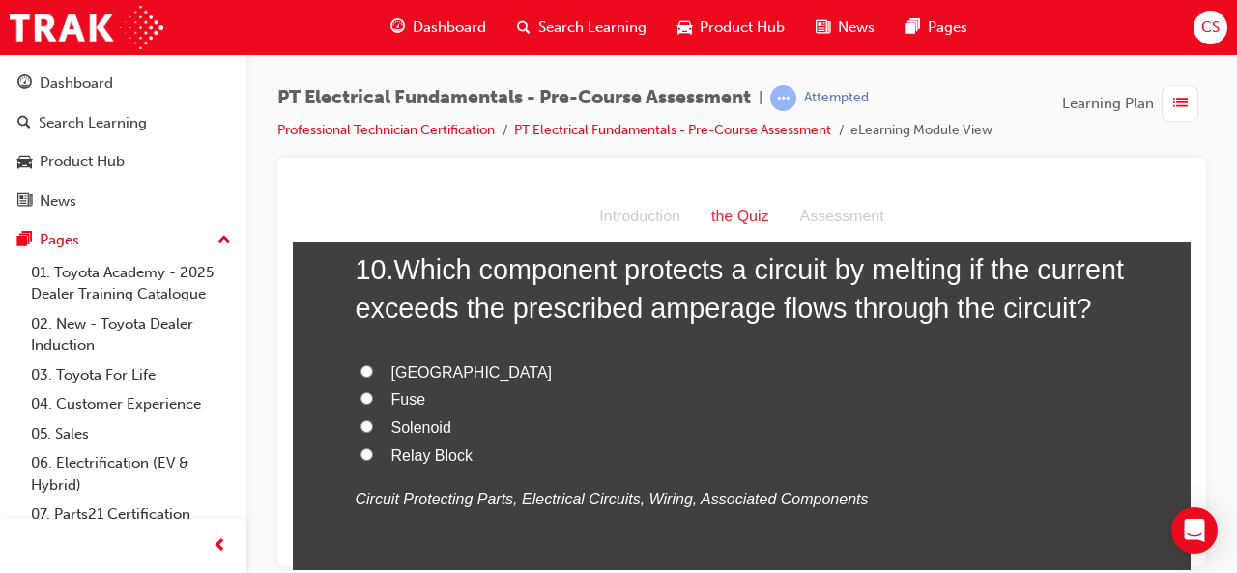
scroll to position [3613, 0]
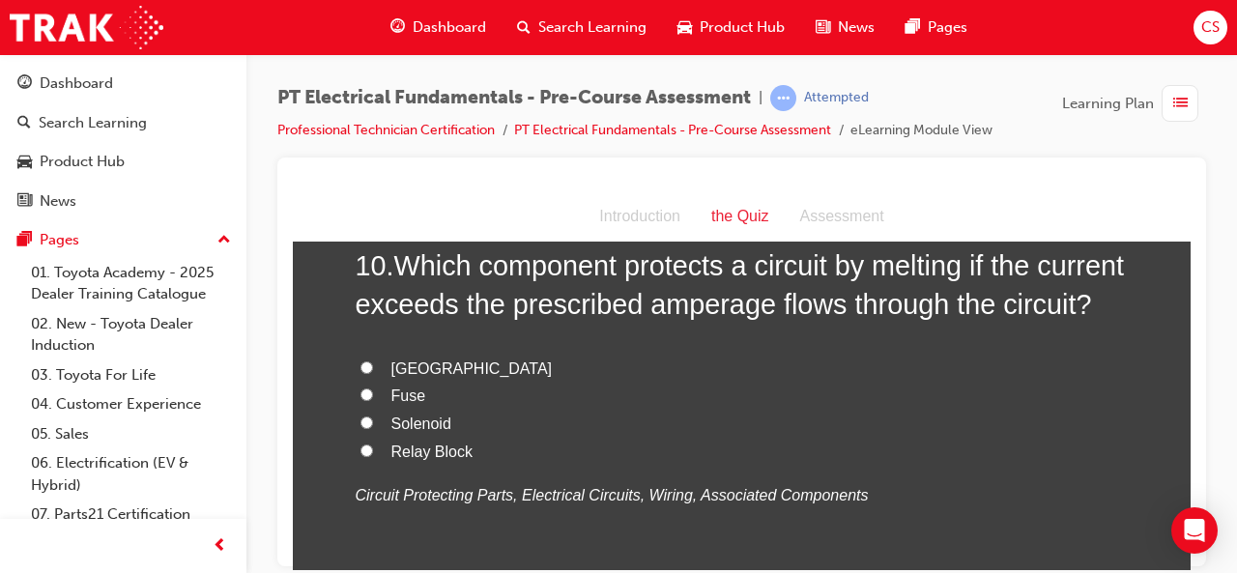
click at [361, 456] on input "Relay Block" at bounding box center [367, 450] width 13 height 13
radio input "true"
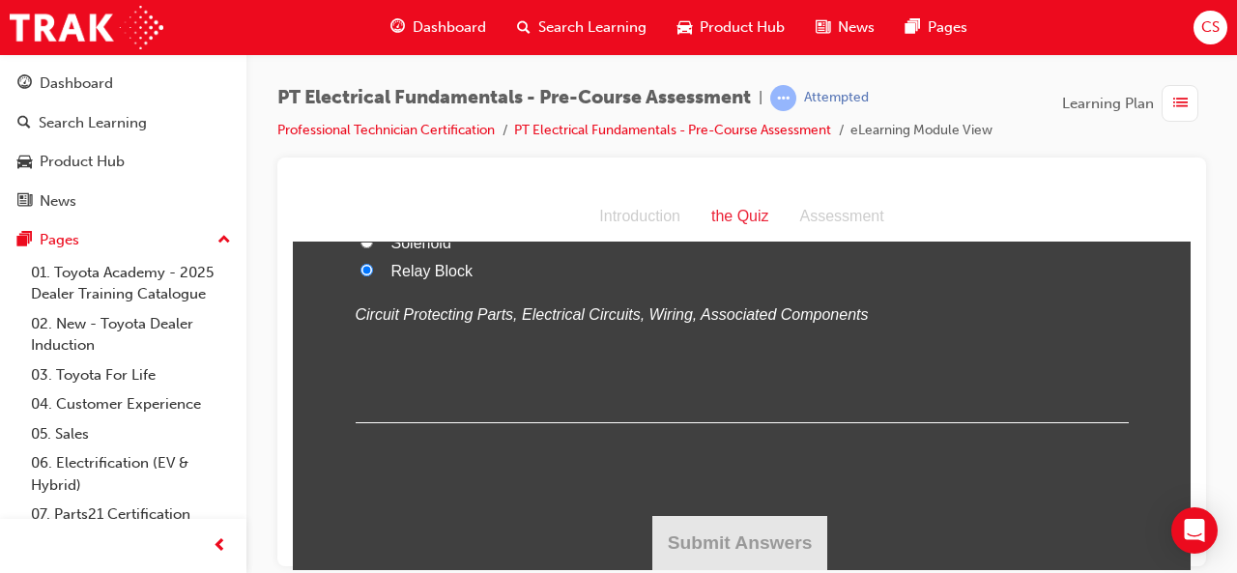
scroll to position [3828, 0]
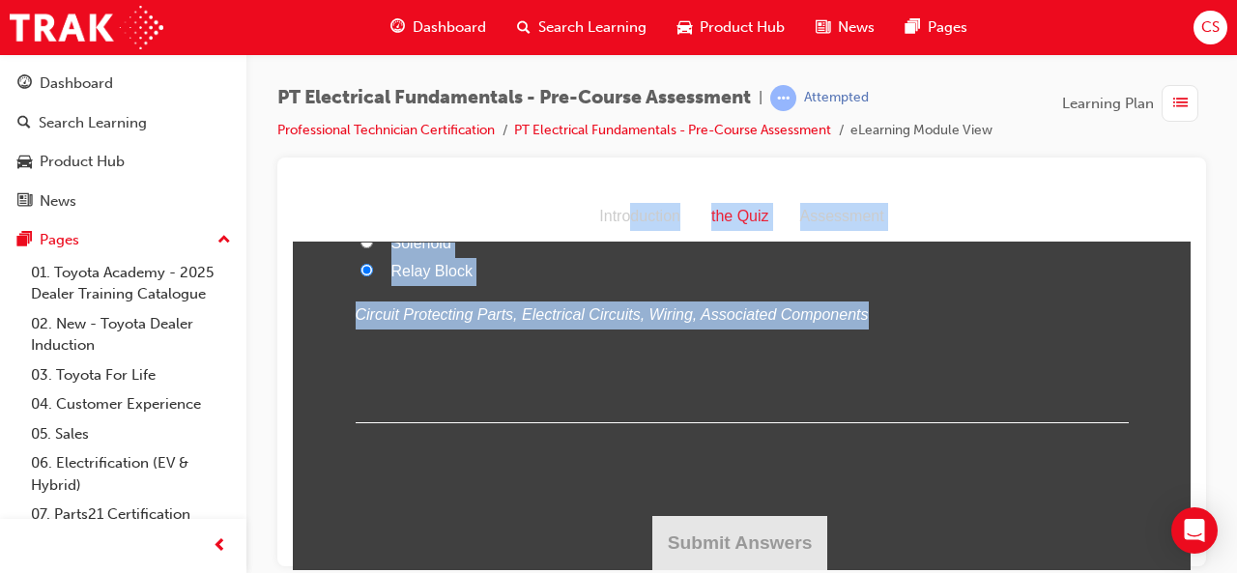
drag, startPoint x: 359, startPoint y: 483, endPoint x: 626, endPoint y: 227, distance: 370.6
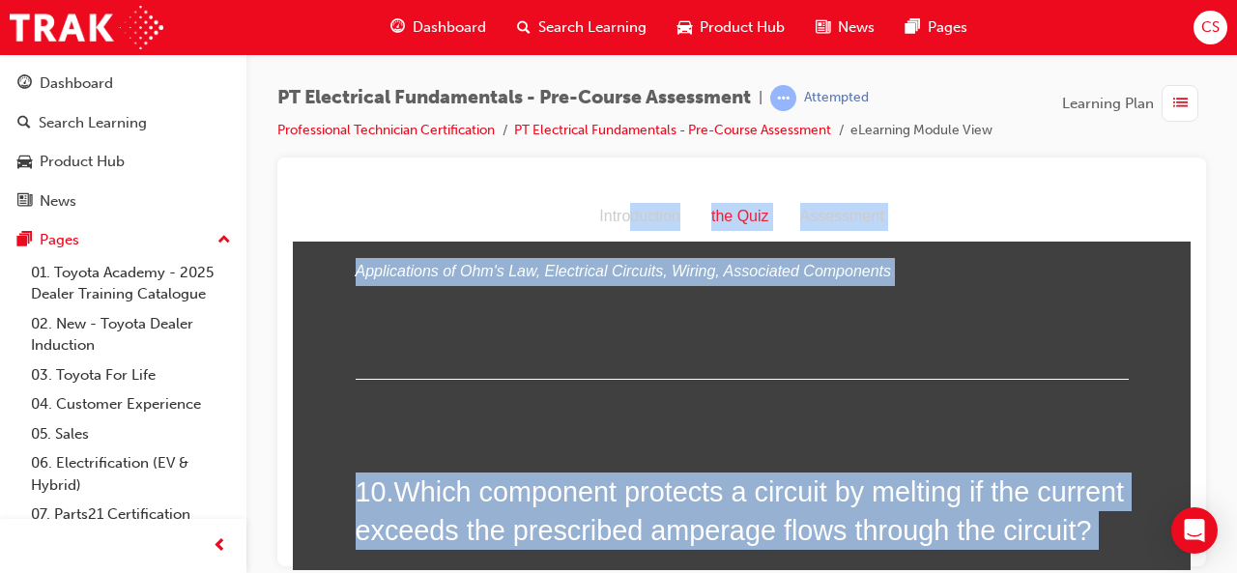
scroll to position [3385, 0]
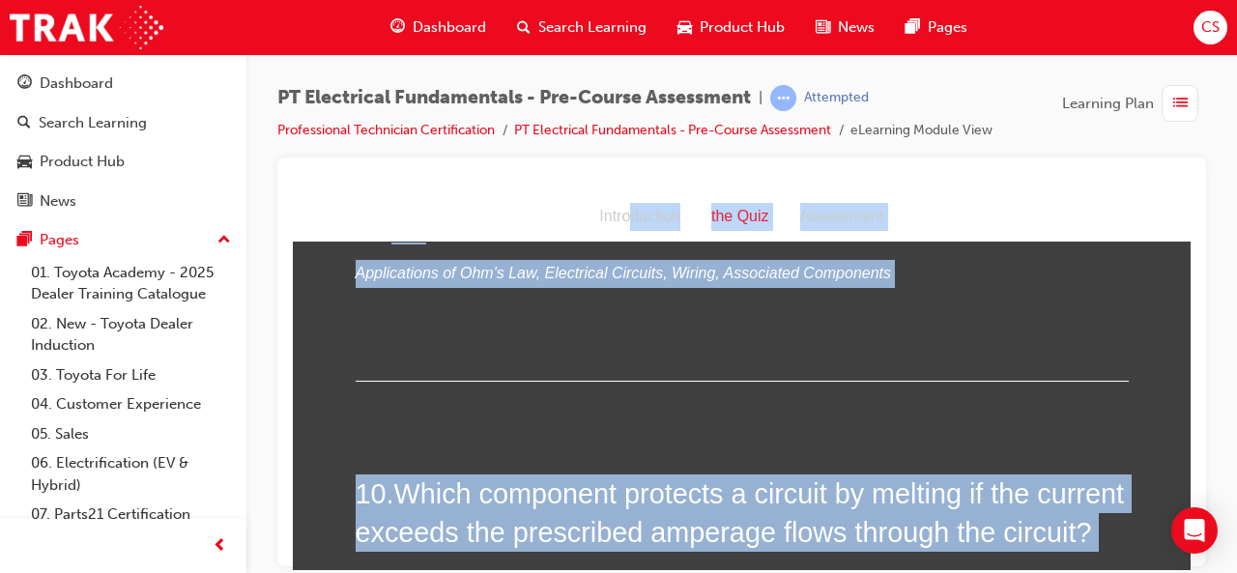
click at [653, 341] on div "9 . By applying Ohm’s law, you can determine the voltage (V) in a circuit if th…" at bounding box center [742, 230] width 773 height 302
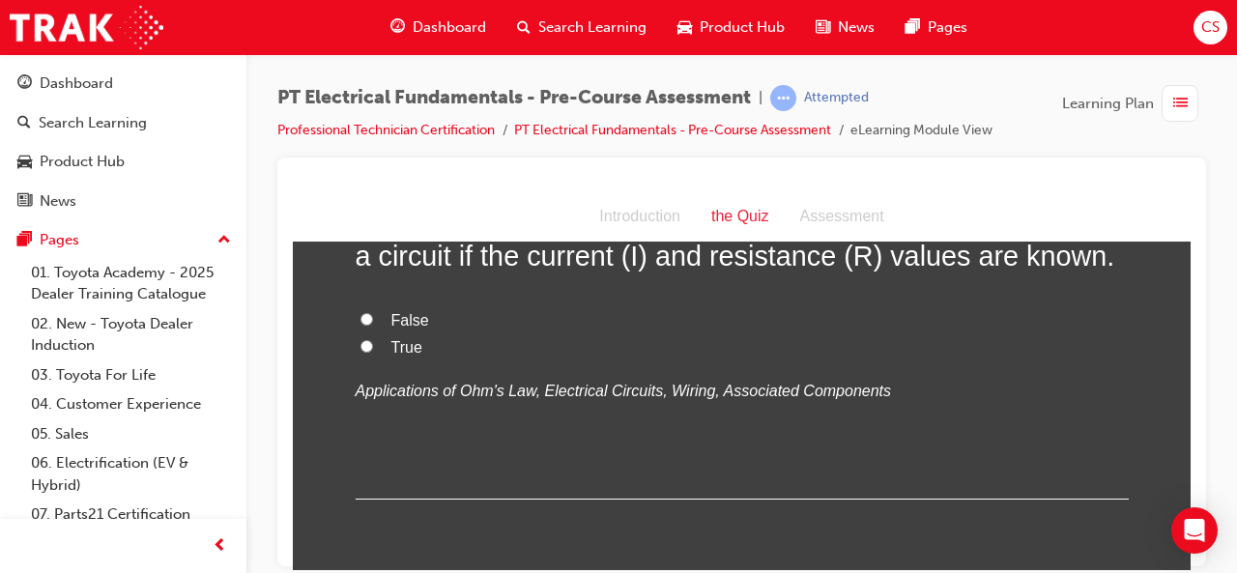
scroll to position [3202, 0]
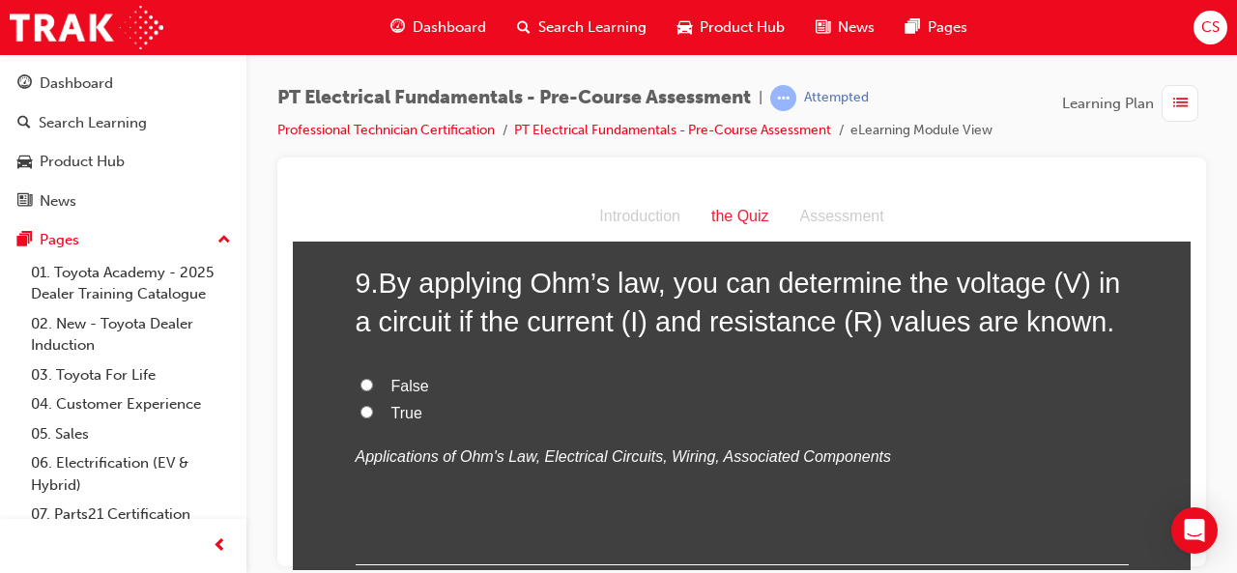
click at [361, 379] on input "False" at bounding box center [367, 384] width 13 height 13
radio input "true"
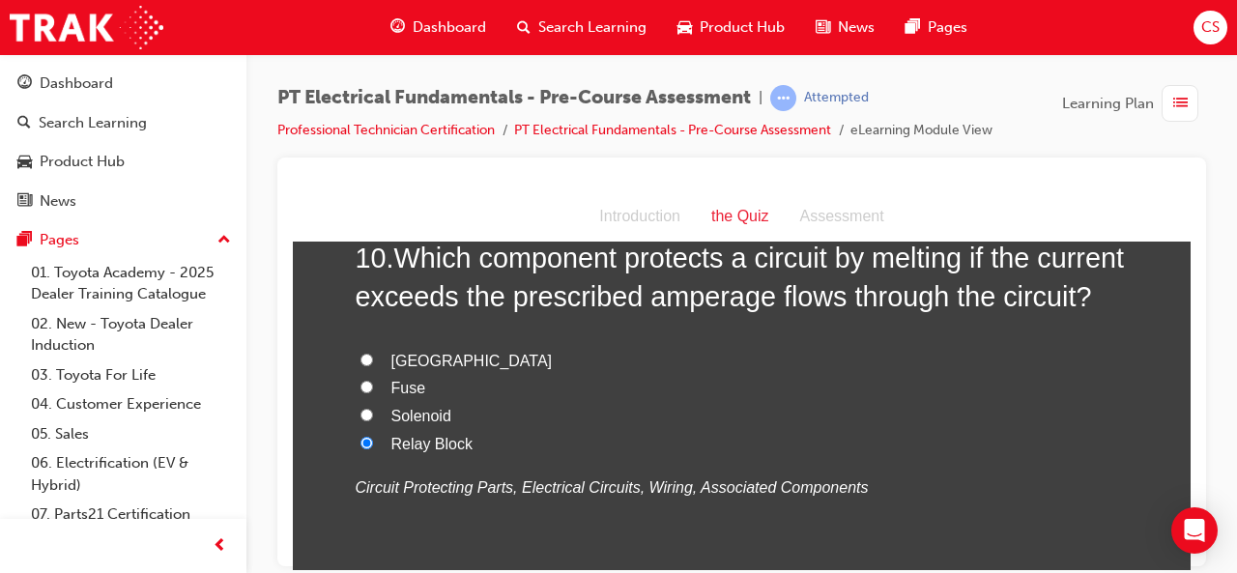
scroll to position [3594, 0]
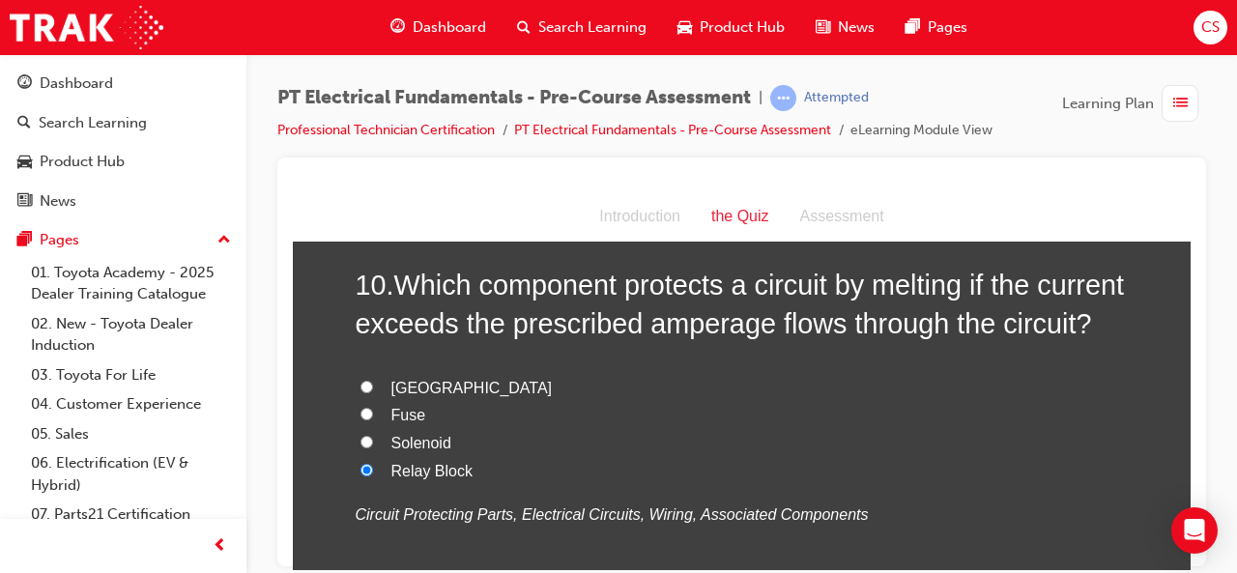
click at [361, 420] on input "Fuse" at bounding box center [367, 413] width 13 height 13
radio input "true"
drag, startPoint x: 358, startPoint y: 445, endPoint x: 346, endPoint y: 363, distance: 82.0
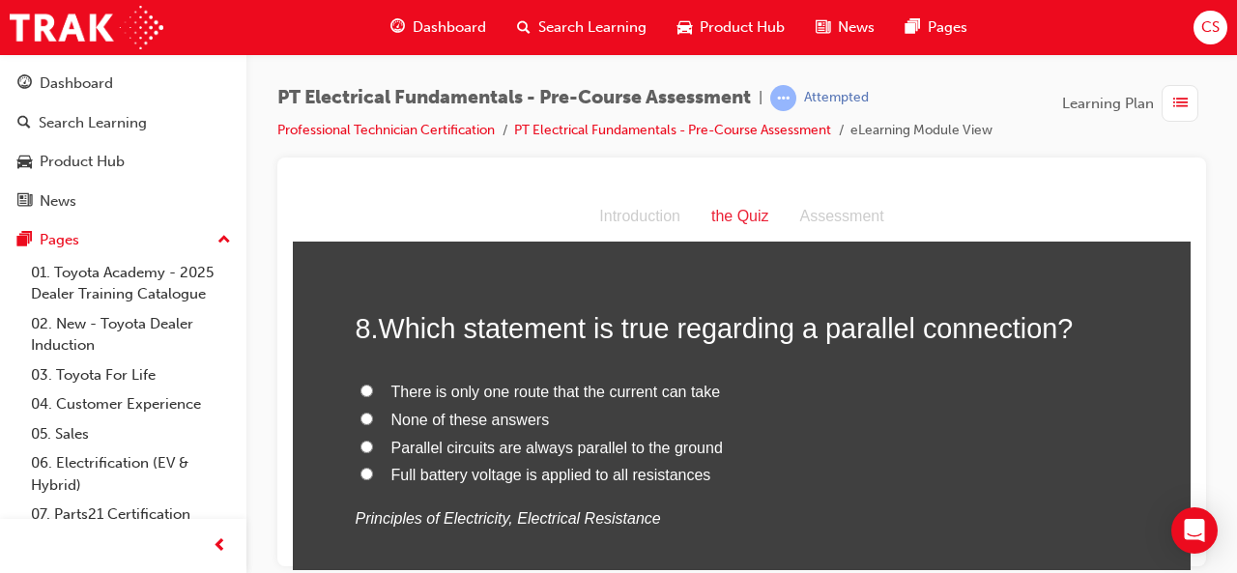
scroll to position [2743, 0]
click at [361, 473] on input "Full battery voltage is applied to all resistances" at bounding box center [367, 475] width 13 height 13
radio input "true"
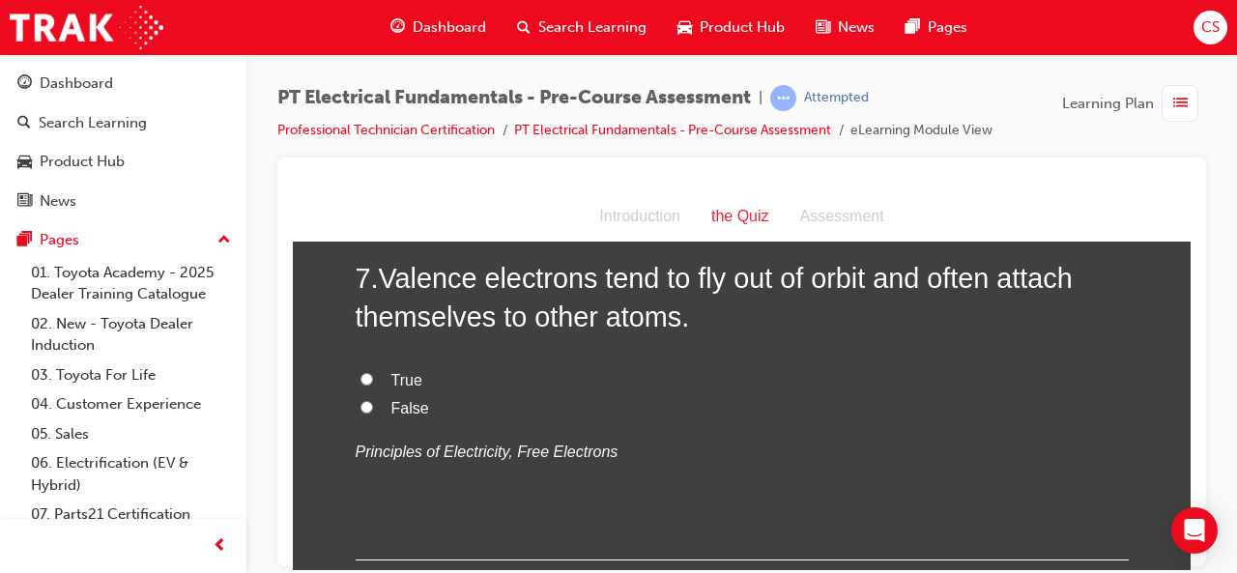
scroll to position [2388, 0]
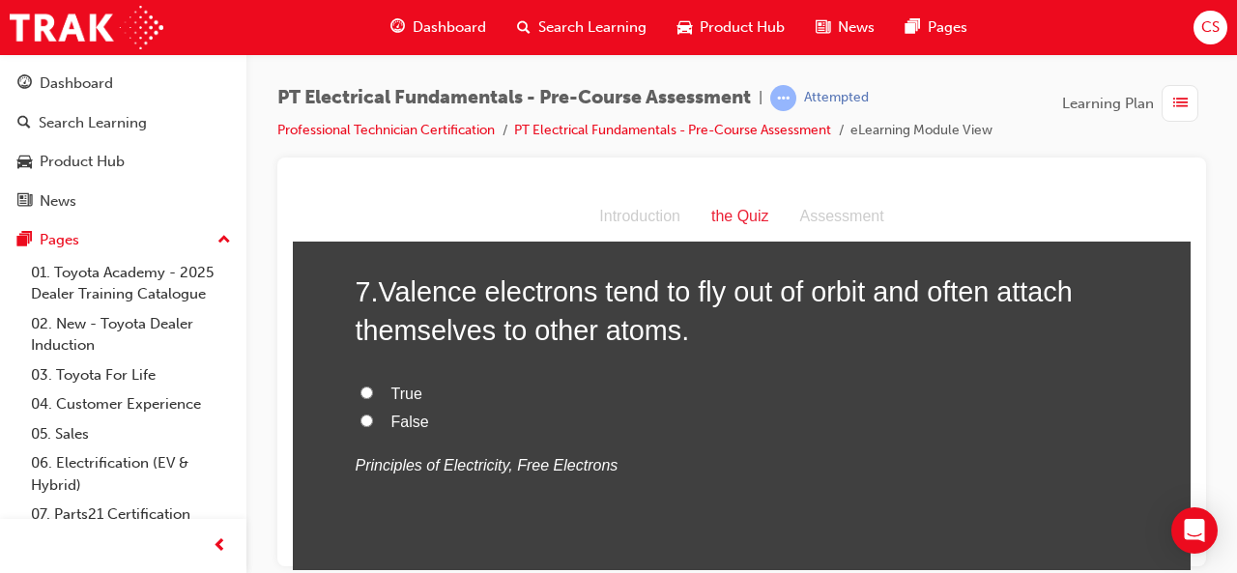
click at [361, 389] on input "True" at bounding box center [367, 392] width 13 height 13
radio input "true"
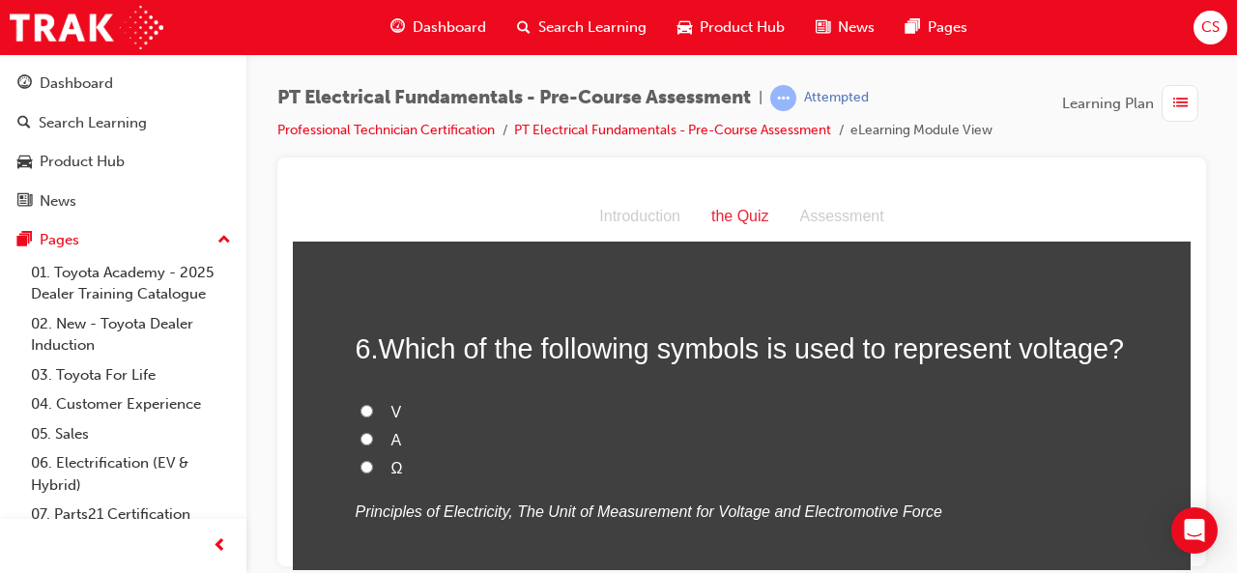
scroll to position [1943, 0]
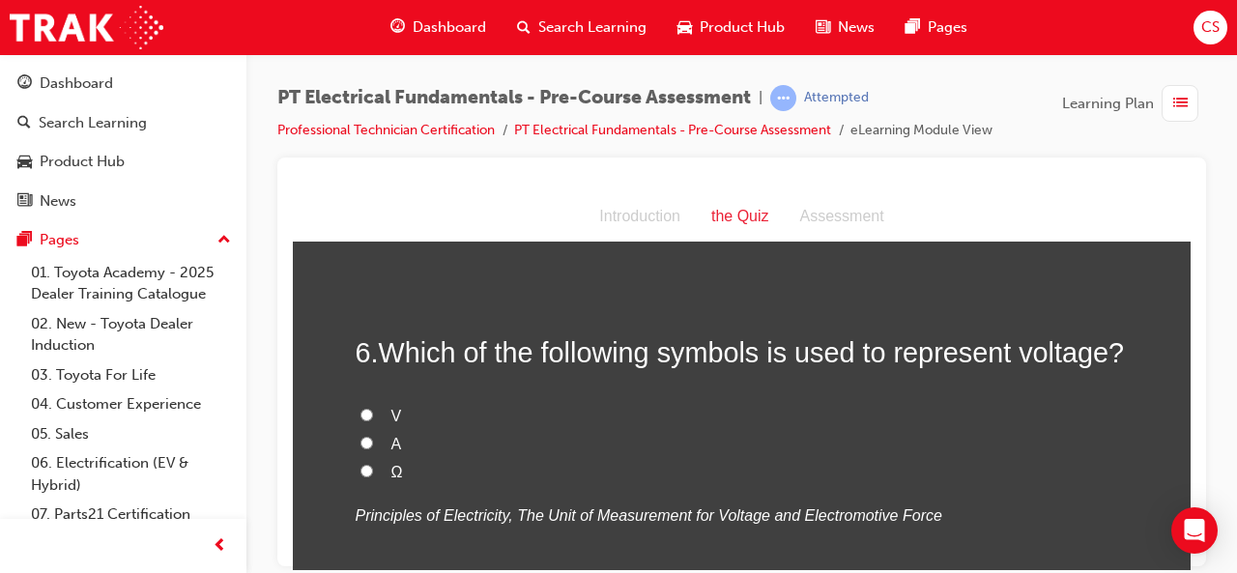
click at [361, 413] on input "V" at bounding box center [367, 414] width 13 height 13
radio input "true"
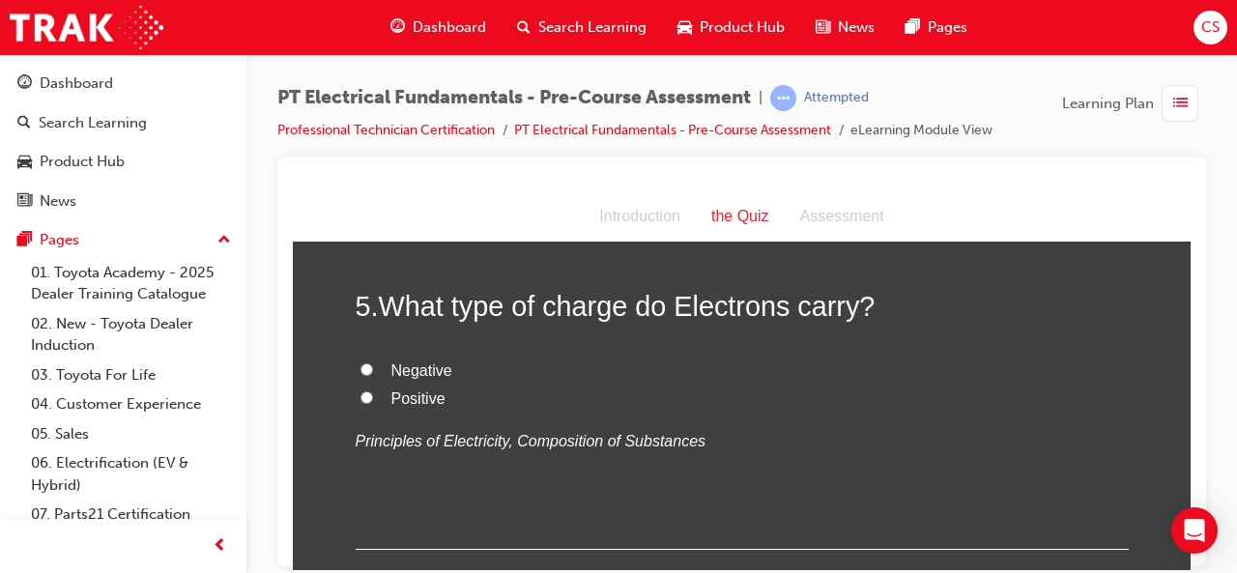
scroll to position [1630, 0]
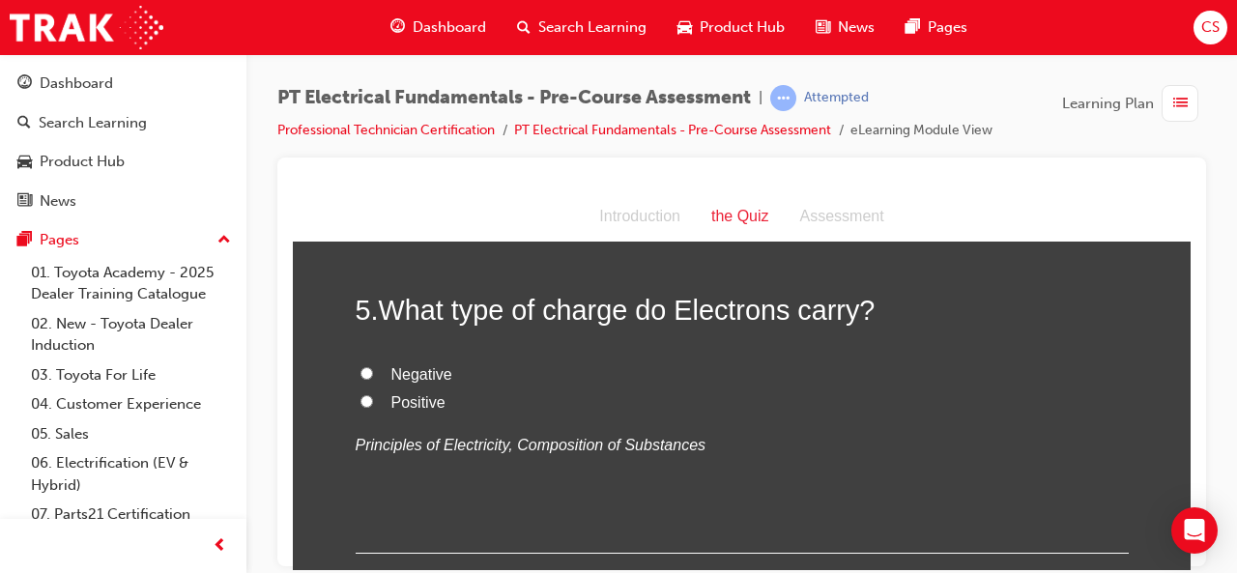
click at [361, 367] on input "Negative" at bounding box center [367, 372] width 13 height 13
radio input "true"
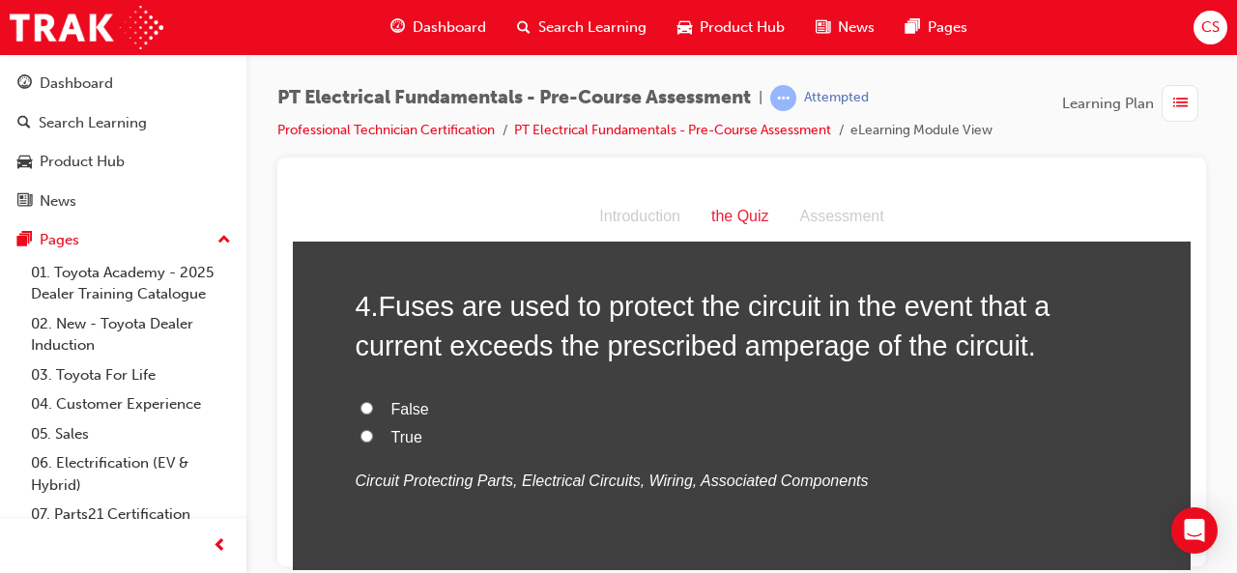
scroll to position [1235, 0]
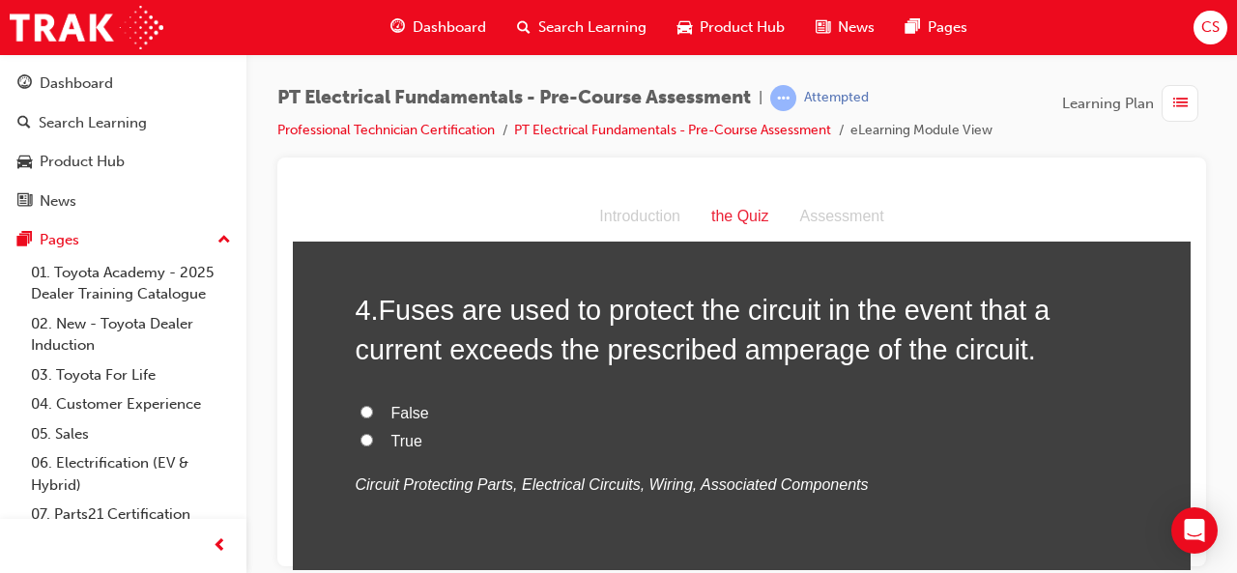
click at [361, 438] on input "True" at bounding box center [367, 439] width 13 height 13
radio input "true"
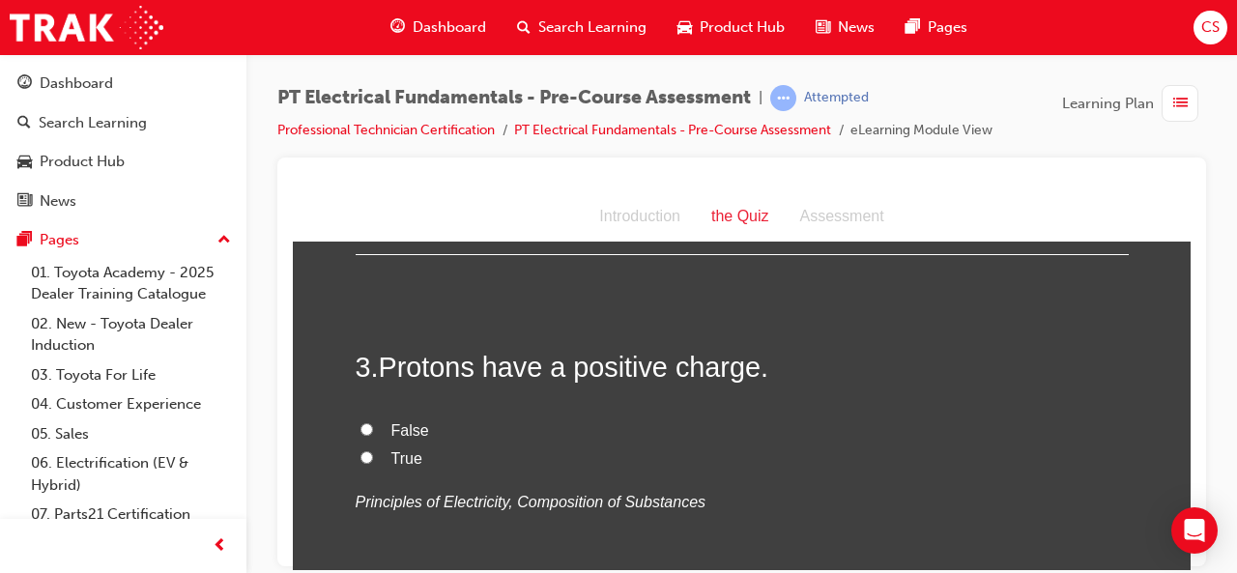
scroll to position [814, 0]
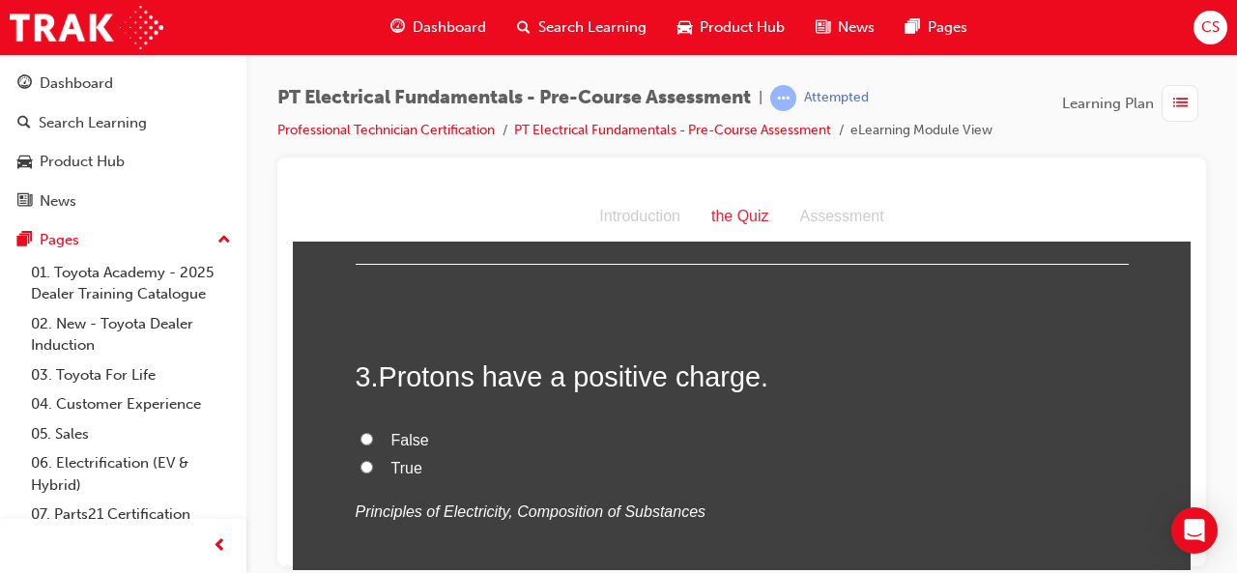
click at [361, 466] on input "True" at bounding box center [367, 466] width 13 height 13
radio input "true"
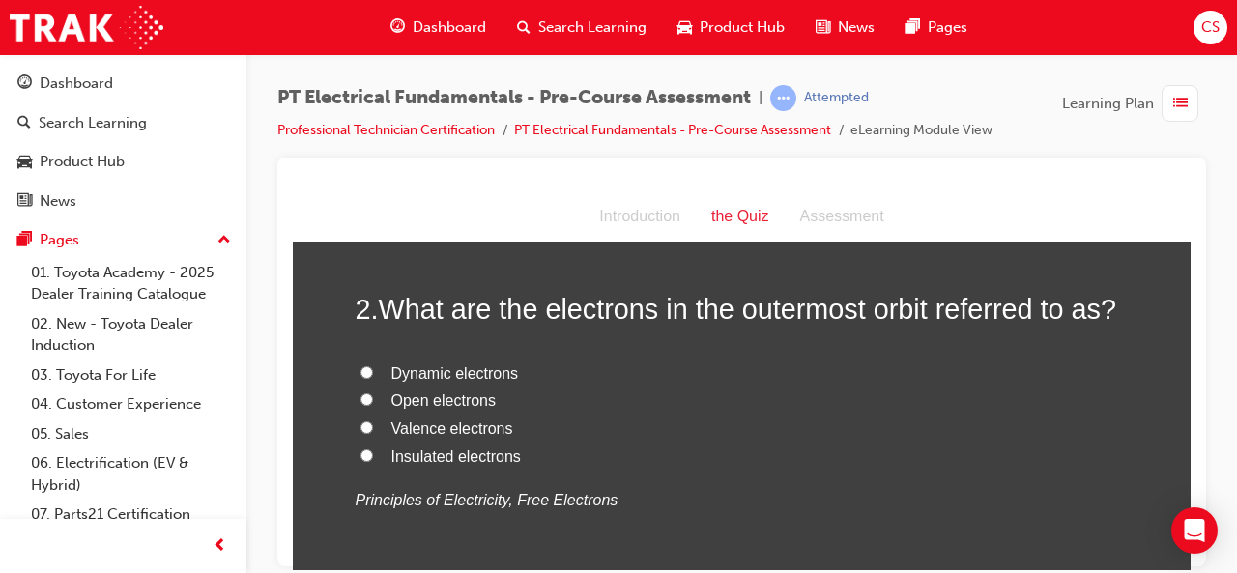
scroll to position [468, 0]
click at [361, 425] on input "Valence electrons" at bounding box center [367, 428] width 13 height 13
radio input "true"
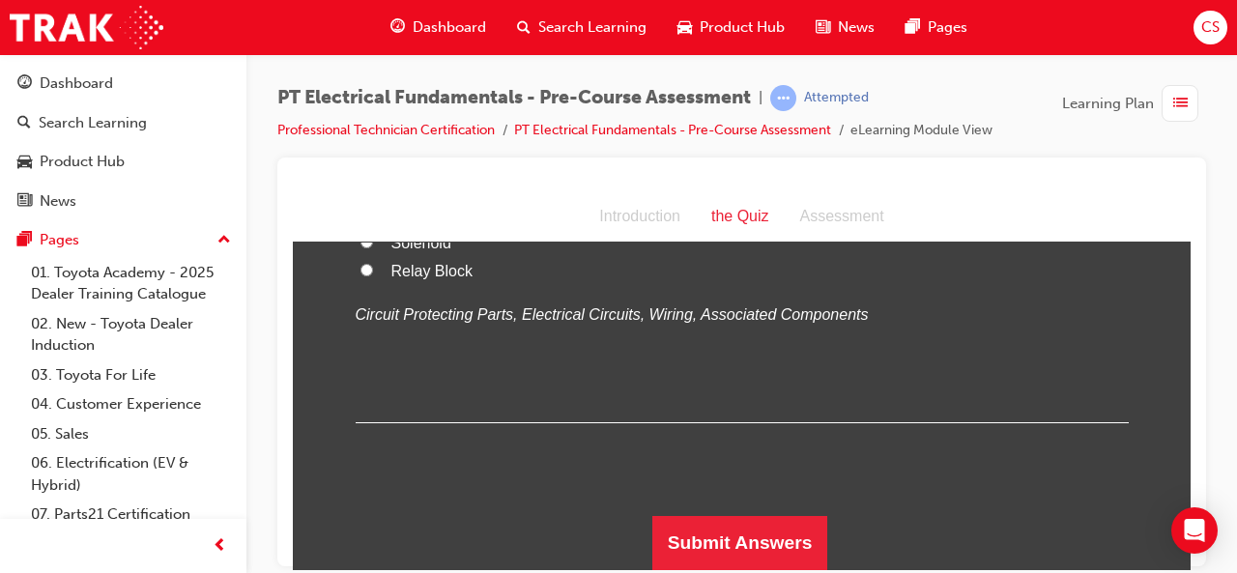
scroll to position [3828, 0]
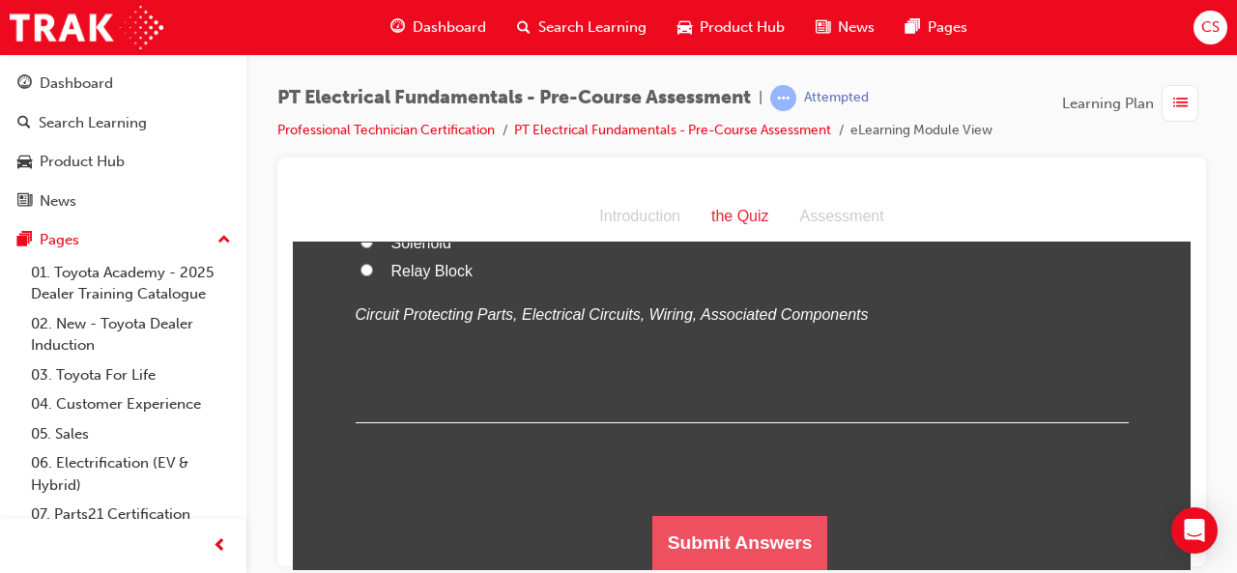
click at [762, 532] on button "Submit Answers" at bounding box center [740, 542] width 176 height 54
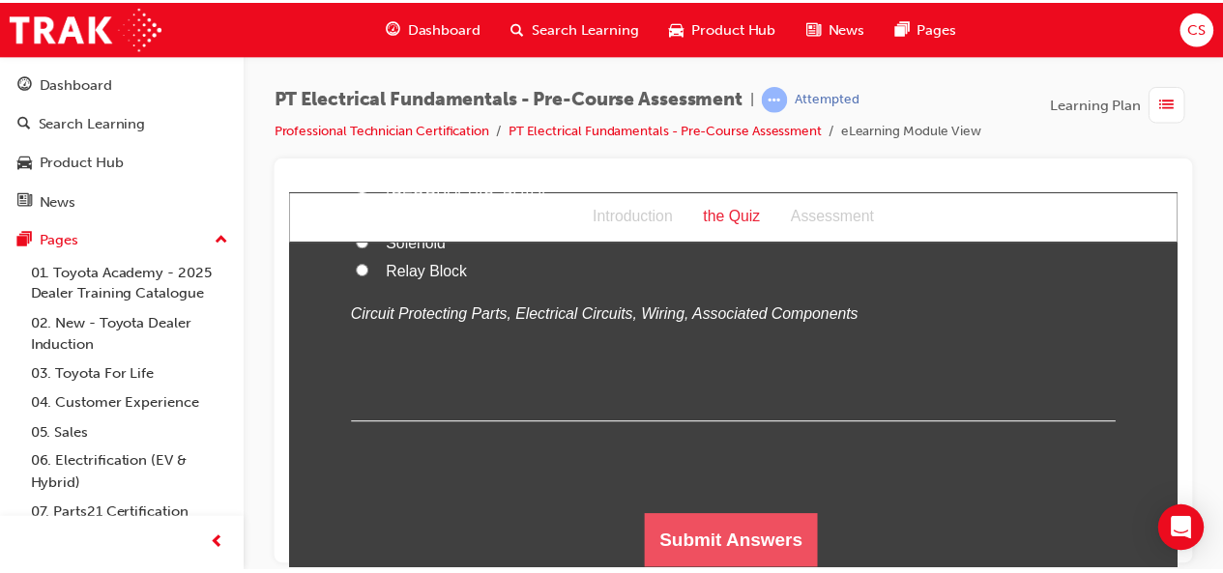
scroll to position [0, 0]
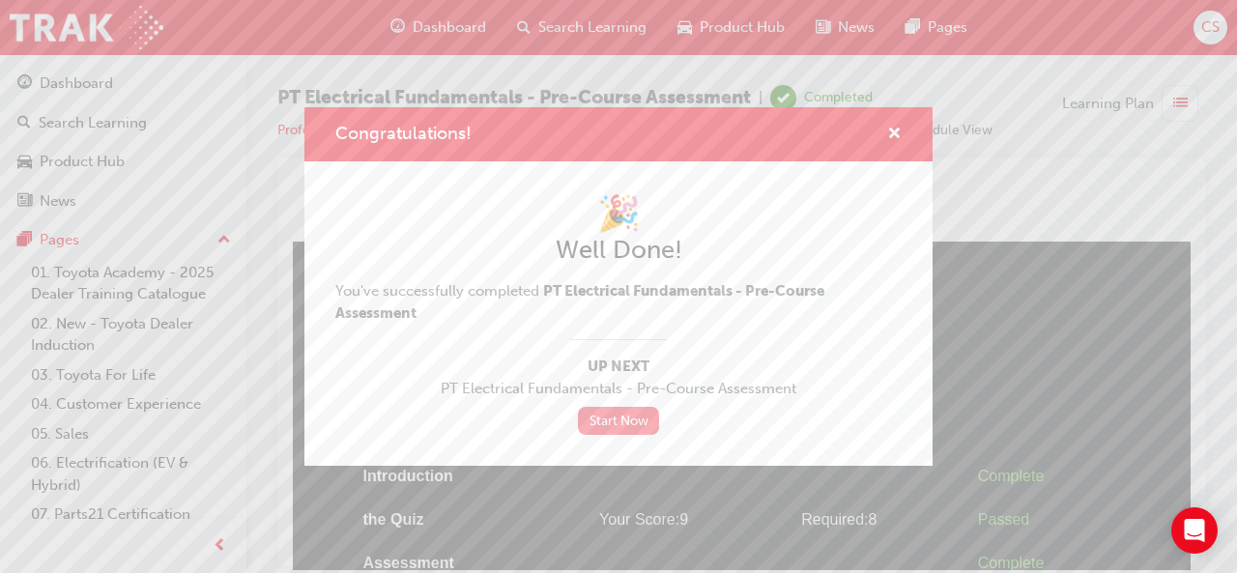
click at [600, 420] on link "Start Now" at bounding box center [618, 421] width 81 height 28
click at [896, 134] on span "cross-icon" at bounding box center [894, 135] width 14 height 17
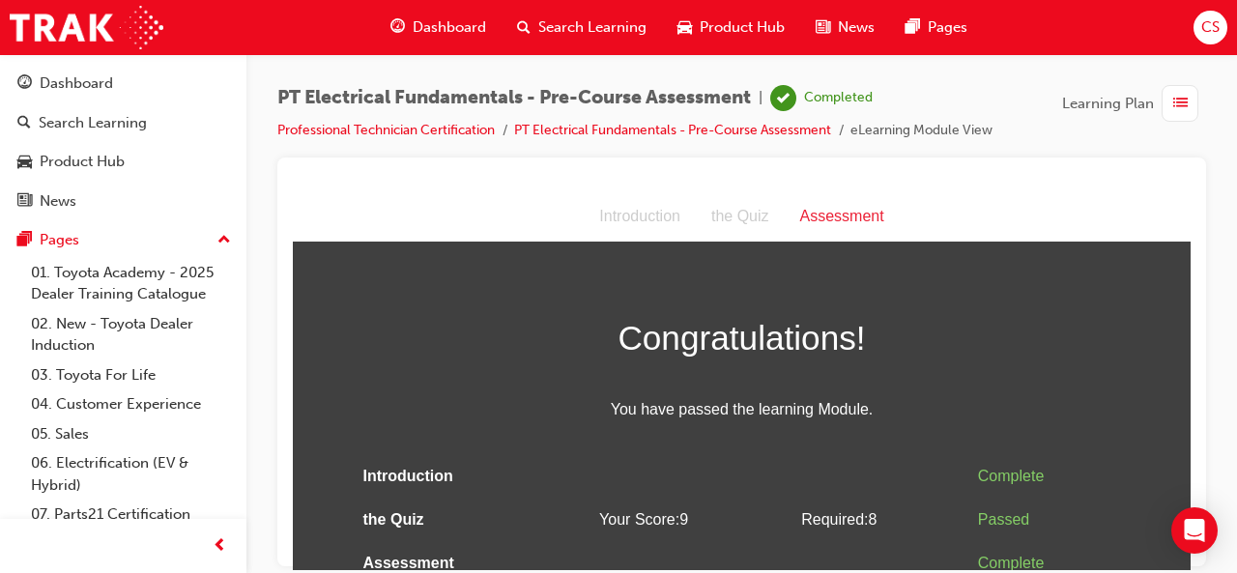
click at [429, 20] on span "Dashboard" at bounding box center [449, 27] width 73 height 22
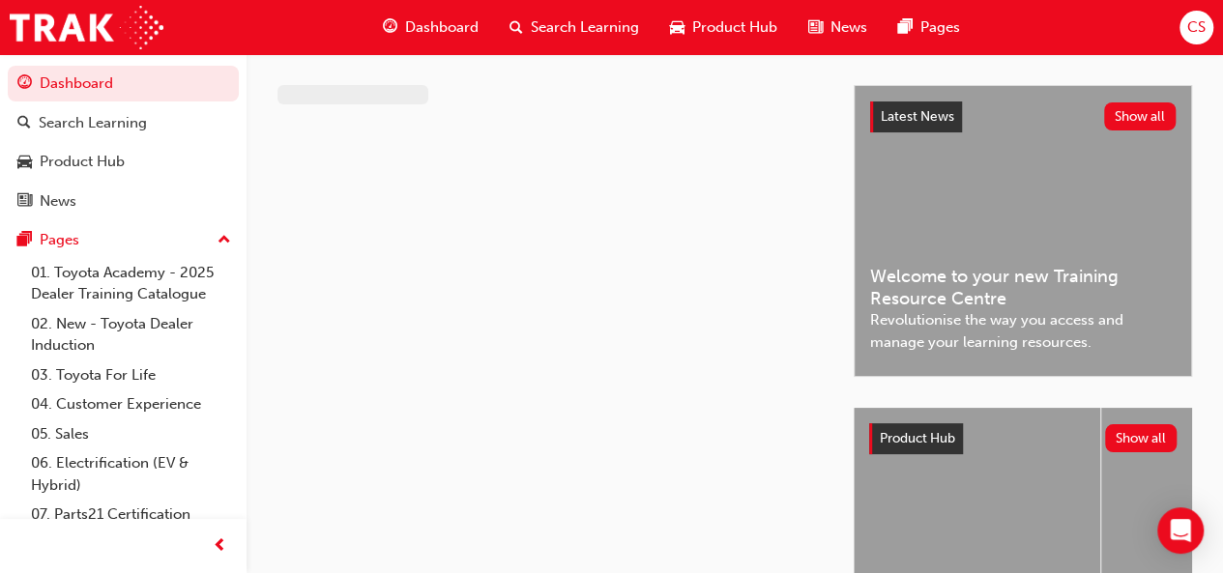
click at [1193, 36] on span "CS" at bounding box center [1196, 27] width 18 height 22
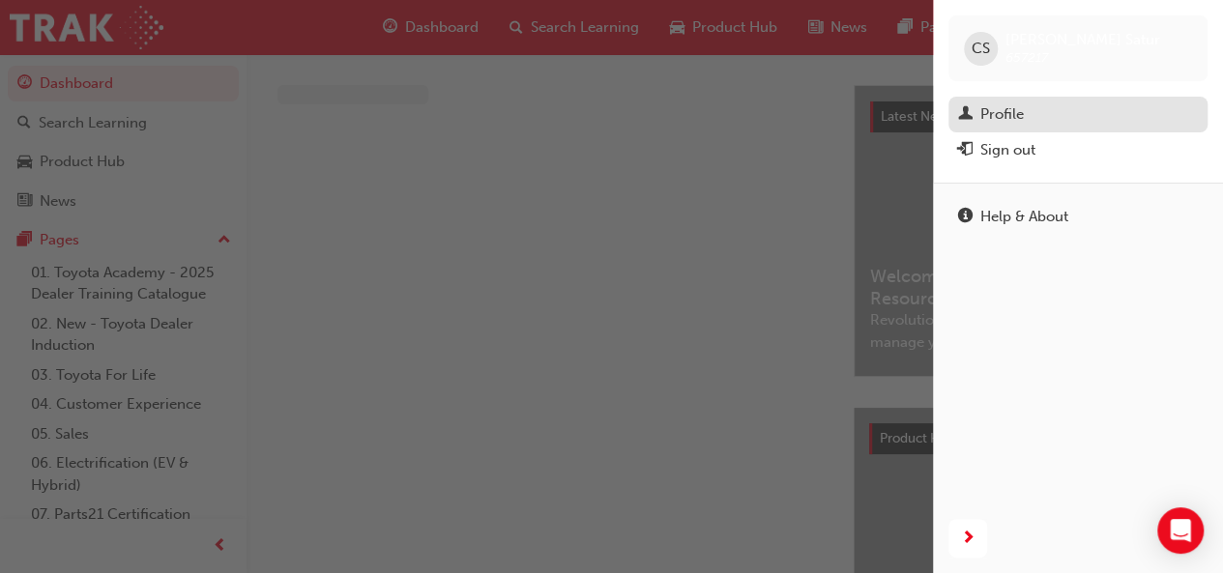
click at [1003, 112] on div "Profile" at bounding box center [1001, 114] width 43 height 22
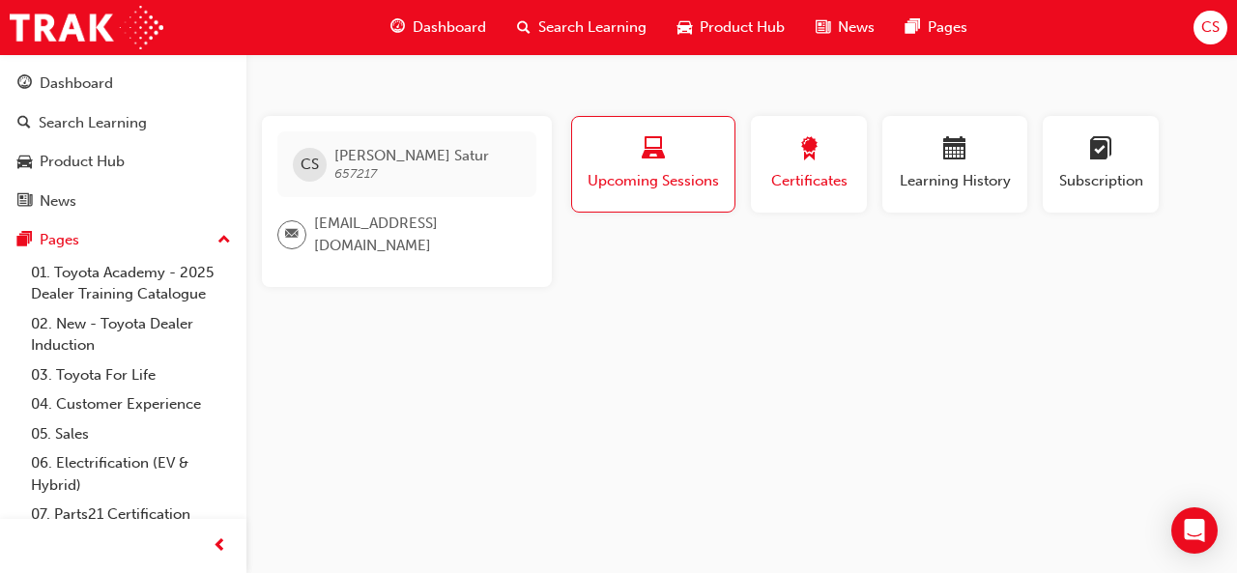
click at [834, 154] on div "button" at bounding box center [809, 152] width 87 height 30
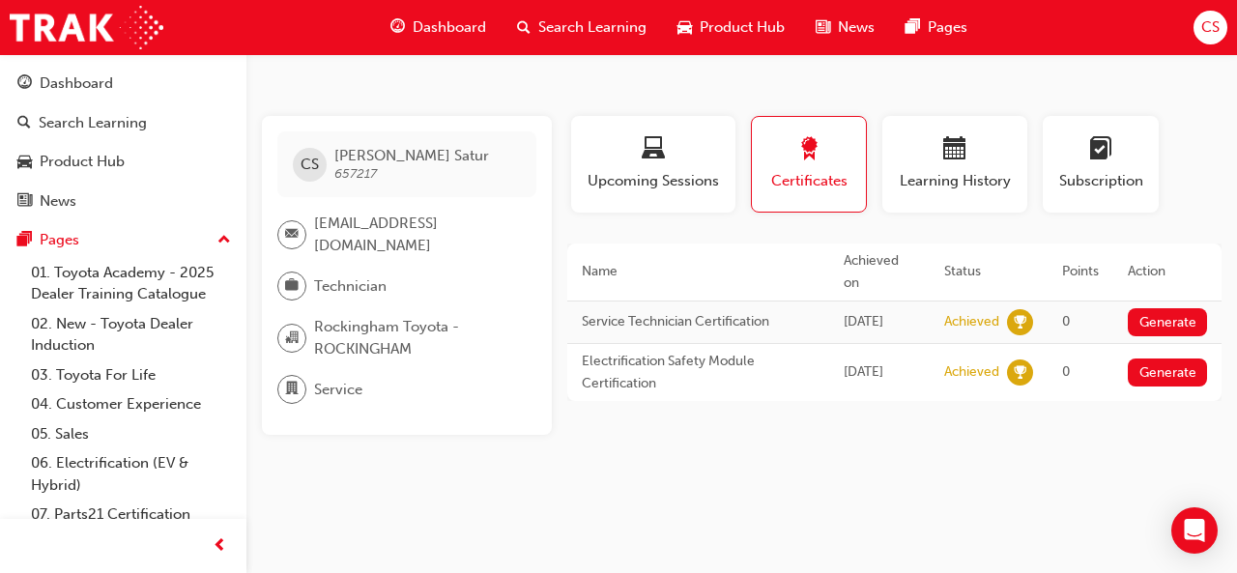
click at [425, 20] on span "Dashboard" at bounding box center [449, 27] width 73 height 22
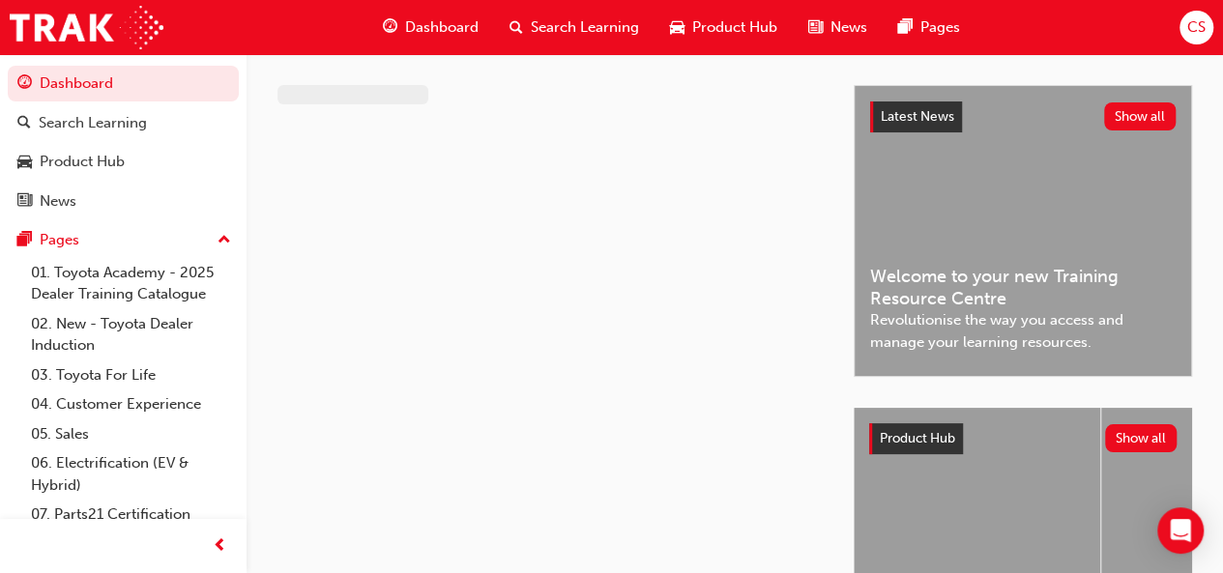
scroll to position [1, 0]
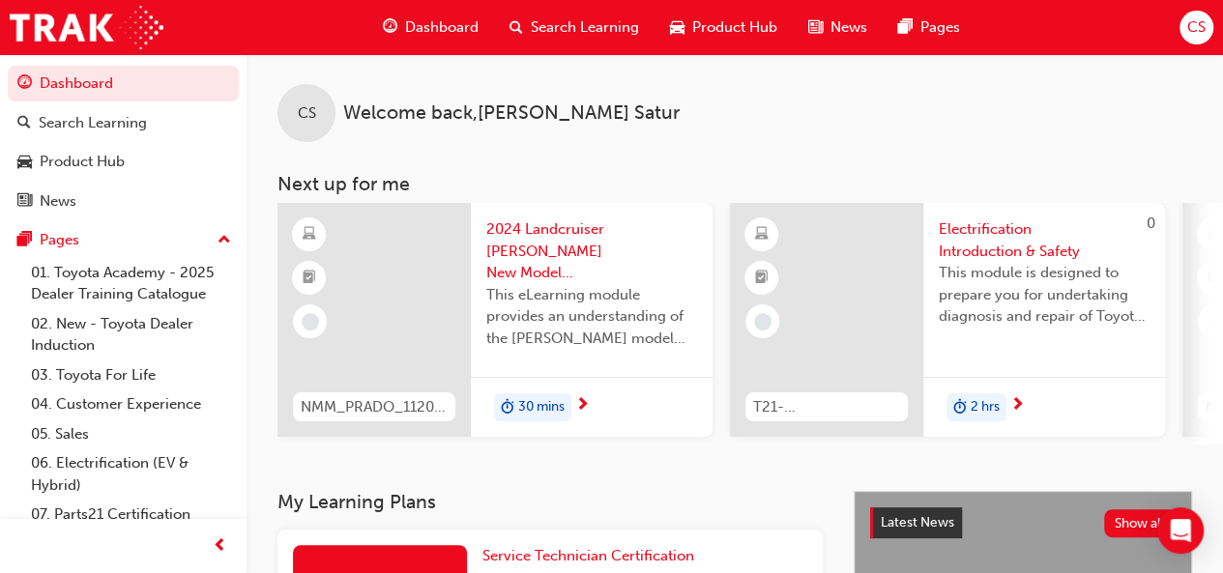
click at [440, 23] on span "Dashboard" at bounding box center [441, 27] width 73 height 22
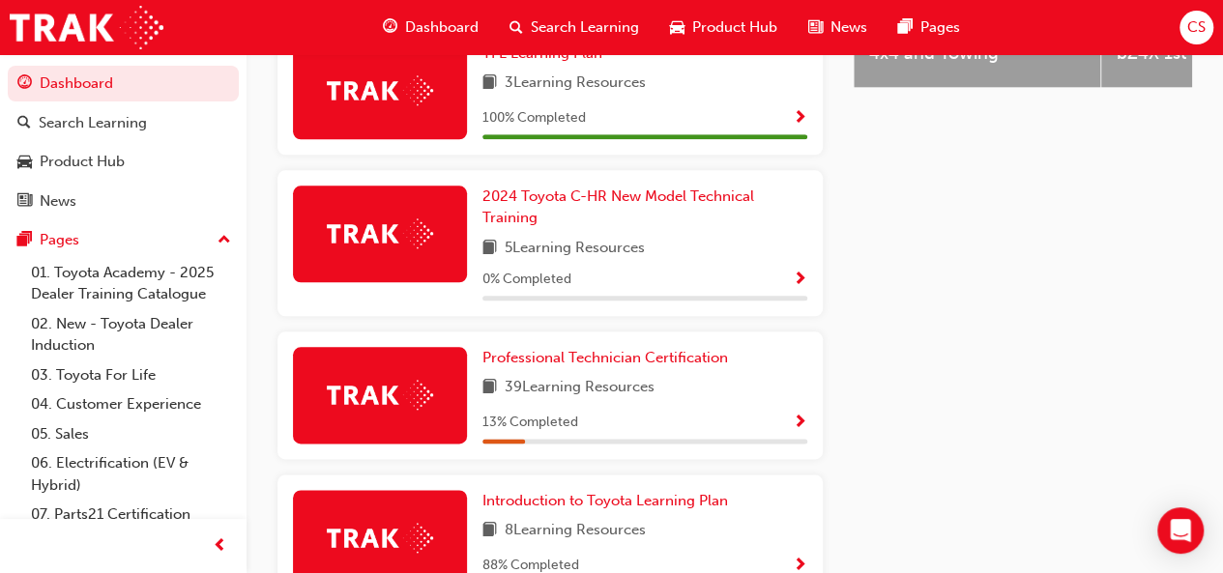
scroll to position [1081, 0]
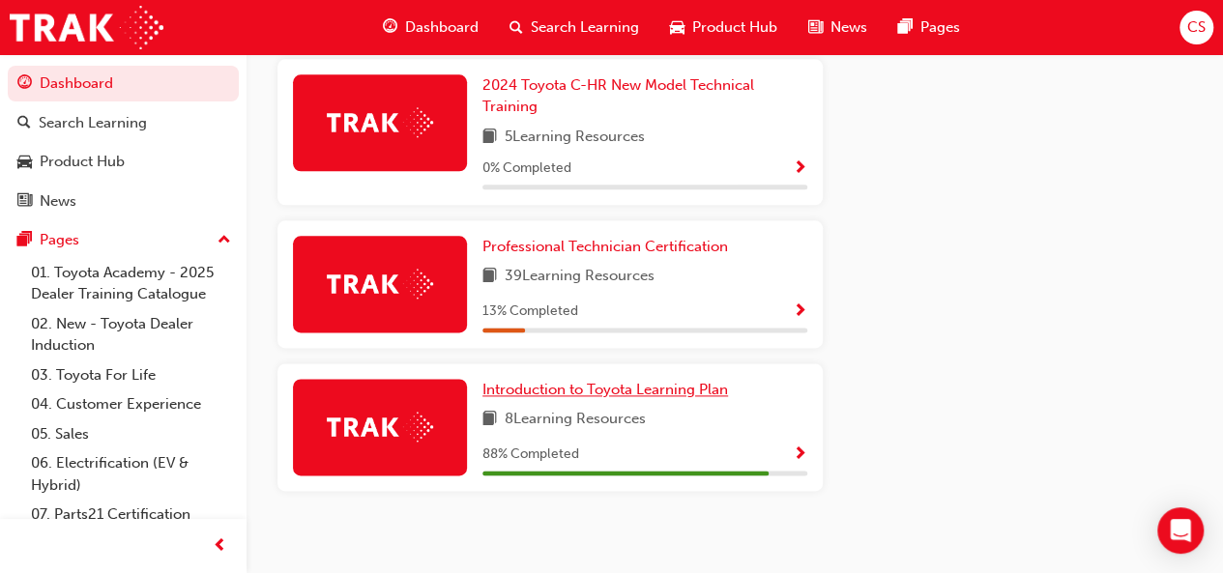
click at [560, 382] on span "Introduction to Toyota Learning Plan" at bounding box center [605, 389] width 246 height 17
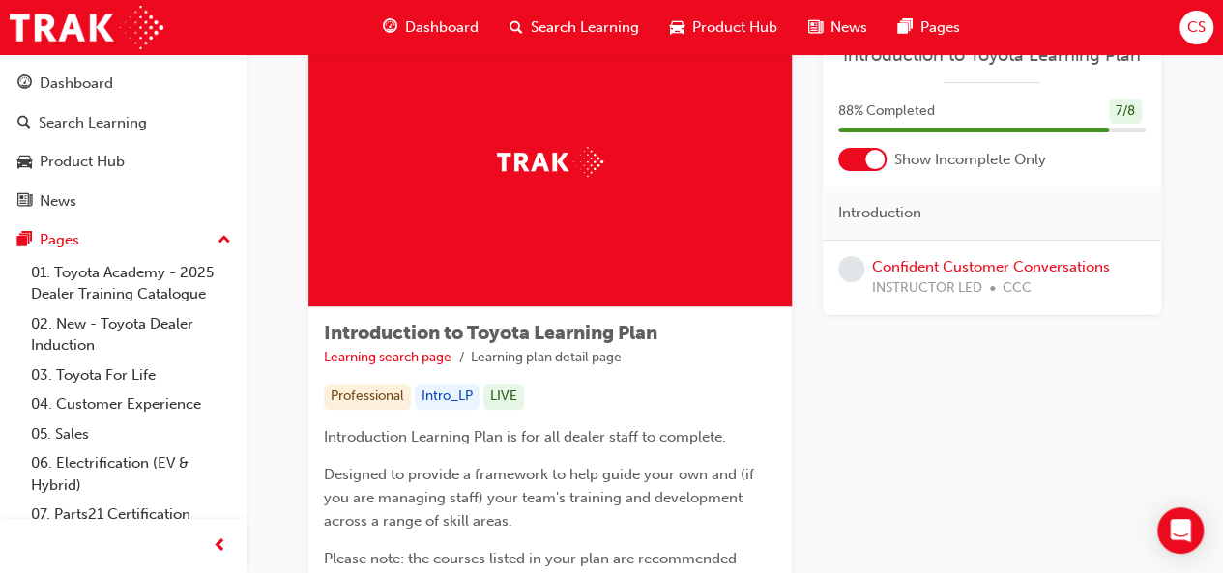
scroll to position [84, 0]
click at [932, 268] on link "Confident Customer Conversations" at bounding box center [991, 266] width 238 height 17
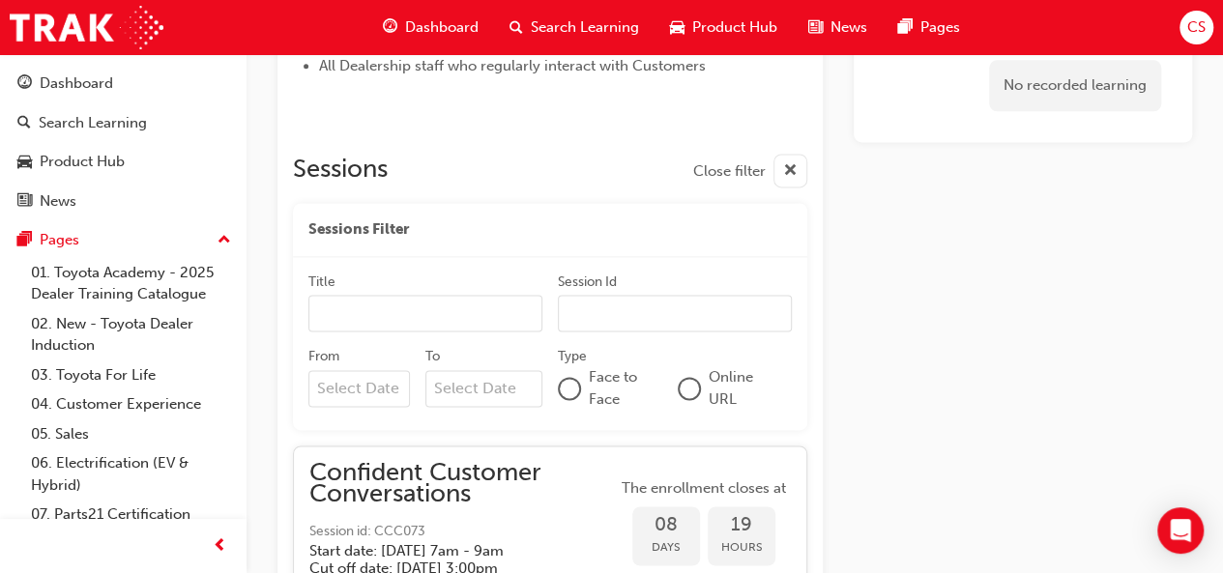
scroll to position [1236, 0]
click at [417, 28] on span "Dashboard" at bounding box center [441, 27] width 73 height 22
